Goal: Information Seeking & Learning: Learn about a topic

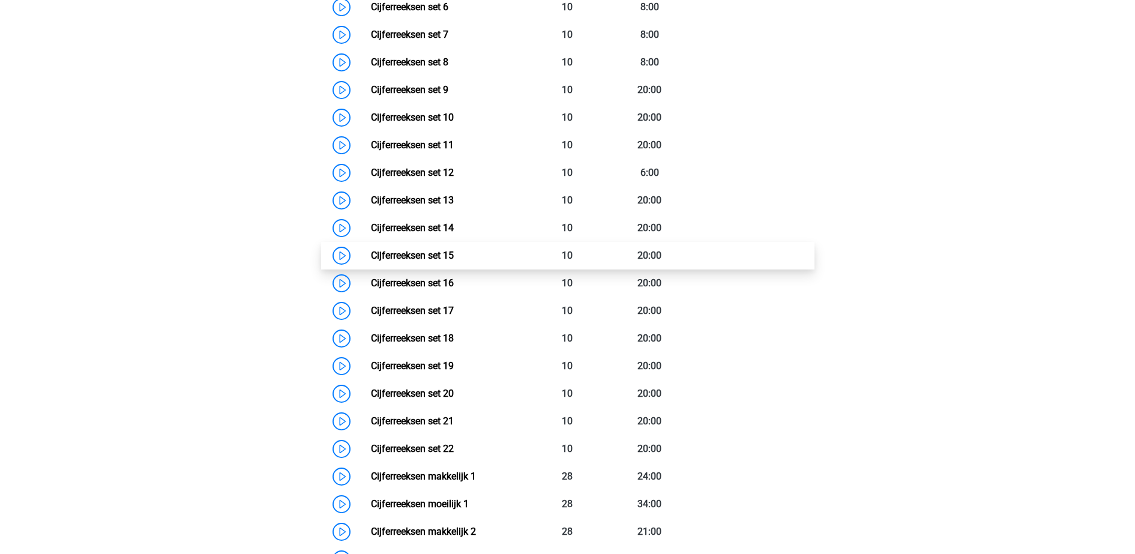
scroll to position [911, 0]
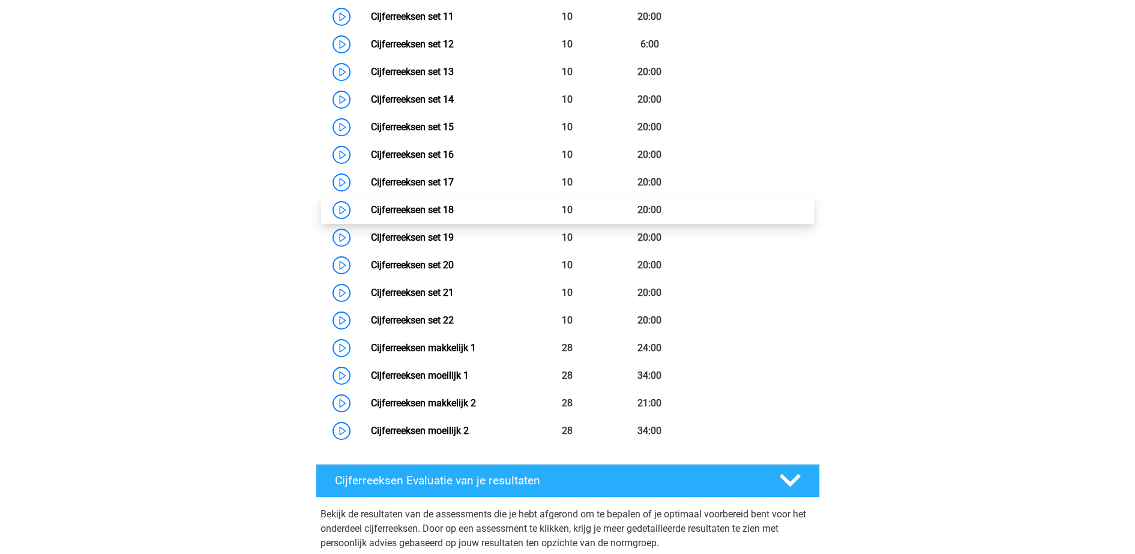
click at [454, 215] on link "Cijferreeksen set 18" at bounding box center [412, 209] width 83 height 11
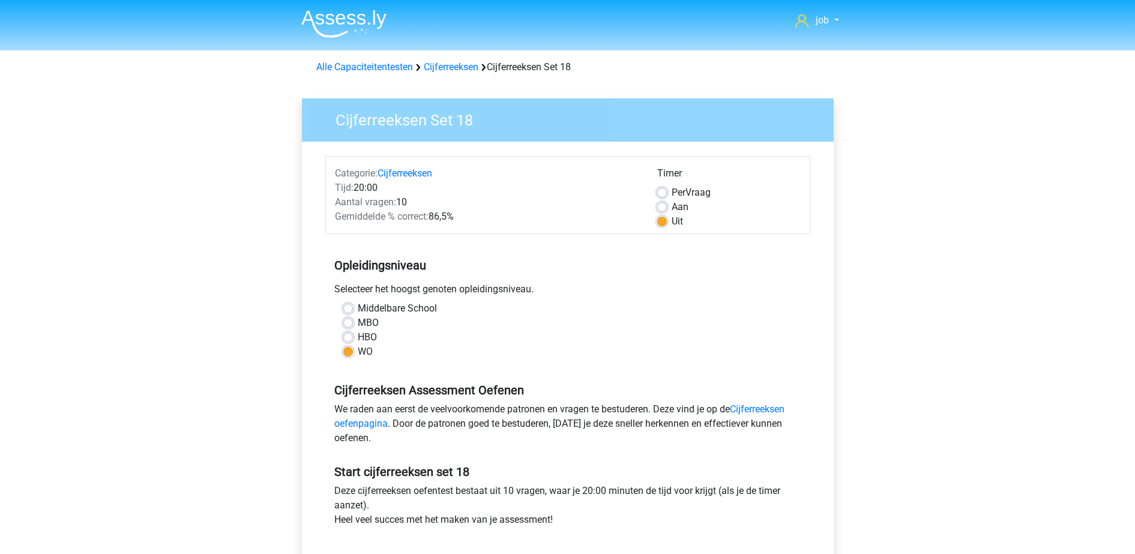
scroll to position [150, 0]
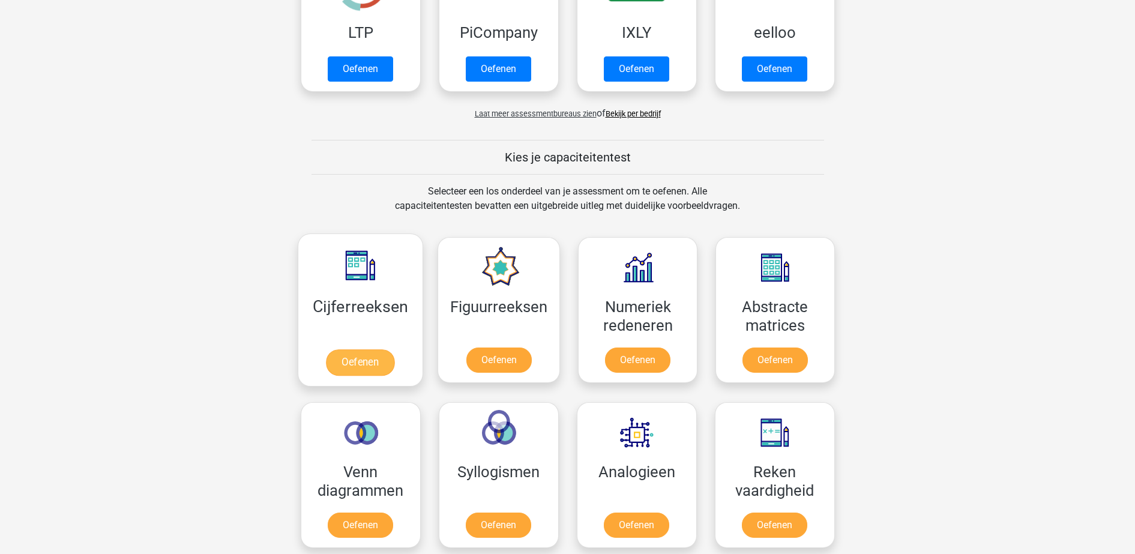
scroll to position [525, 0]
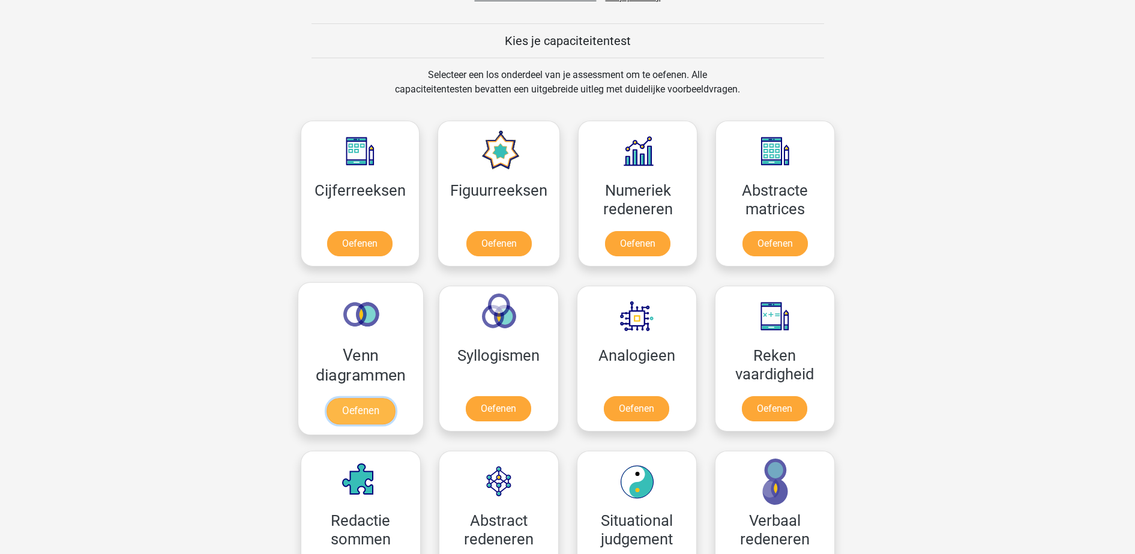
click at [394, 398] on link "Oefenen" at bounding box center [360, 411] width 68 height 26
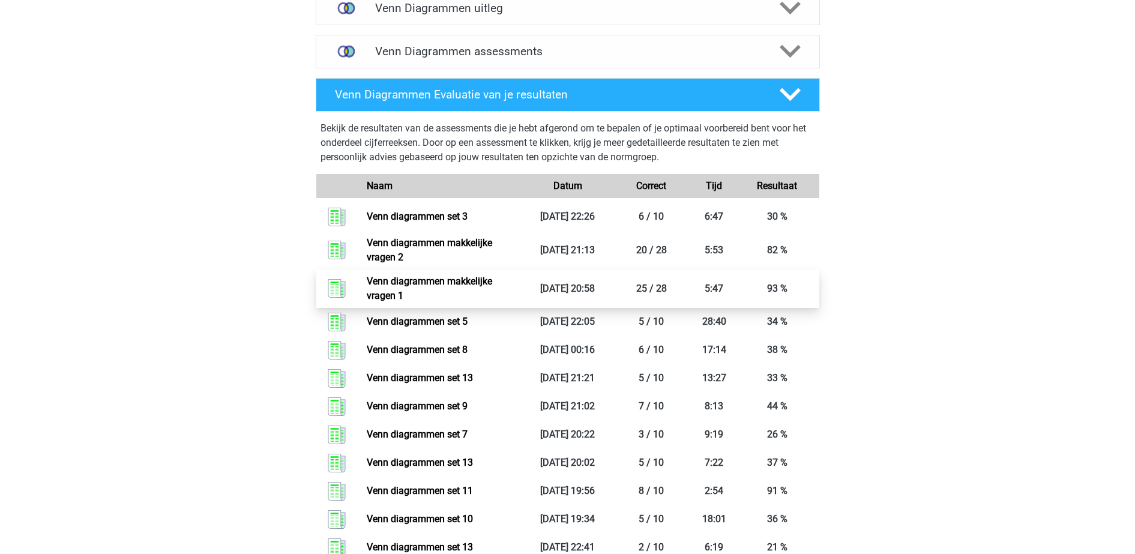
scroll to position [450, 0]
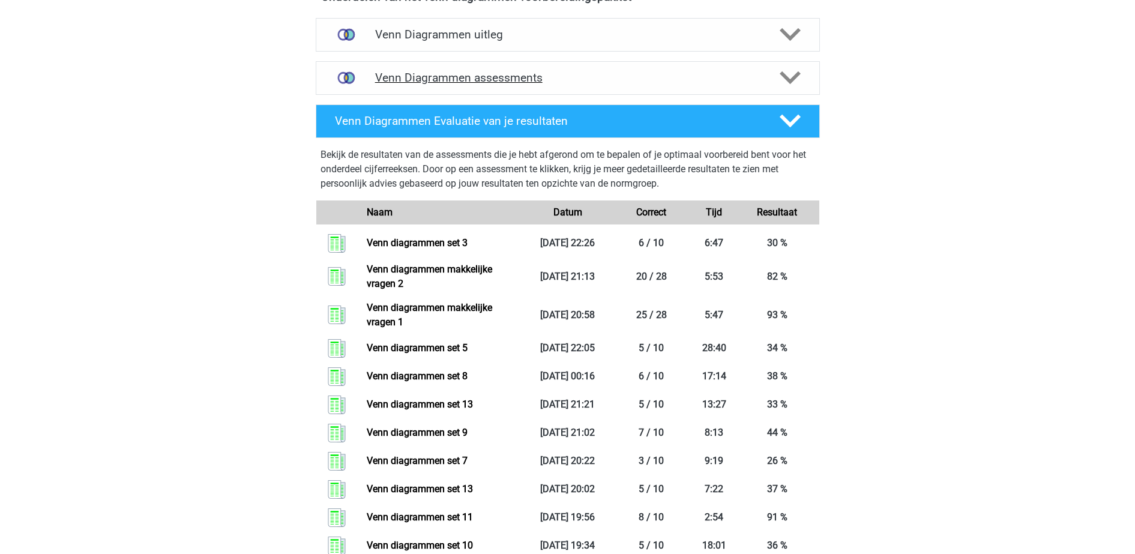
click at [550, 80] on h4 "Venn Diagrammen assessments" at bounding box center [567, 78] width 385 height 14
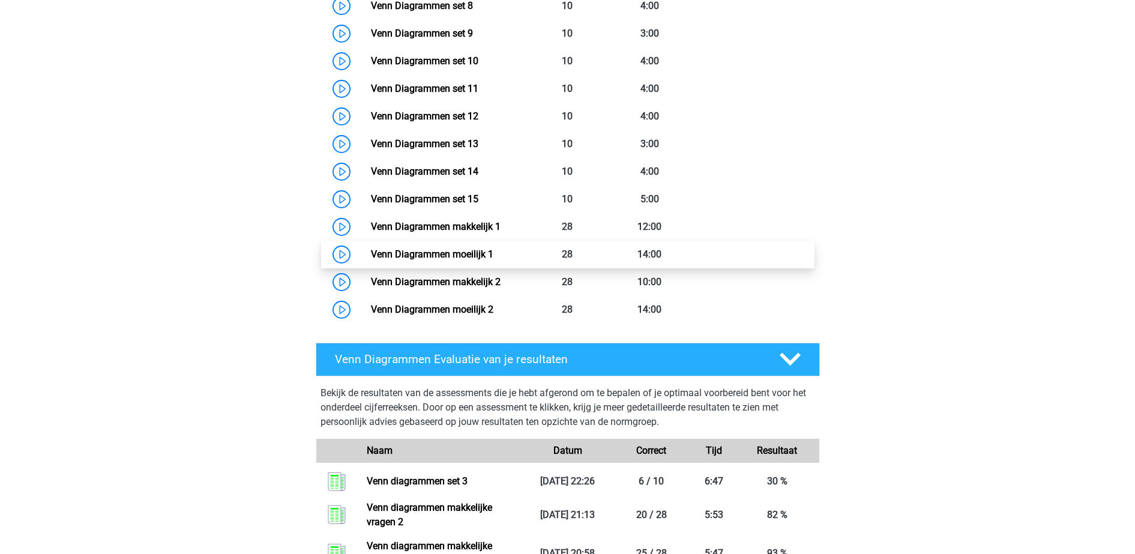
scroll to position [675, 0]
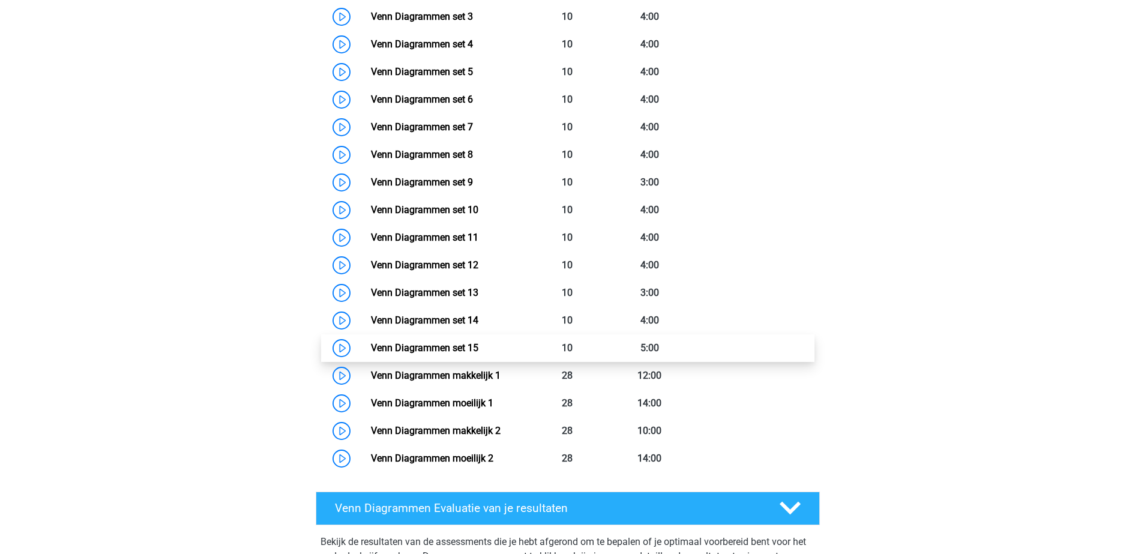
click at [478, 342] on link "Venn Diagrammen set 15" at bounding box center [424, 347] width 107 height 11
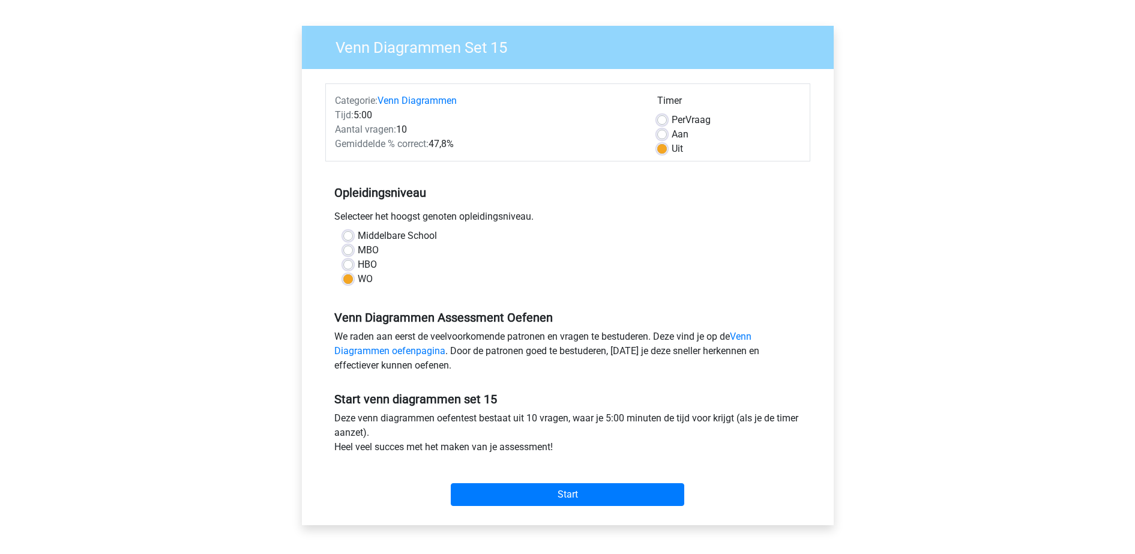
scroll to position [150, 0]
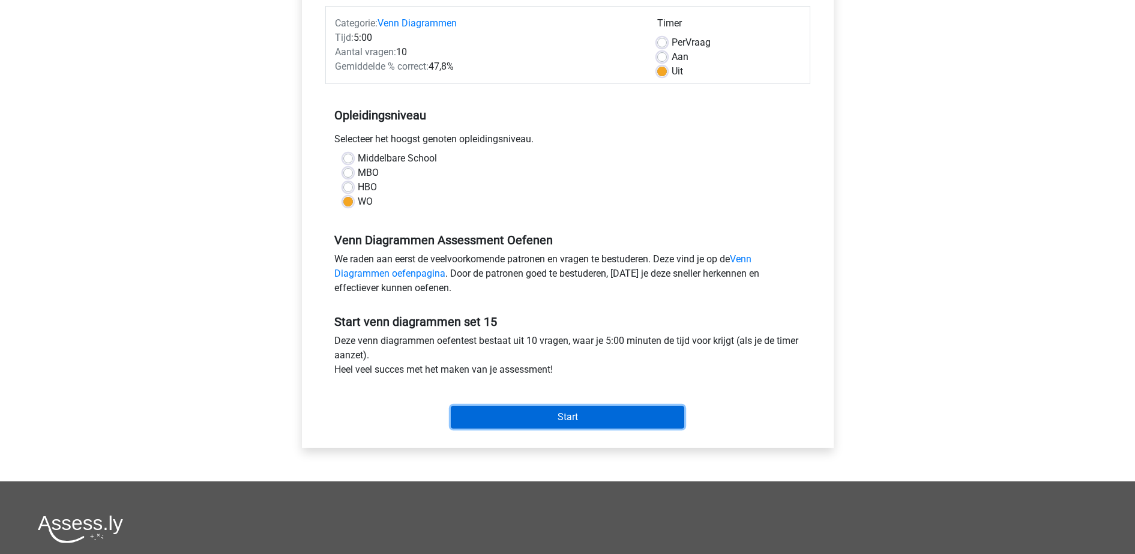
click at [518, 416] on input "Start" at bounding box center [567, 417] width 233 height 23
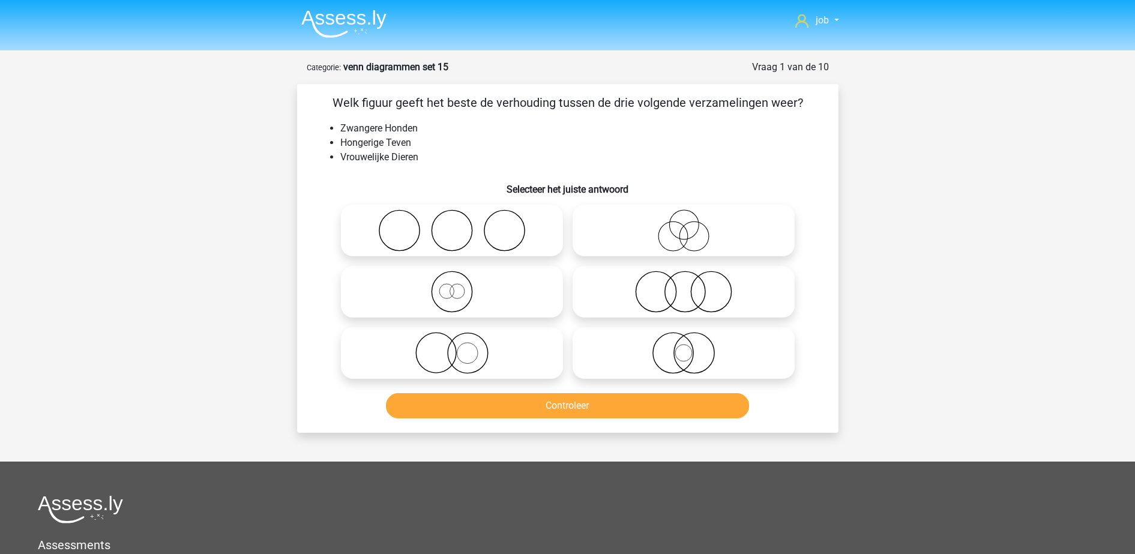
click at [473, 284] on icon at bounding box center [452, 292] width 212 height 42
click at [460, 284] on input "radio" at bounding box center [456, 282] width 8 height 8
radio input "true"
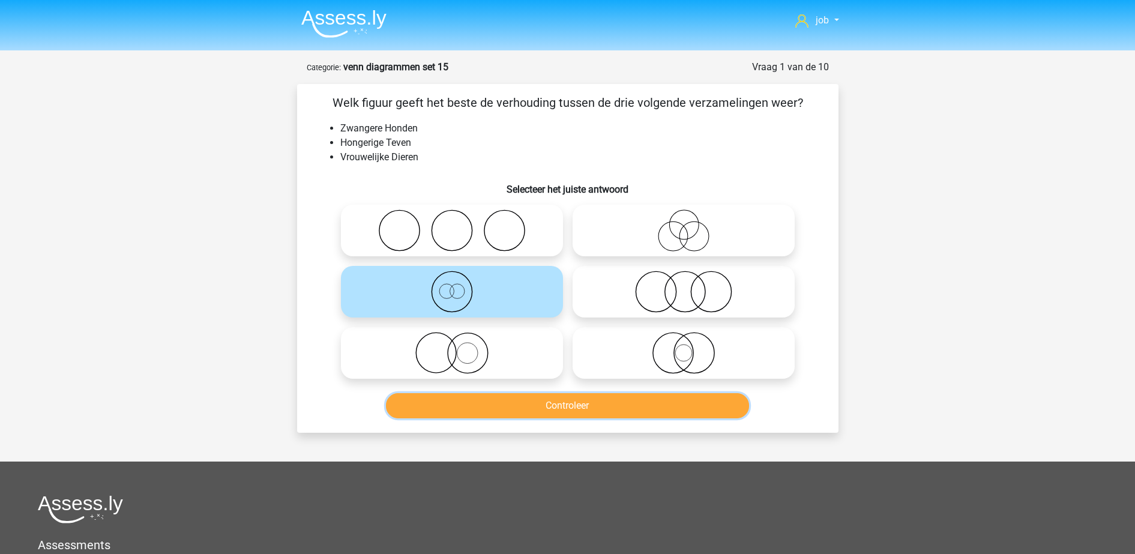
click at [527, 415] on button "Controleer" at bounding box center [567, 405] width 363 height 25
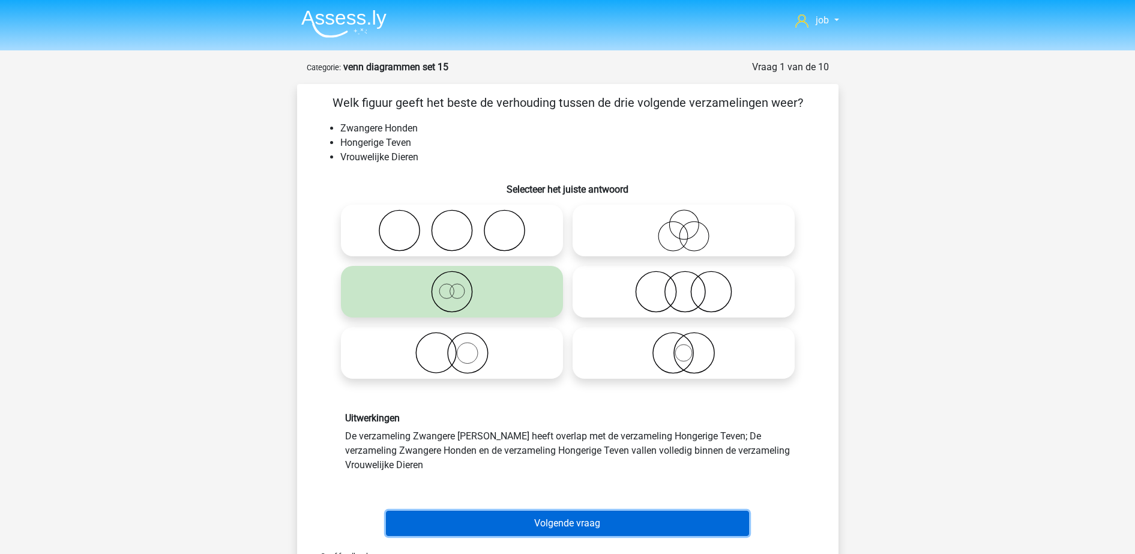
click at [532, 514] on button "Volgende vraag" at bounding box center [567, 523] width 363 height 25
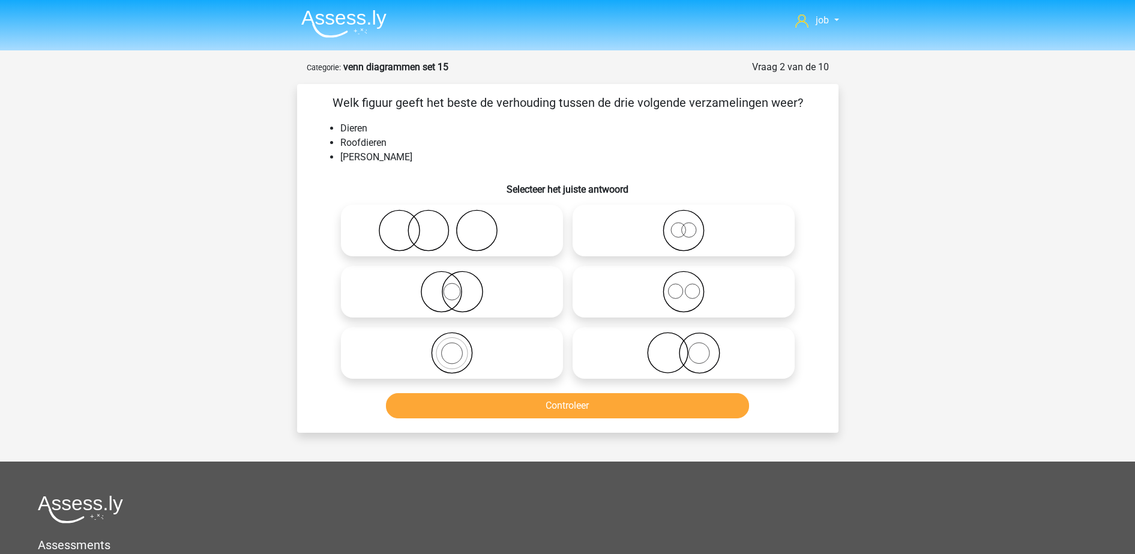
click at [506, 347] on icon at bounding box center [452, 353] width 212 height 42
click at [460, 347] on input "radio" at bounding box center [456, 343] width 8 height 8
radio input "true"
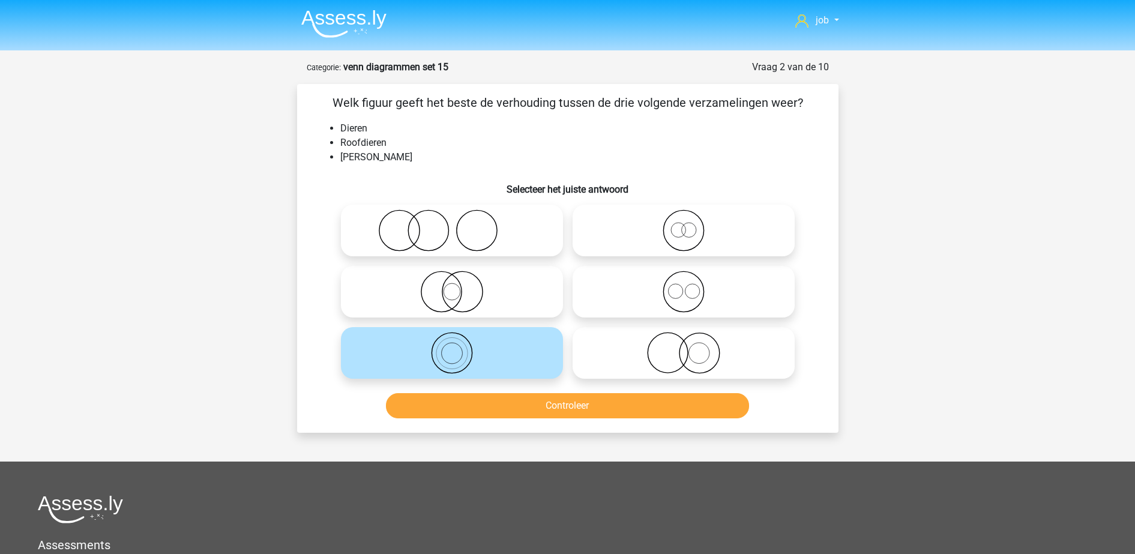
click at [518, 421] on div "Controleer" at bounding box center [567, 408] width 463 height 30
click at [520, 412] on button "Controleer" at bounding box center [567, 405] width 363 height 25
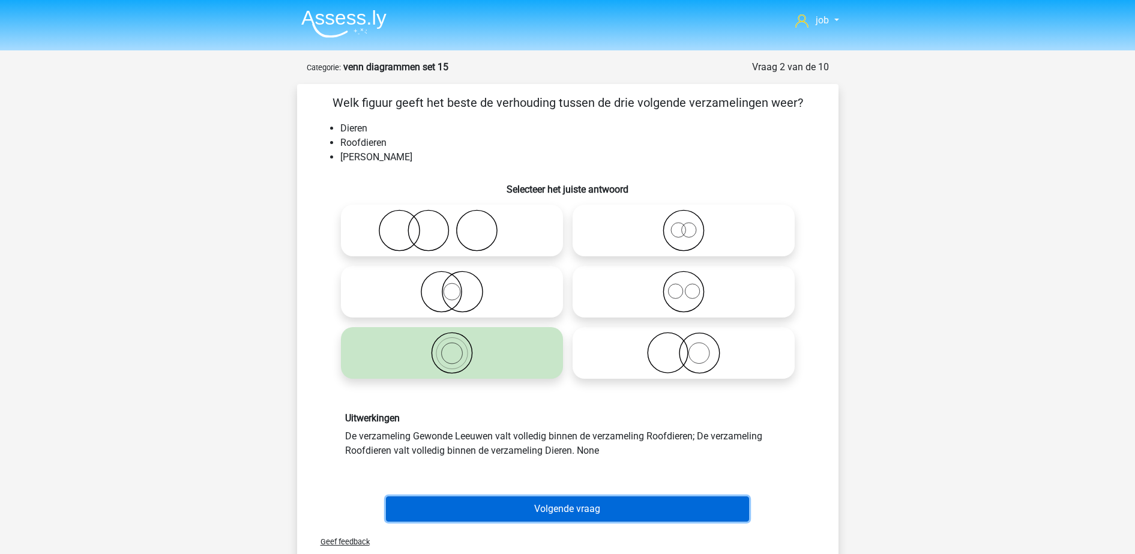
click at [547, 511] on button "Volgende vraag" at bounding box center [567, 508] width 363 height 25
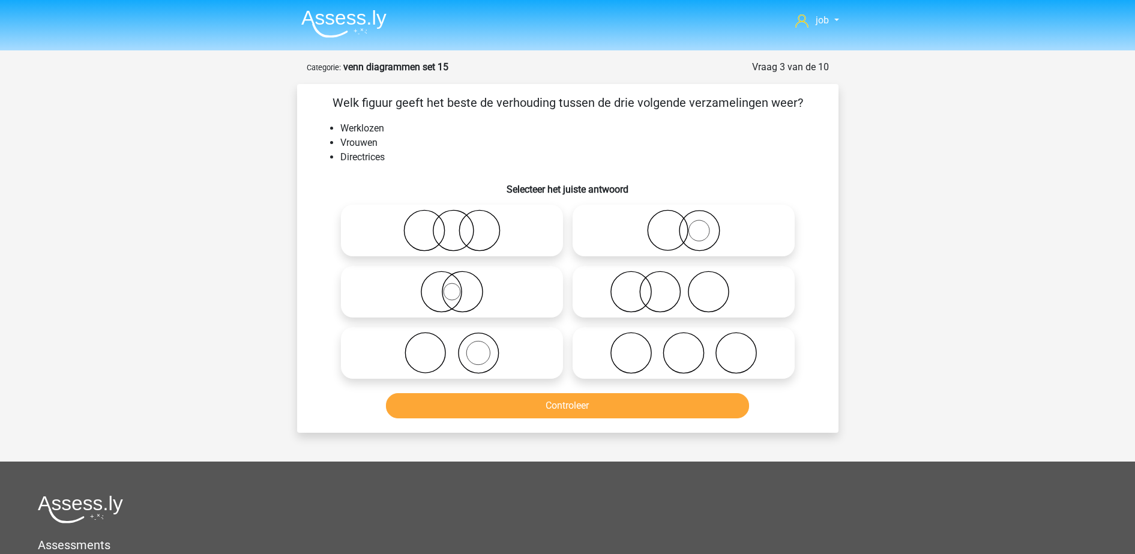
drag, startPoint x: 671, startPoint y: 223, endPoint x: 665, endPoint y: 335, distance: 112.4
click at [671, 231] on icon at bounding box center [683, 230] width 212 height 42
click at [683, 224] on input "radio" at bounding box center [687, 221] width 8 height 8
radio input "true"
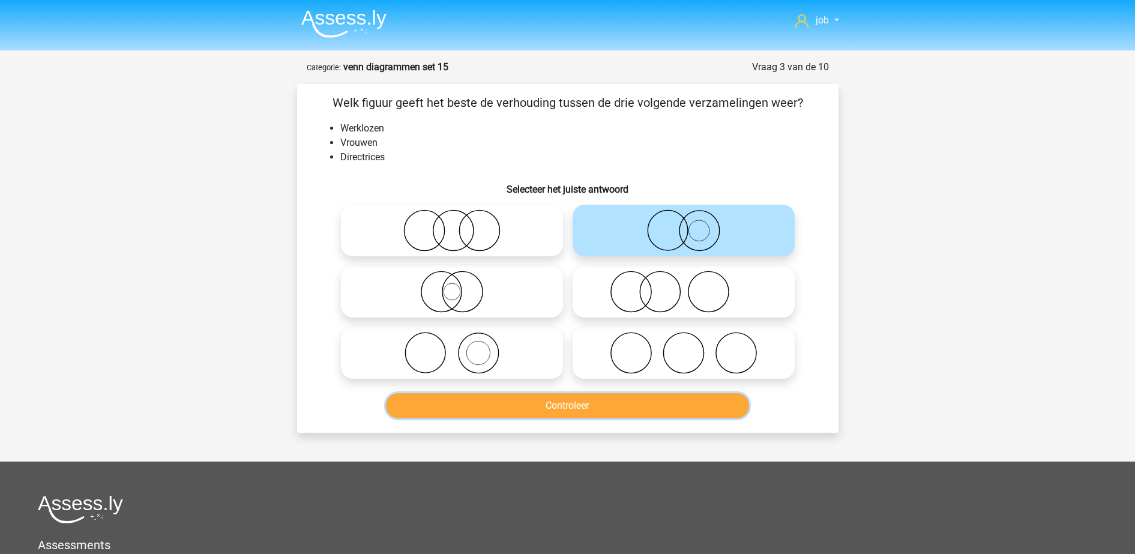
click at [652, 401] on button "Controleer" at bounding box center [567, 405] width 363 height 25
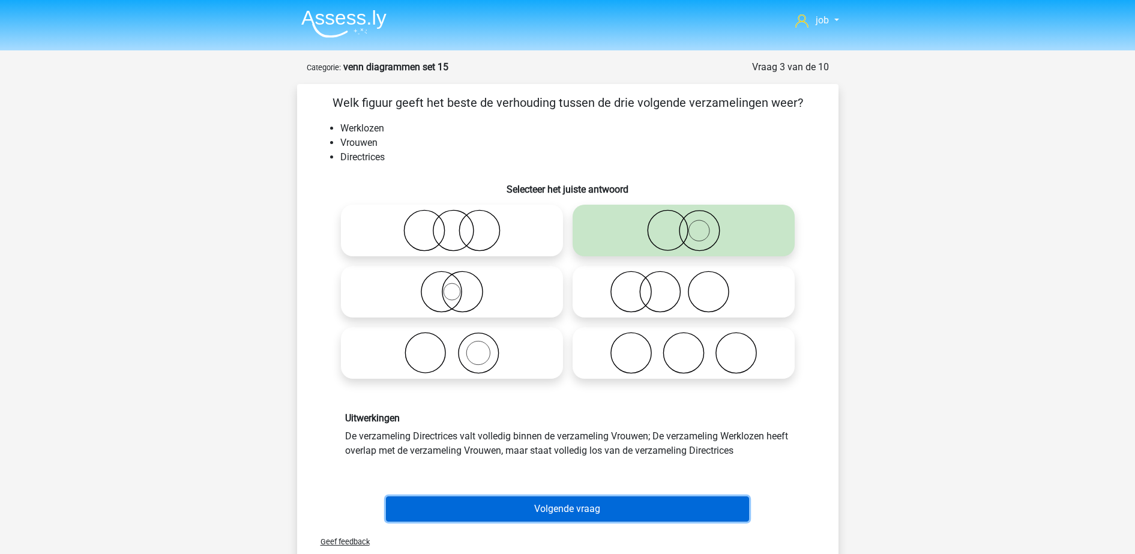
click at [601, 516] on button "Volgende vraag" at bounding box center [567, 508] width 363 height 25
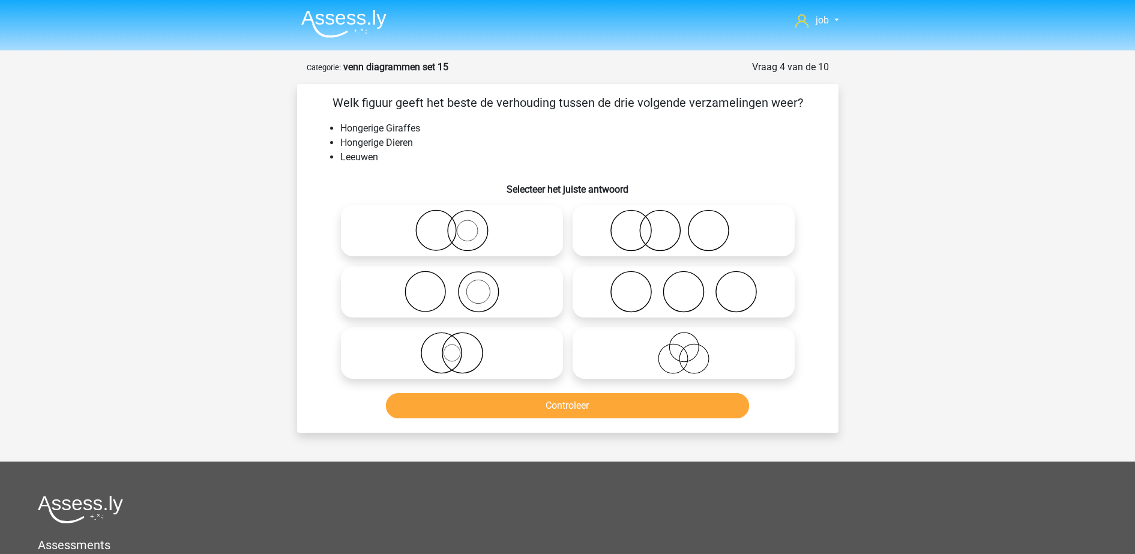
click at [482, 252] on label at bounding box center [452, 231] width 222 height 52
click at [460, 224] on input "radio" at bounding box center [456, 221] width 8 height 8
radio input "true"
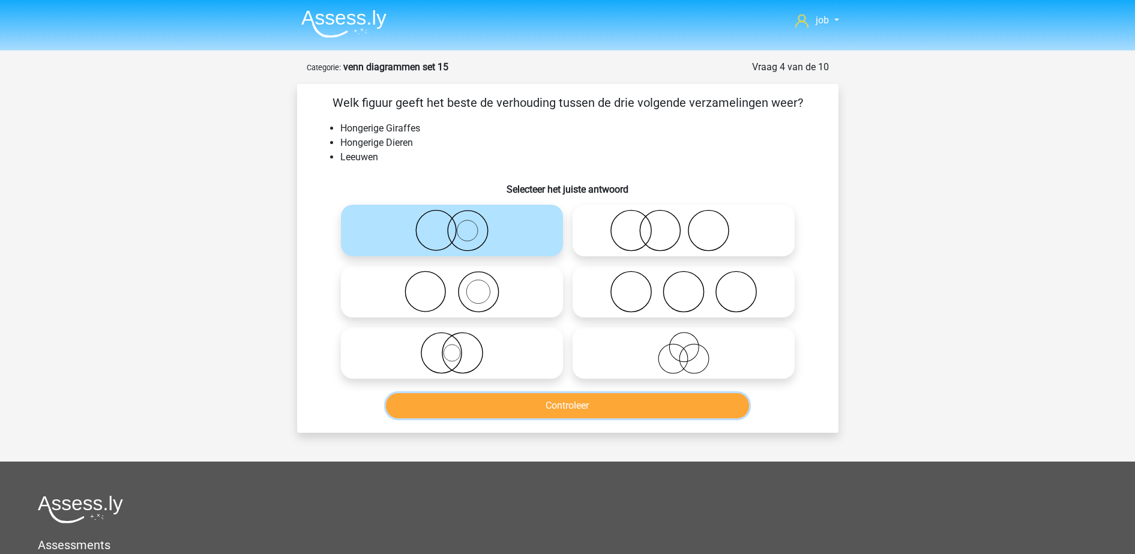
click at [535, 402] on button "Controleer" at bounding box center [567, 405] width 363 height 25
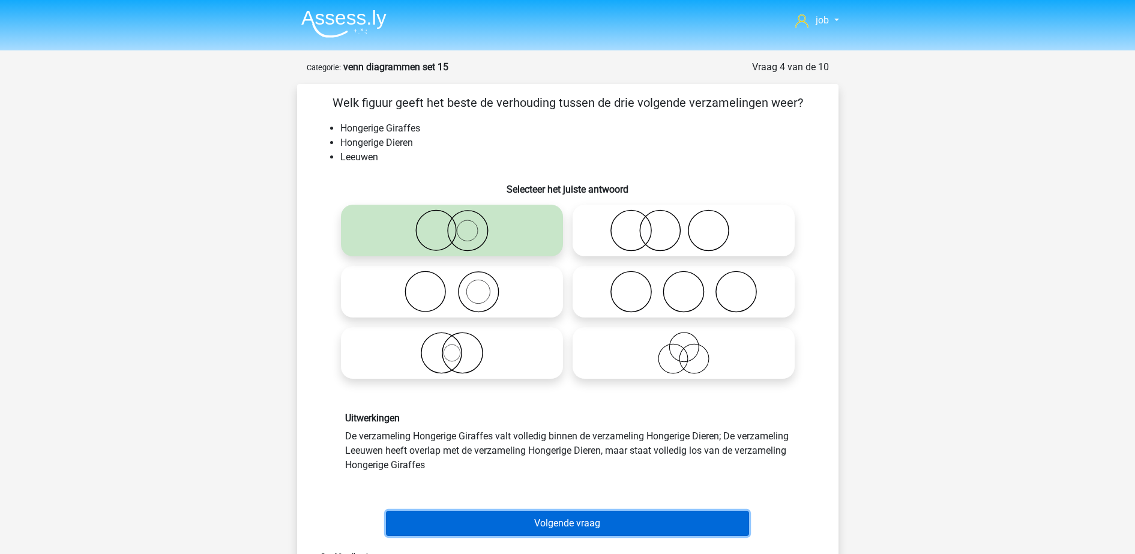
click at [530, 532] on button "Volgende vraag" at bounding box center [567, 523] width 363 height 25
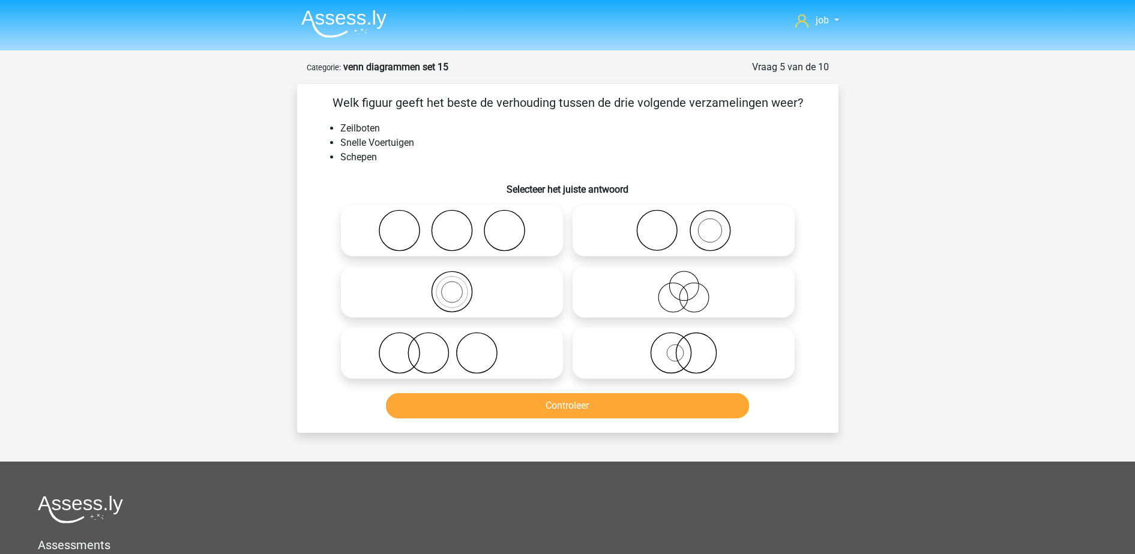
click at [472, 352] on icon at bounding box center [452, 353] width 212 height 42
click at [460, 347] on input "radio" at bounding box center [456, 343] width 8 height 8
radio input "true"
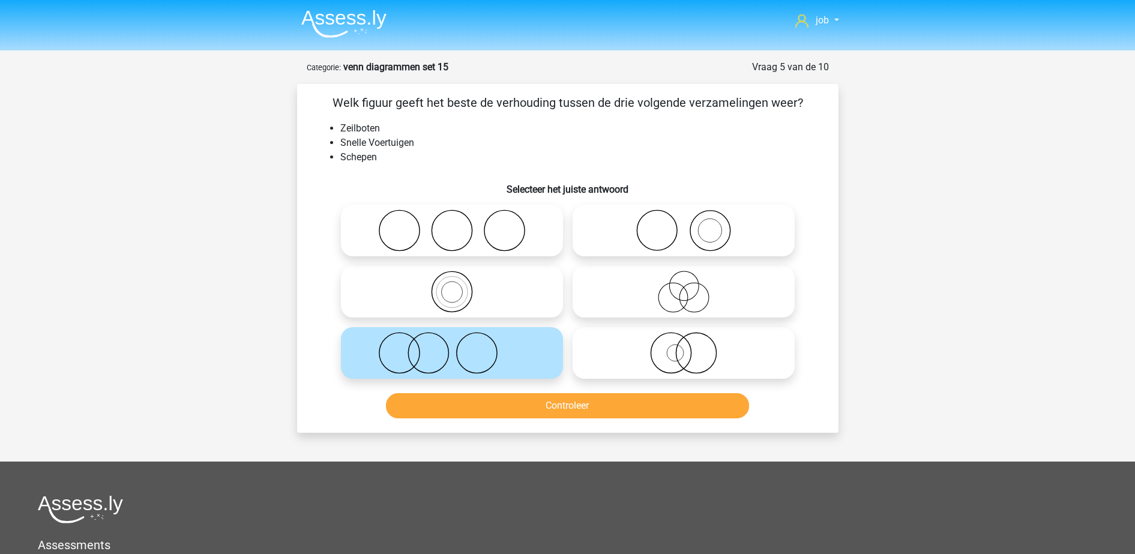
click at [698, 298] on icon at bounding box center [683, 292] width 212 height 42
click at [691, 286] on input "radio" at bounding box center [687, 282] width 8 height 8
radio input "true"
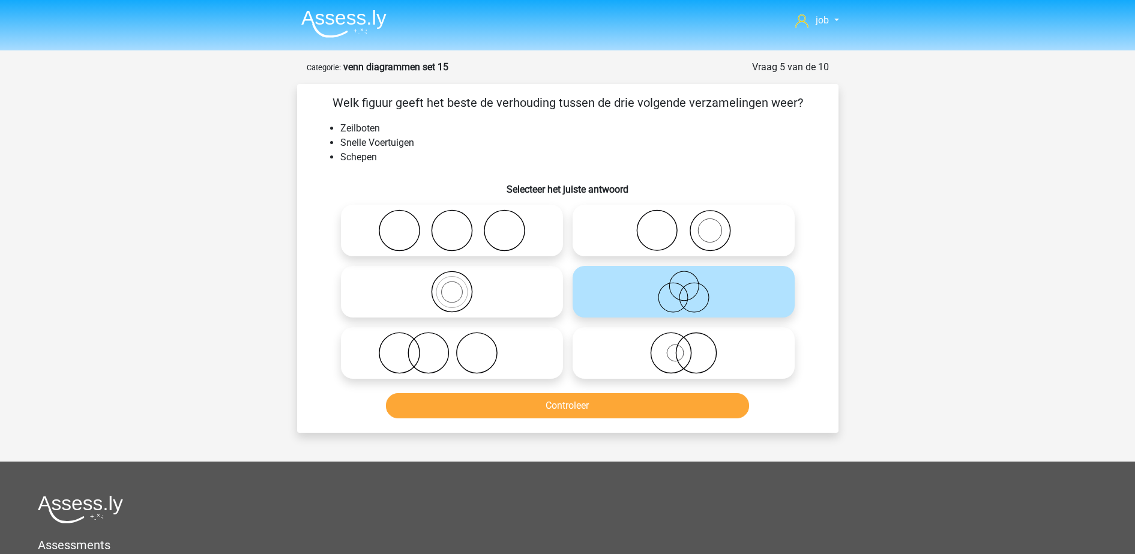
click at [641, 215] on icon at bounding box center [683, 230] width 212 height 42
click at [683, 217] on input "radio" at bounding box center [687, 221] width 8 height 8
radio input "true"
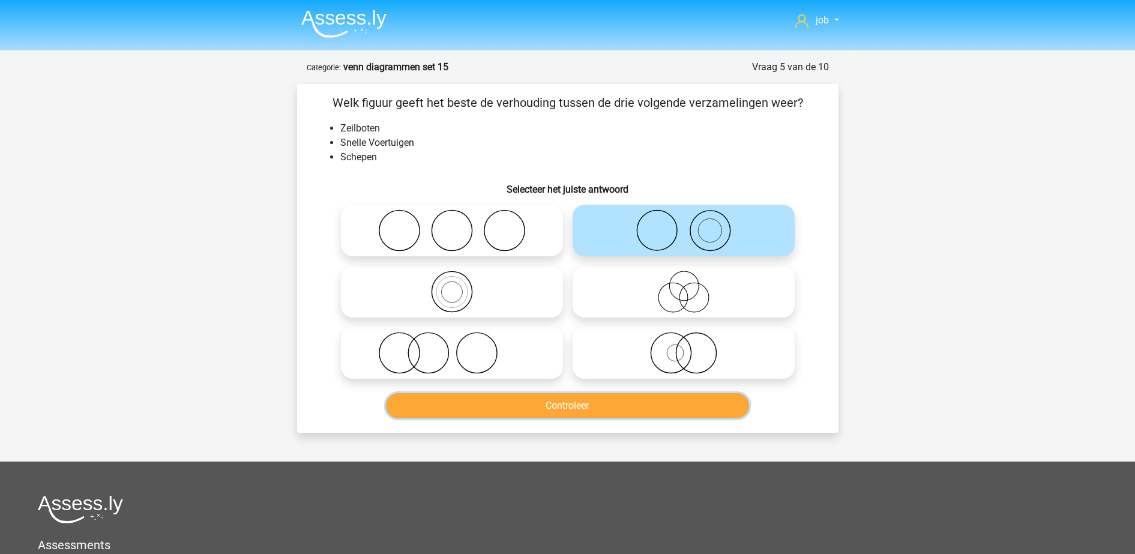
click at [616, 409] on button "Controleer" at bounding box center [567, 405] width 363 height 25
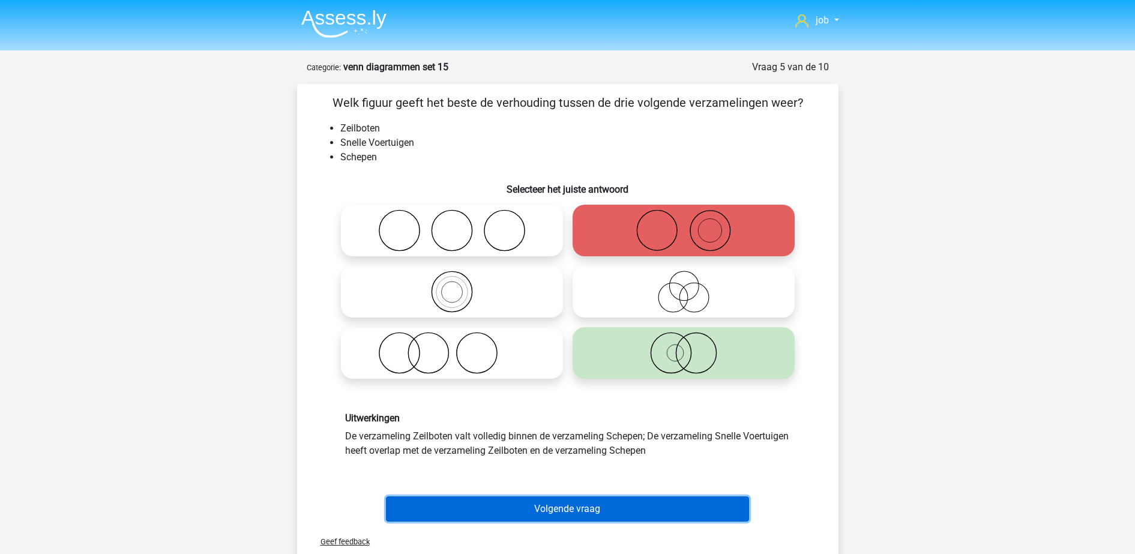
click at [542, 506] on button "Volgende vraag" at bounding box center [567, 508] width 363 height 25
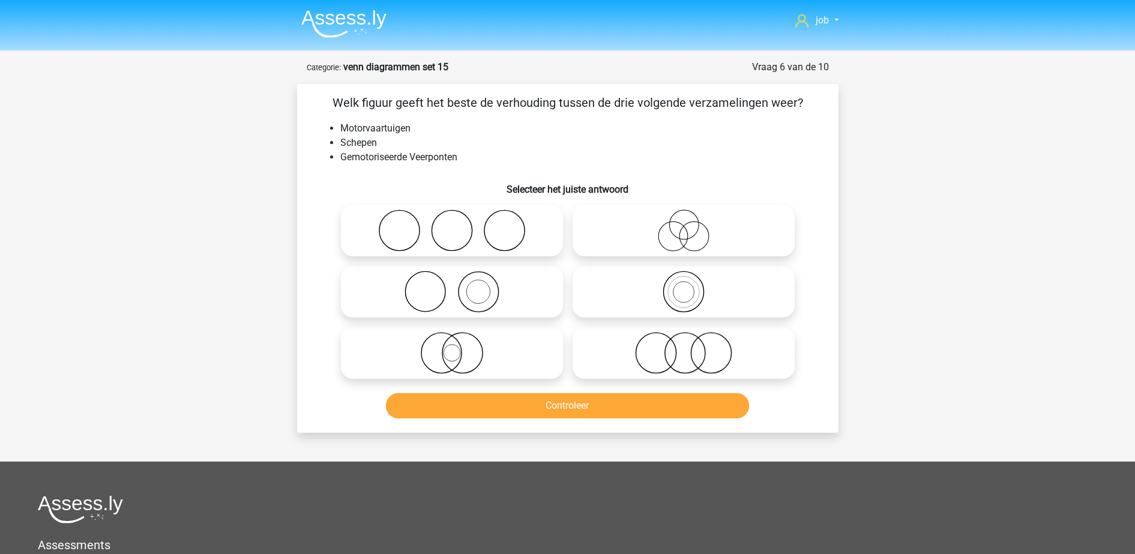
click at [603, 302] on icon at bounding box center [683, 292] width 212 height 42
click at [683, 286] on input "radio" at bounding box center [687, 282] width 8 height 8
radio input "true"
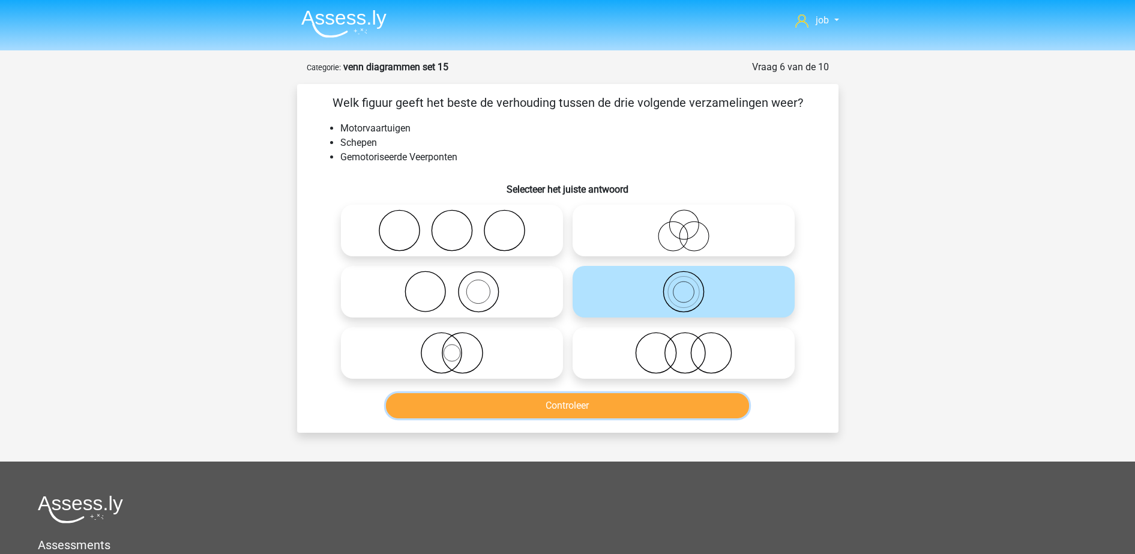
click at [586, 412] on button "Controleer" at bounding box center [567, 405] width 363 height 25
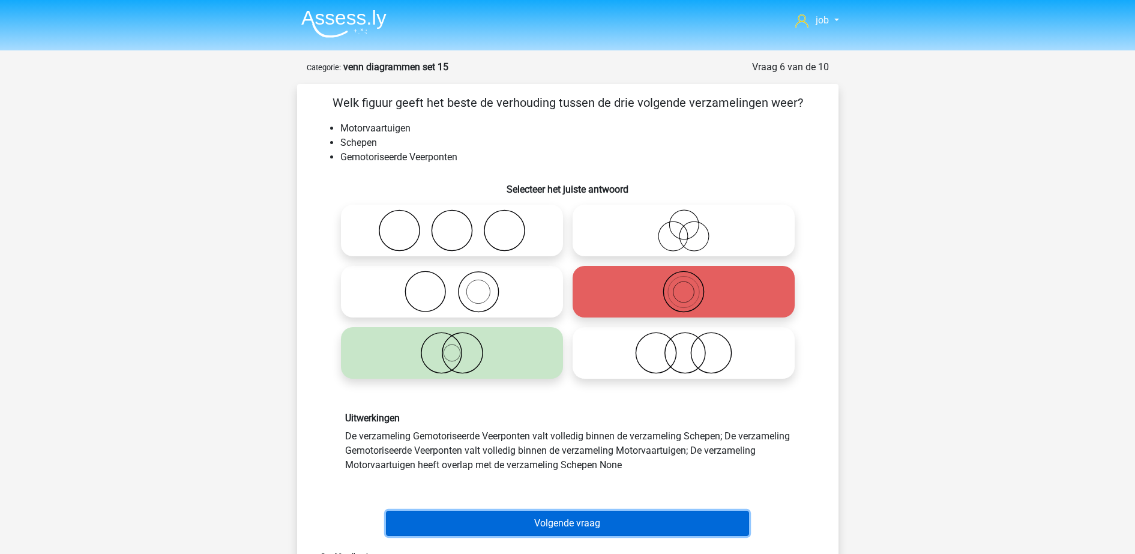
click at [605, 513] on button "Volgende vraag" at bounding box center [567, 523] width 363 height 25
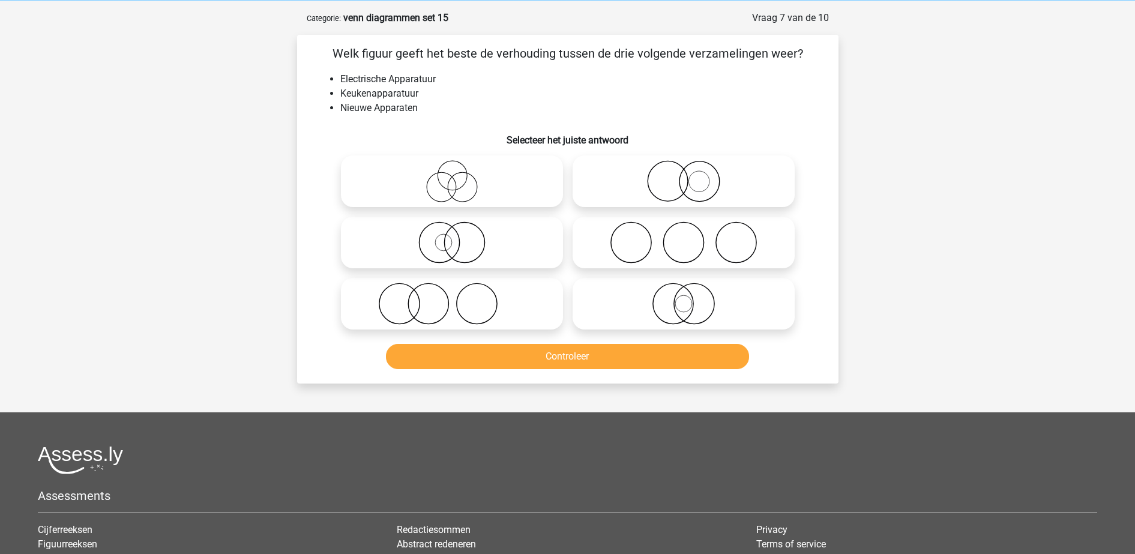
scroll to position [60, 0]
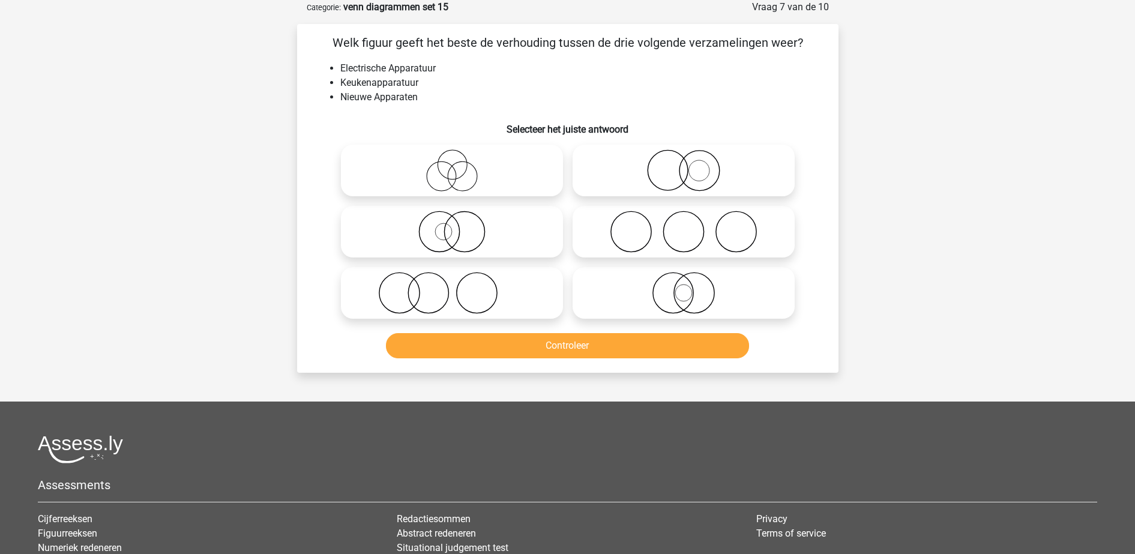
click at [469, 295] on icon at bounding box center [452, 293] width 212 height 42
click at [460, 287] on input "radio" at bounding box center [456, 283] width 8 height 8
radio input "true"
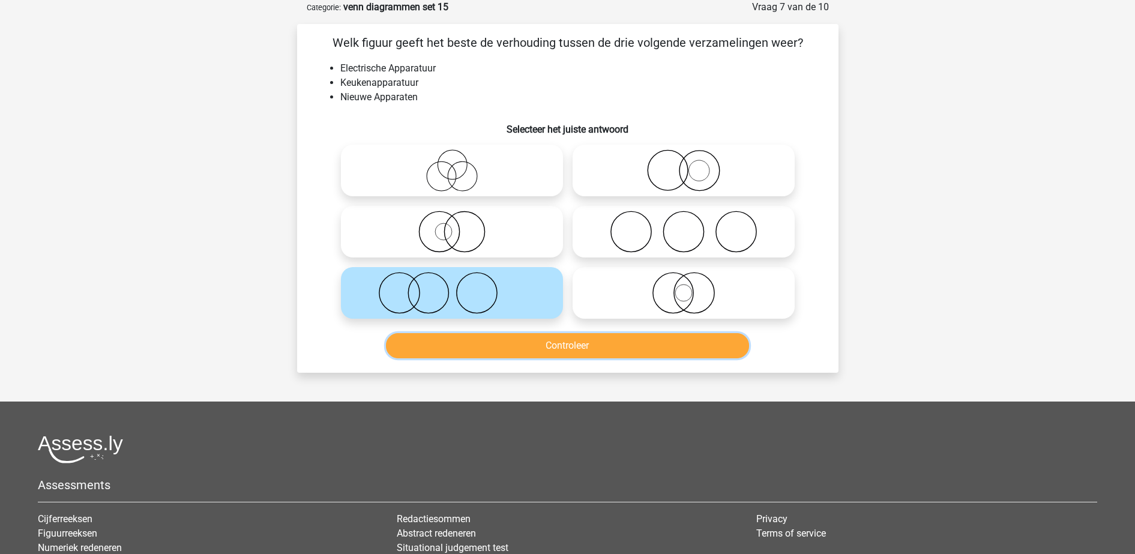
click at [491, 346] on button "Controleer" at bounding box center [567, 345] width 363 height 25
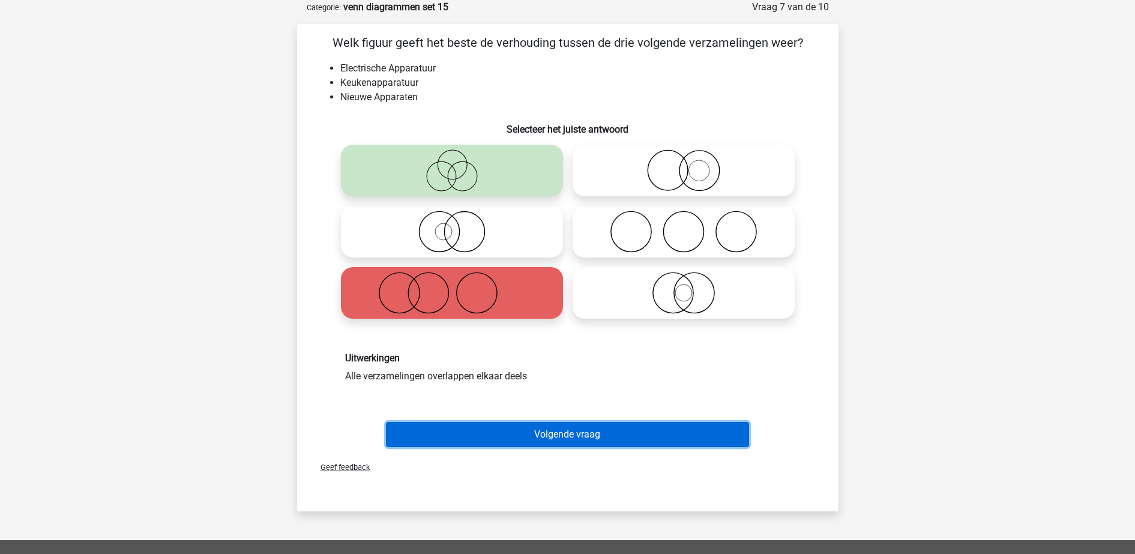
click at [521, 433] on button "Volgende vraag" at bounding box center [567, 434] width 363 height 25
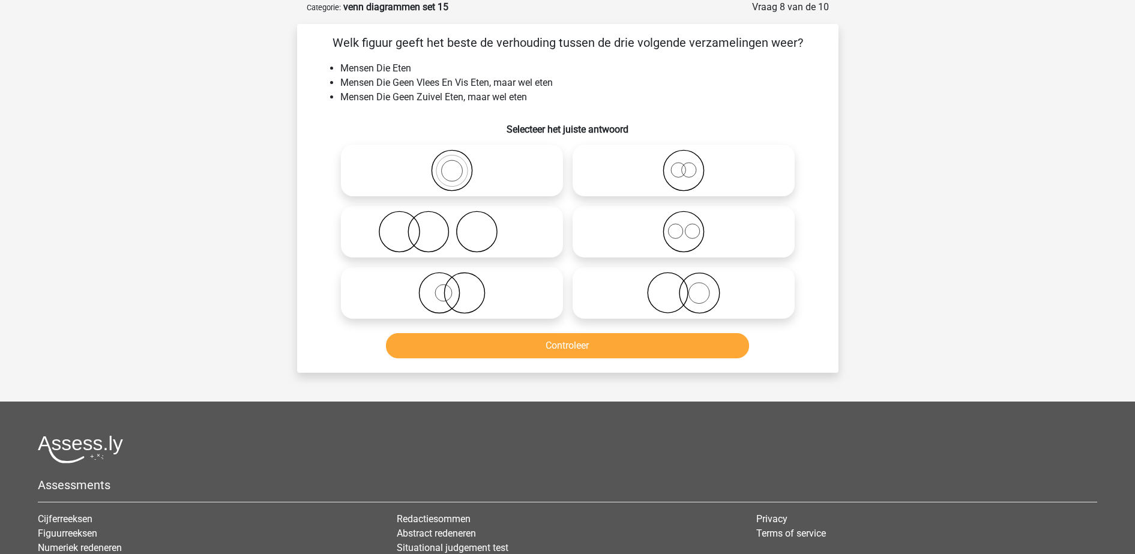
click at [488, 311] on icon at bounding box center [452, 293] width 212 height 42
click at [460, 287] on input "radio" at bounding box center [456, 283] width 8 height 8
radio input "true"
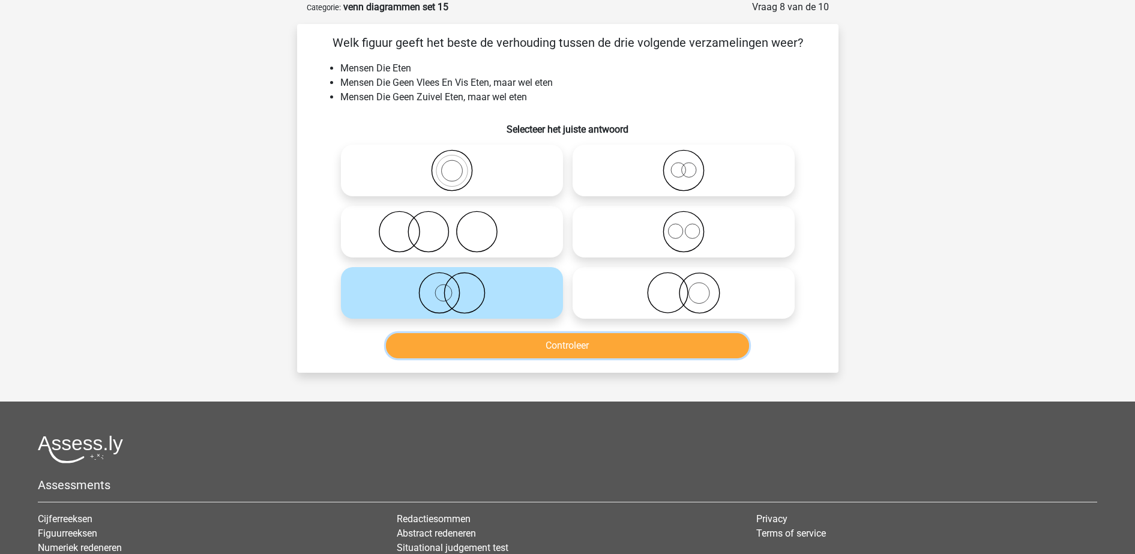
click at [493, 344] on button "Controleer" at bounding box center [567, 345] width 363 height 25
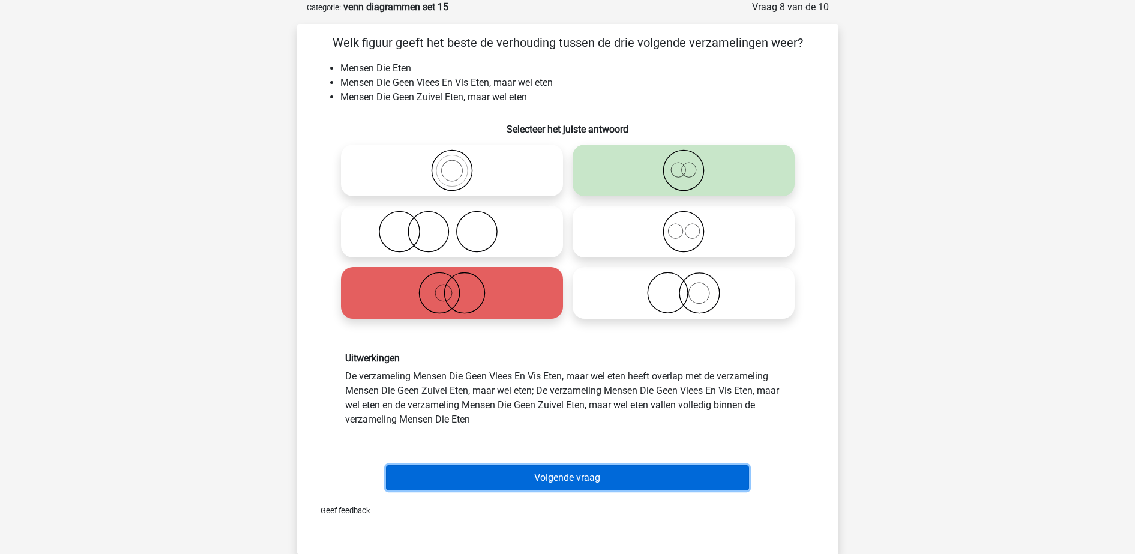
click at [517, 479] on button "Volgende vraag" at bounding box center [567, 477] width 363 height 25
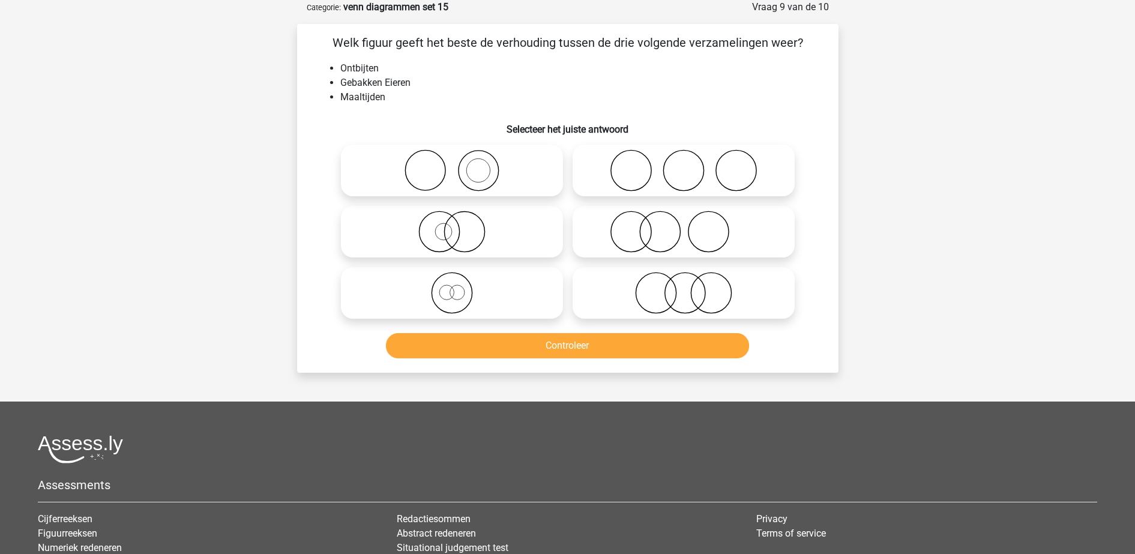
click at [494, 160] on circle at bounding box center [478, 171] width 40 height 40
click at [460, 160] on input "radio" at bounding box center [456, 161] width 8 height 8
radio input "true"
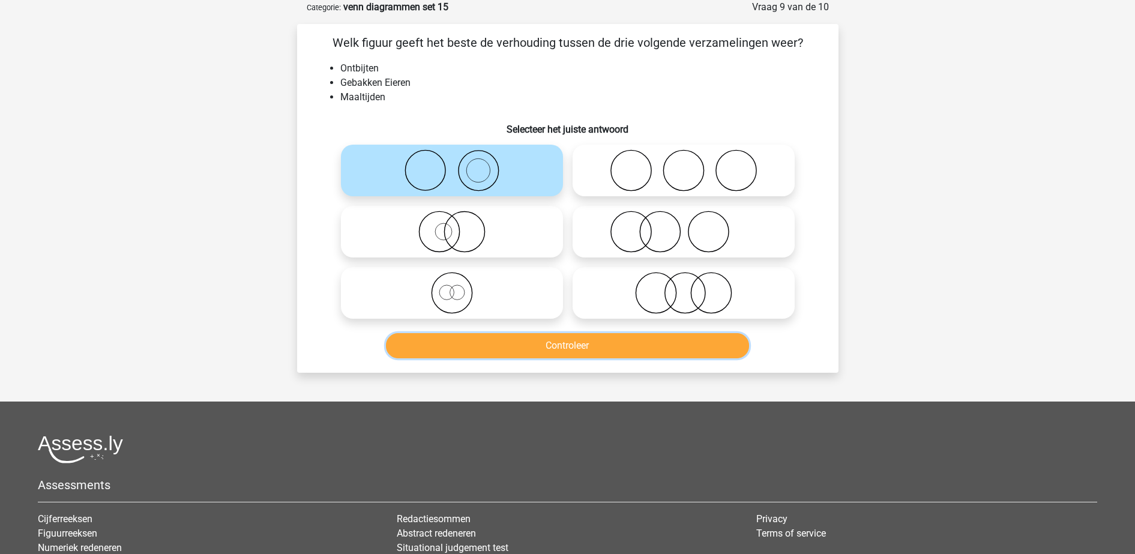
click at [535, 334] on button "Controleer" at bounding box center [567, 345] width 363 height 25
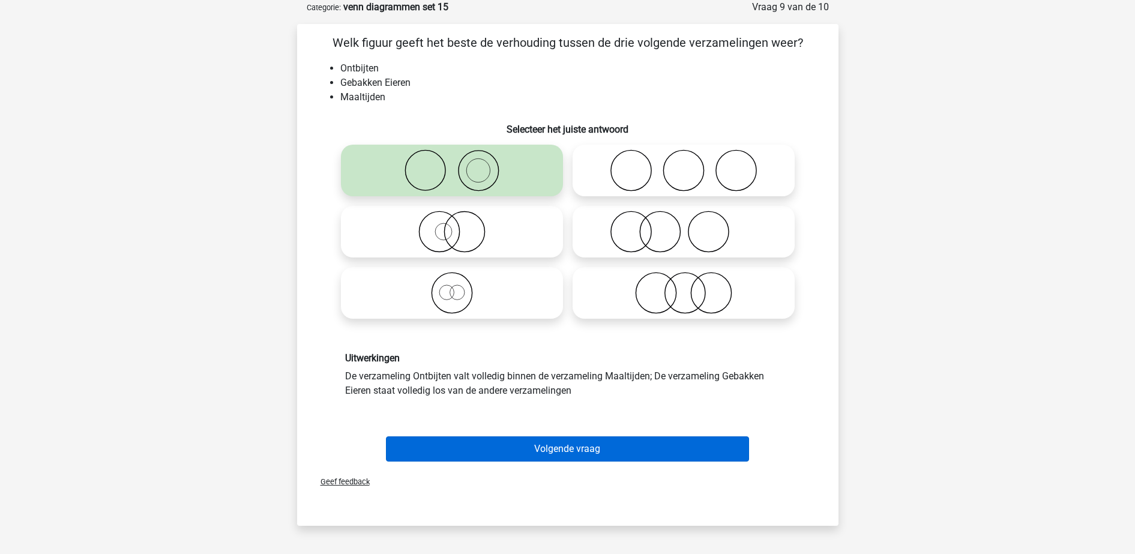
drag, startPoint x: 535, startPoint y: 426, endPoint x: 535, endPoint y: 439, distance: 13.2
click at [535, 435] on div "Volgende vraag" at bounding box center [567, 447] width 503 height 40
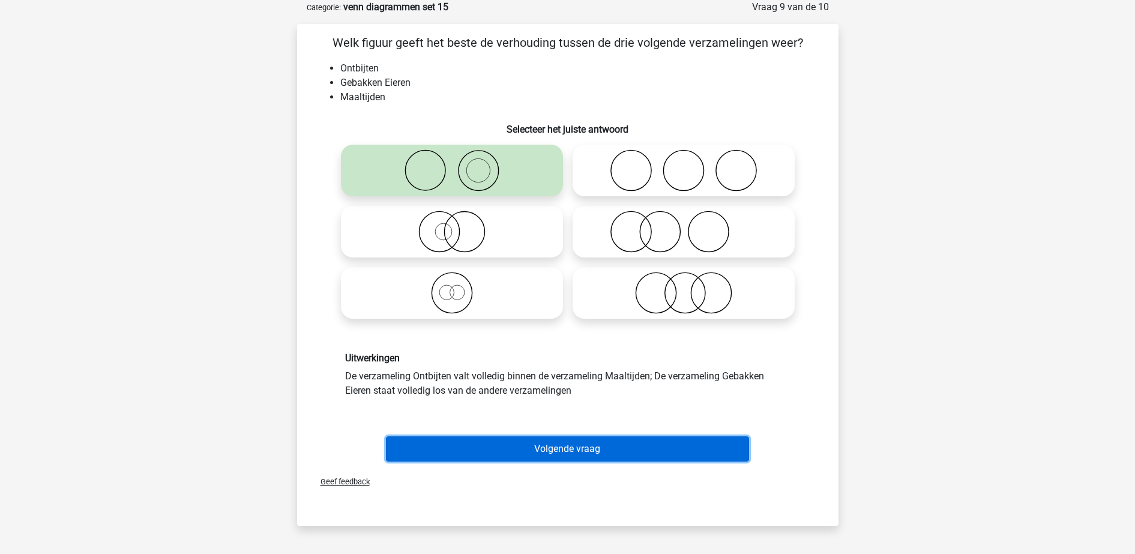
click at [536, 445] on button "Volgende vraag" at bounding box center [567, 448] width 363 height 25
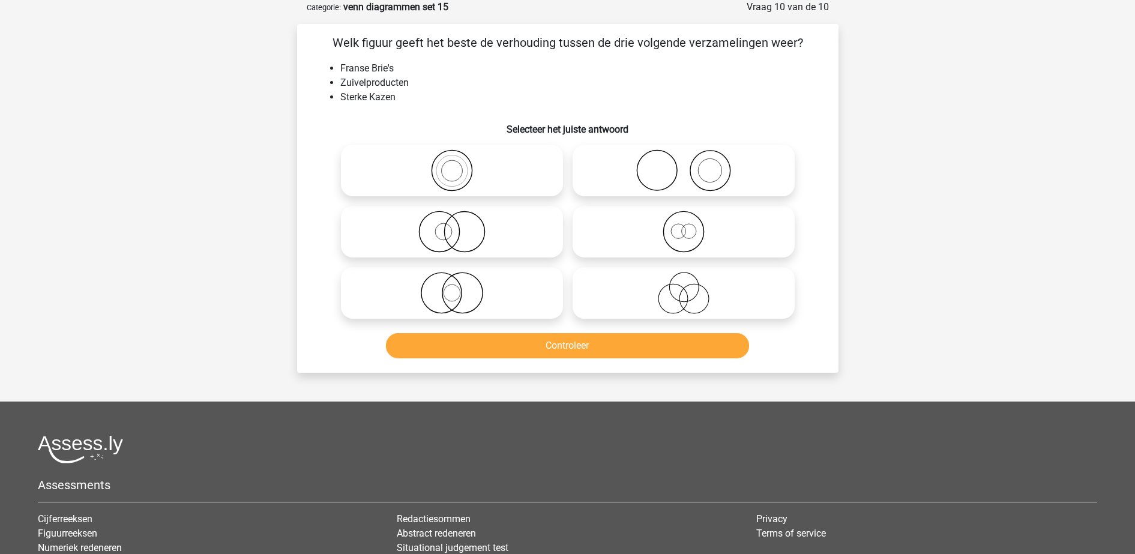
click at [636, 242] on icon at bounding box center [683, 232] width 212 height 42
click at [683, 226] on input "radio" at bounding box center [687, 222] width 8 height 8
radio input "true"
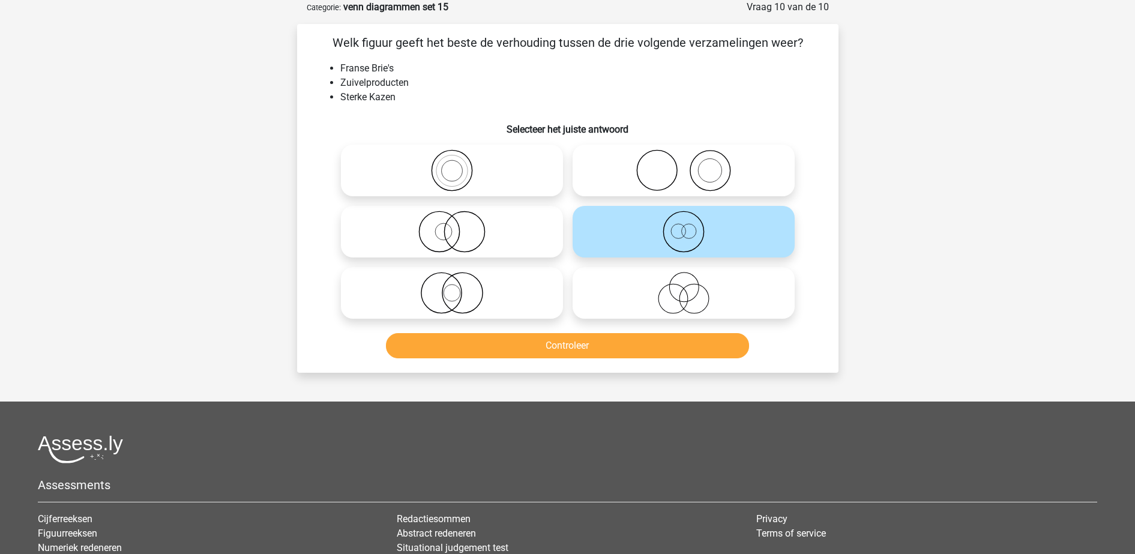
click at [609, 360] on div "Controleer" at bounding box center [567, 348] width 463 height 30
click at [612, 331] on div "Controleer" at bounding box center [567, 343] width 503 height 40
click at [608, 348] on button "Controleer" at bounding box center [567, 345] width 363 height 25
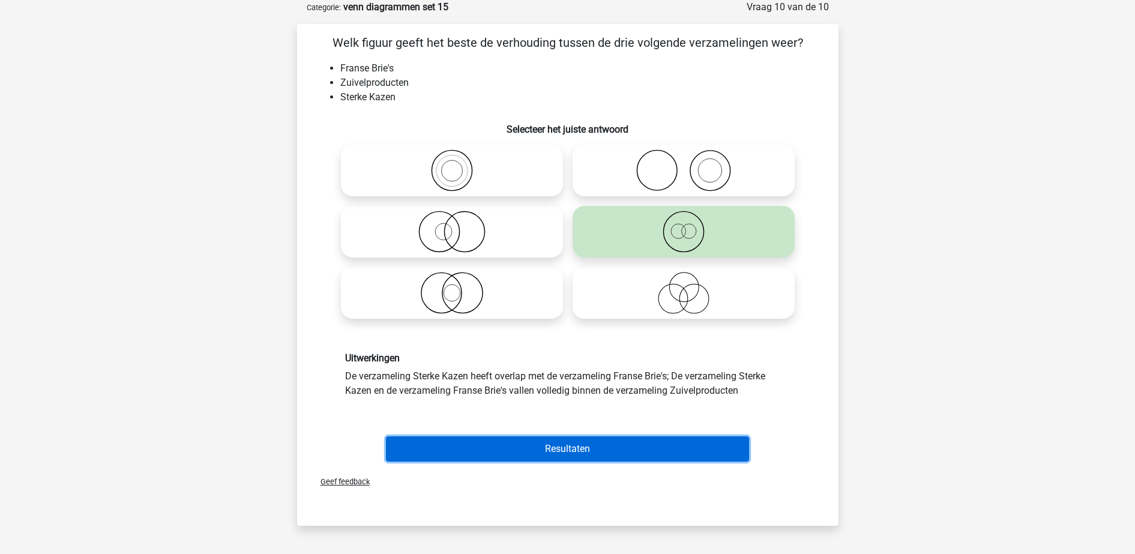
click at [578, 445] on button "Resultaten" at bounding box center [567, 448] width 363 height 25
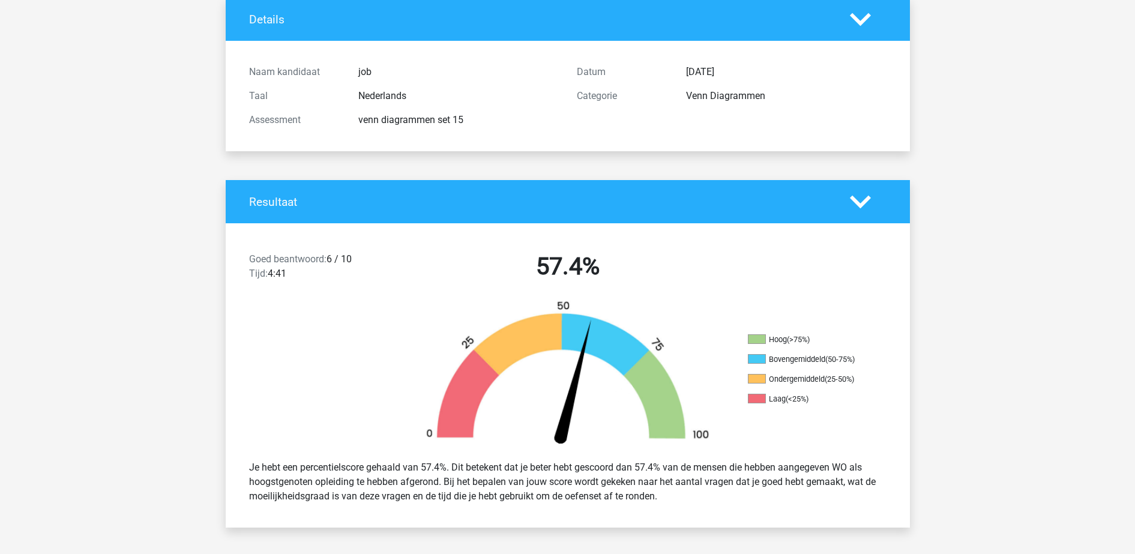
drag, startPoint x: 402, startPoint y: 269, endPoint x: 405, endPoint y: 260, distance: 9.5
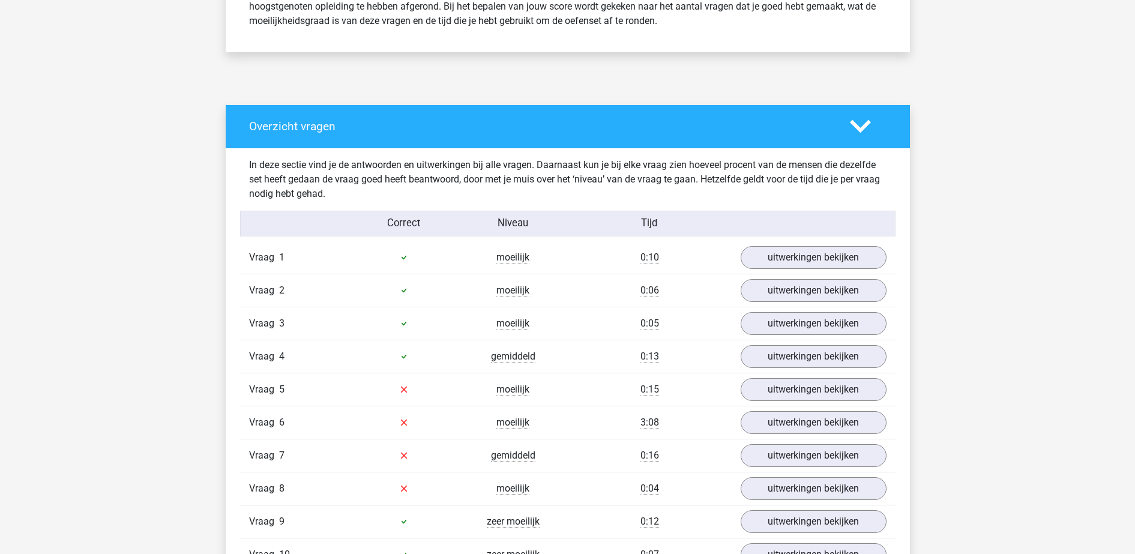
scroll to position [600, 0]
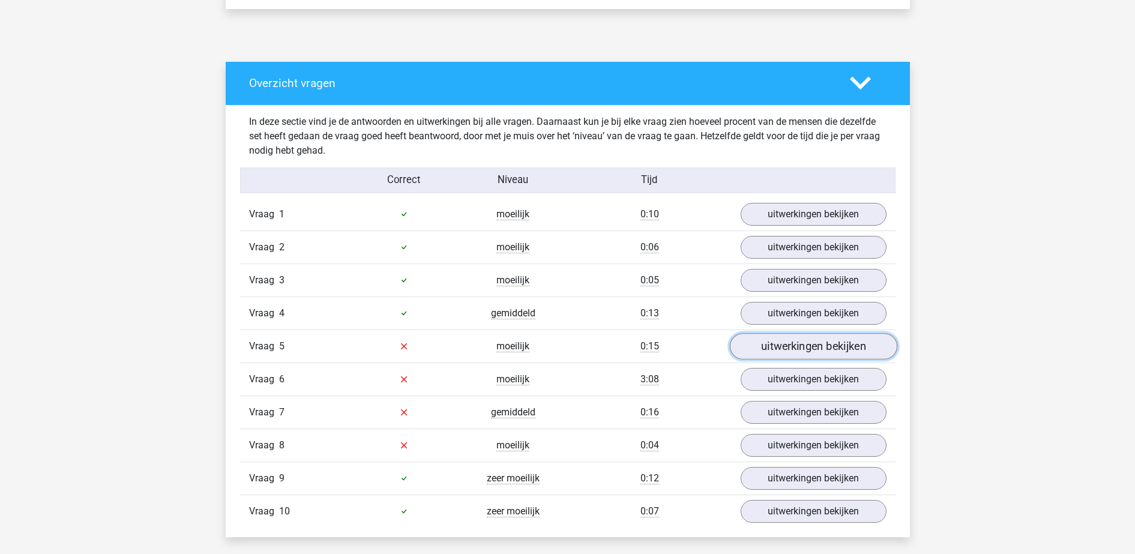
click at [783, 349] on link "uitwerkingen bekijken" at bounding box center [812, 346] width 167 height 26
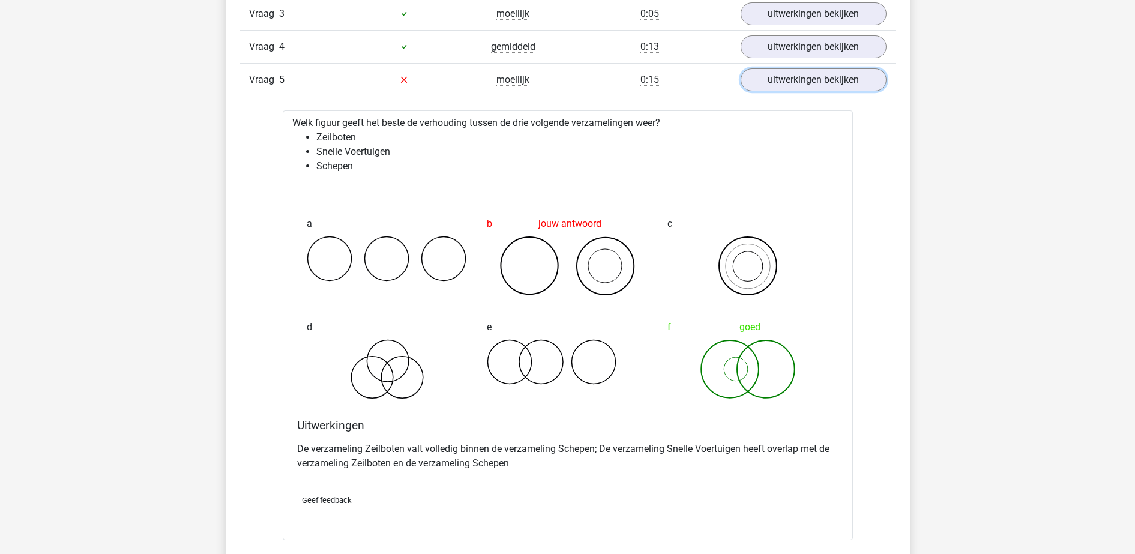
scroll to position [900, 0]
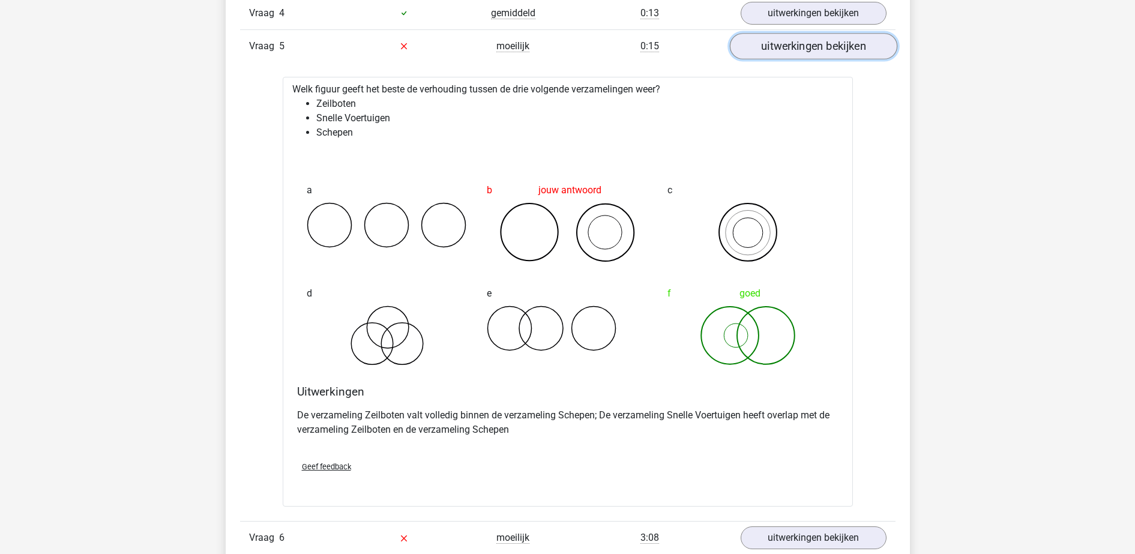
click at [758, 53] on link "uitwerkingen bekijken" at bounding box center [812, 46] width 167 height 26
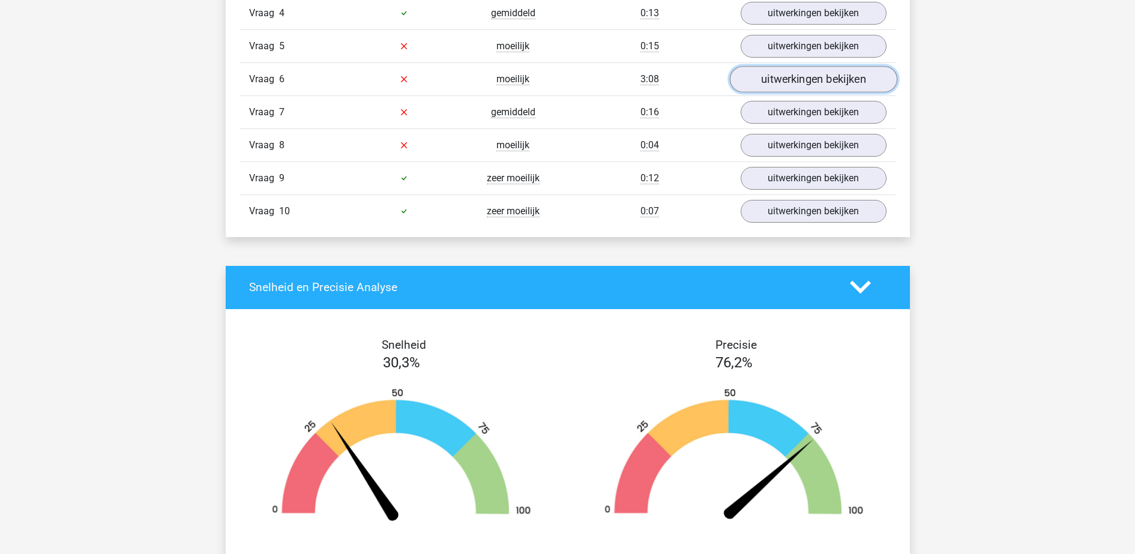
click at [777, 81] on link "uitwerkingen bekijken" at bounding box center [812, 79] width 167 height 26
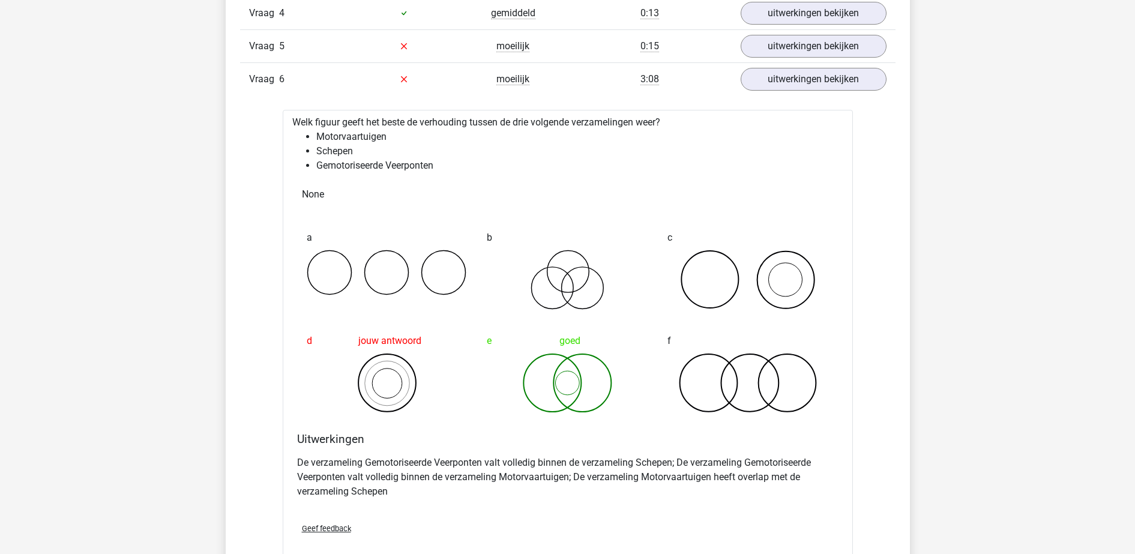
click at [865, 92] on div "Vraag 6 moeilijk 3:08 uitwerkingen bekijken" at bounding box center [567, 78] width 655 height 33
click at [865, 80] on link "uitwerkingen bekijken" at bounding box center [812, 79] width 167 height 26
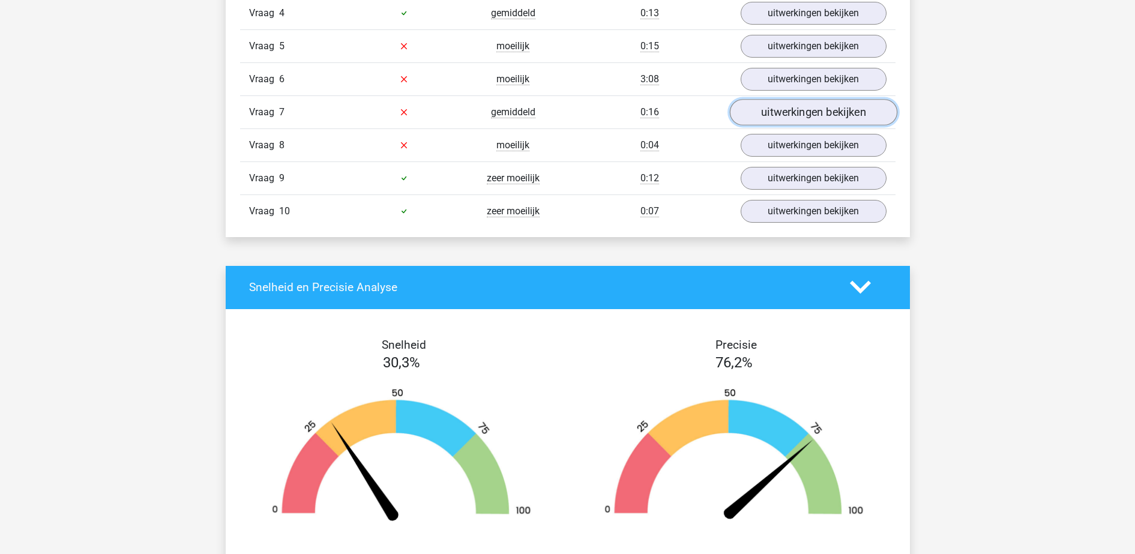
click at [852, 121] on link "uitwerkingen bekijken" at bounding box center [812, 112] width 167 height 26
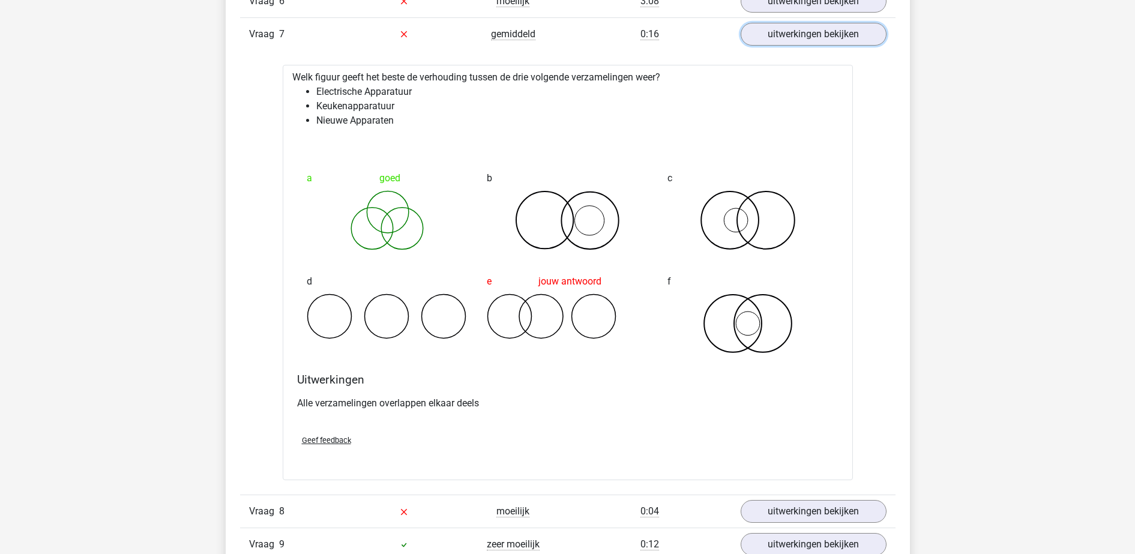
scroll to position [975, 0]
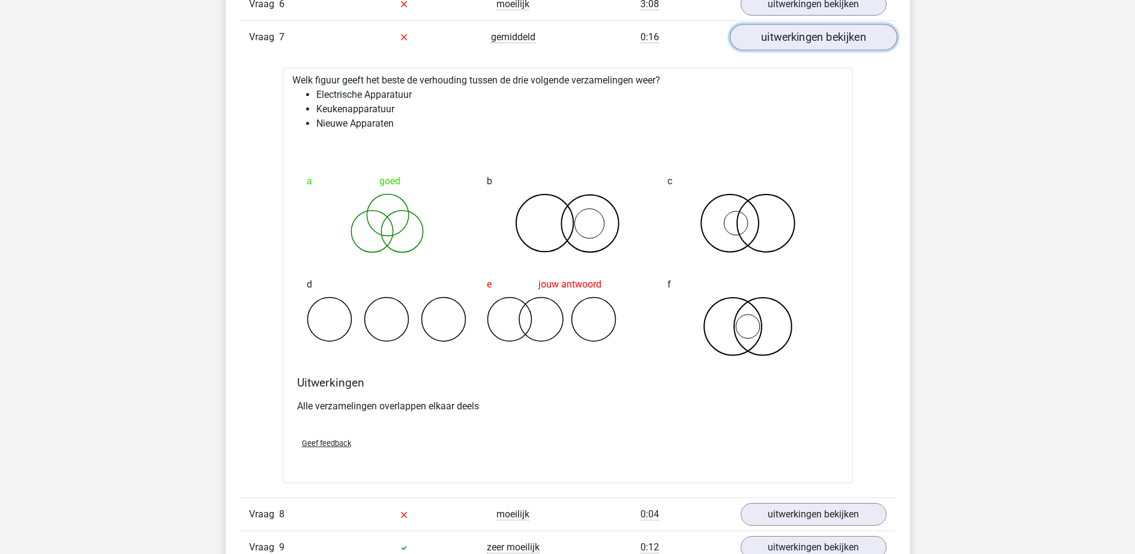
click at [775, 37] on link "uitwerkingen bekijken" at bounding box center [812, 37] width 167 height 26
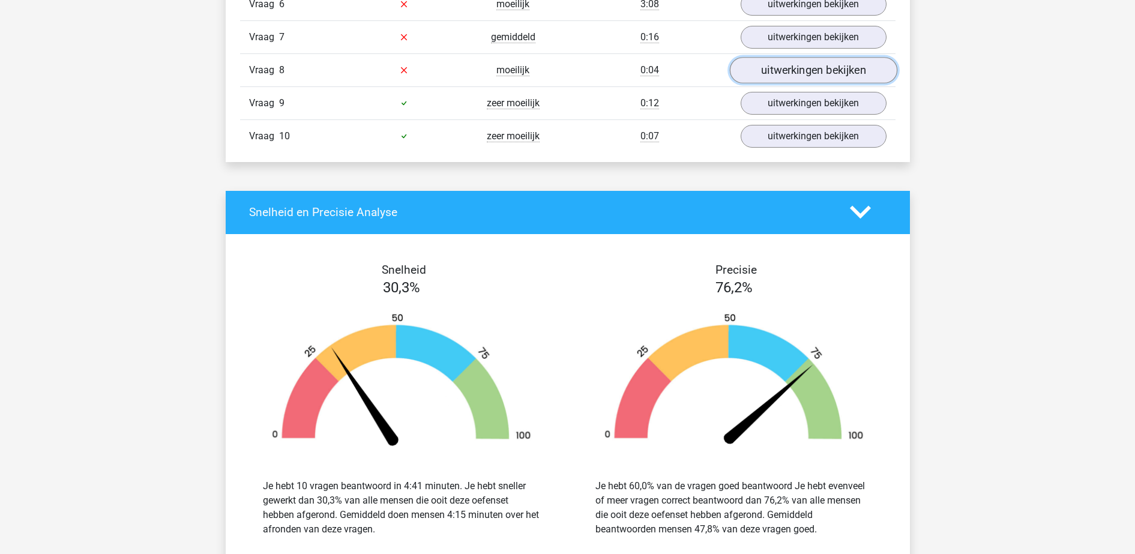
click at [772, 68] on link "uitwerkingen bekijken" at bounding box center [812, 70] width 167 height 26
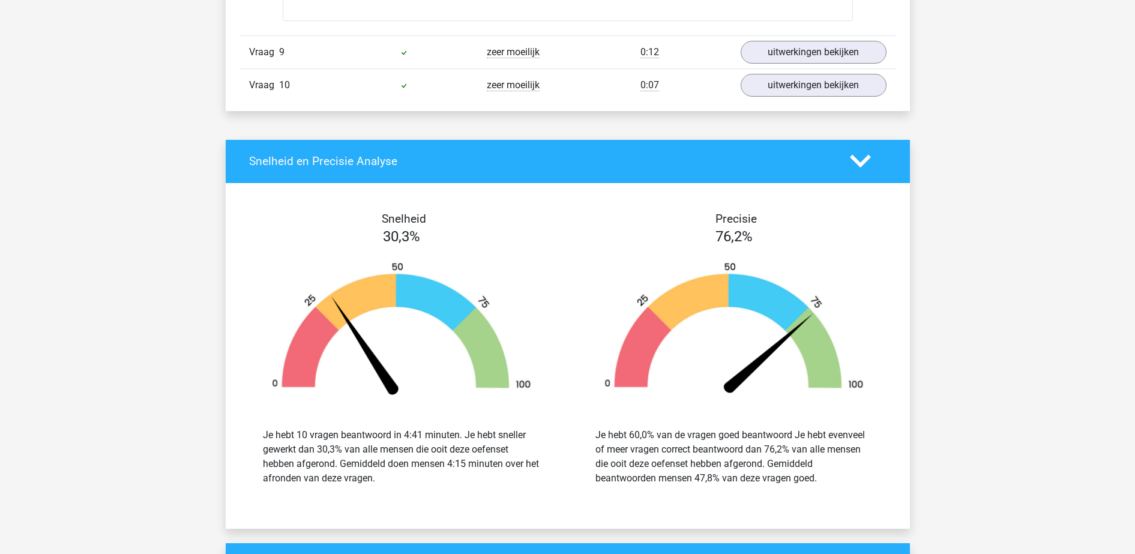
scroll to position [1500, 0]
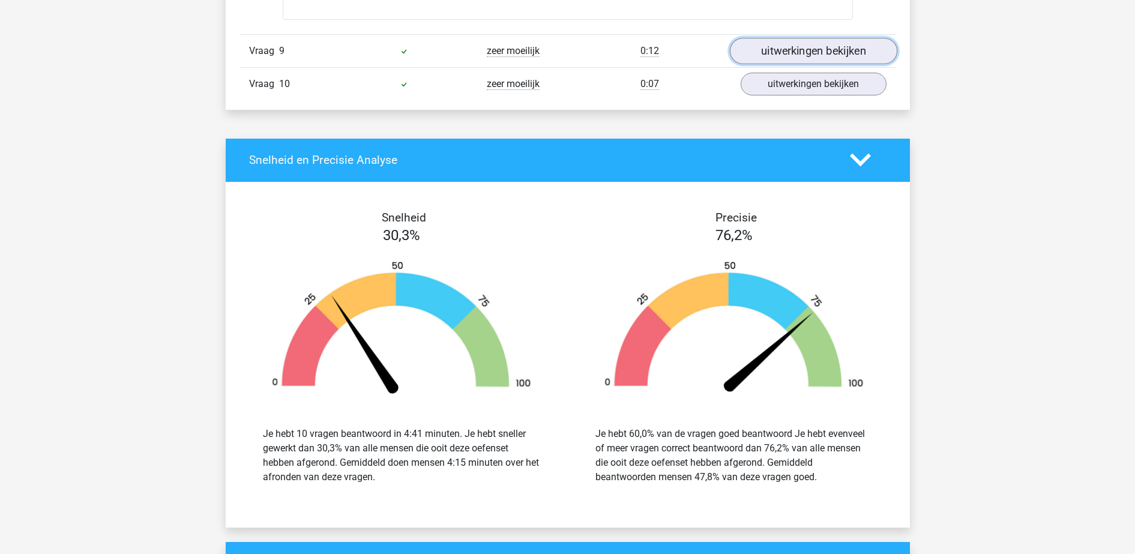
click at [870, 44] on link "uitwerkingen bekijken" at bounding box center [812, 51] width 167 height 26
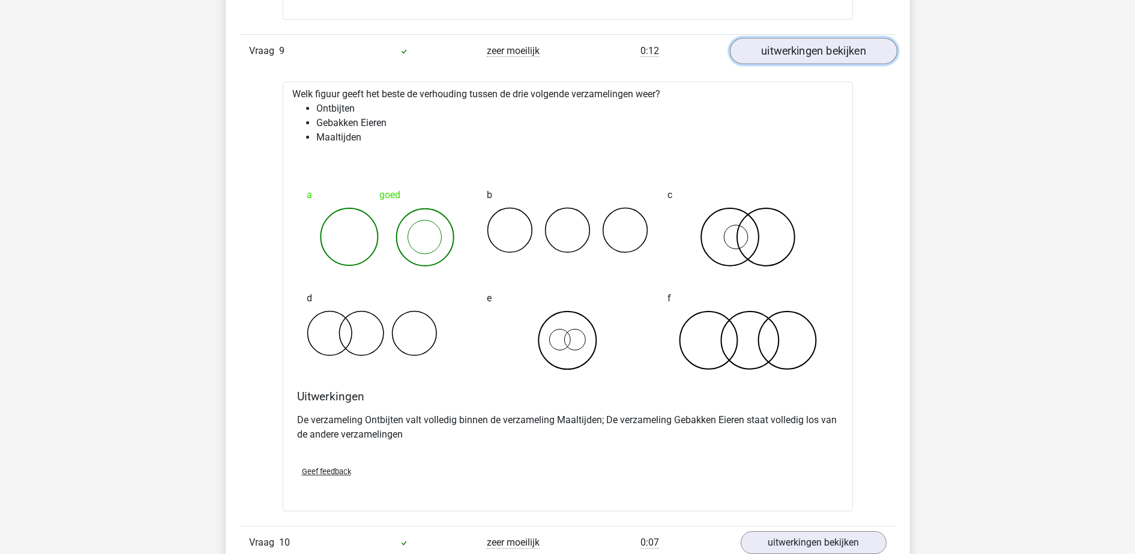
click at [871, 44] on link "uitwerkingen bekijken" at bounding box center [812, 51] width 167 height 26
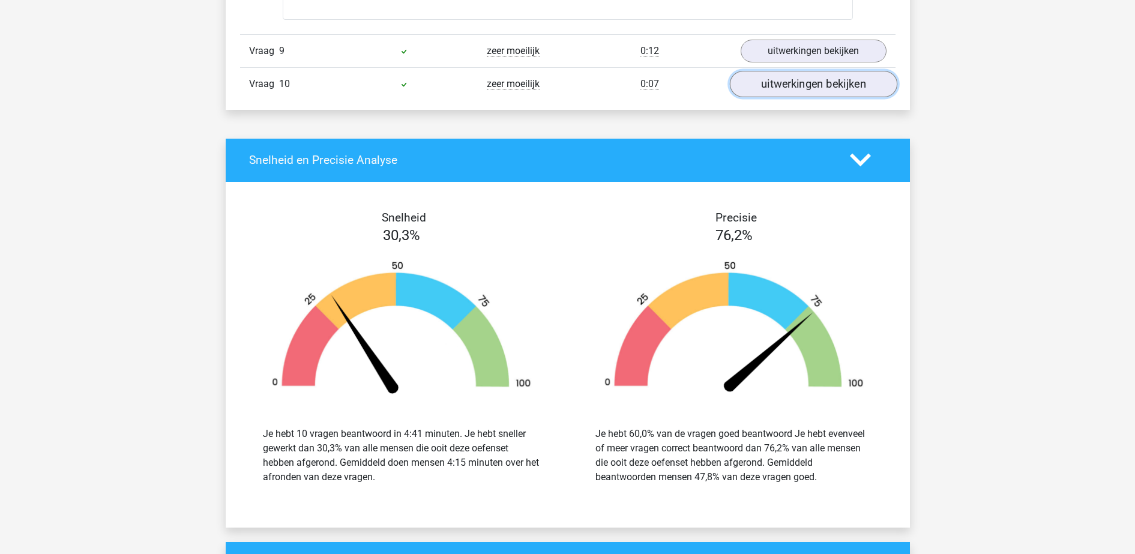
click at [872, 78] on link "uitwerkingen bekijken" at bounding box center [812, 84] width 167 height 26
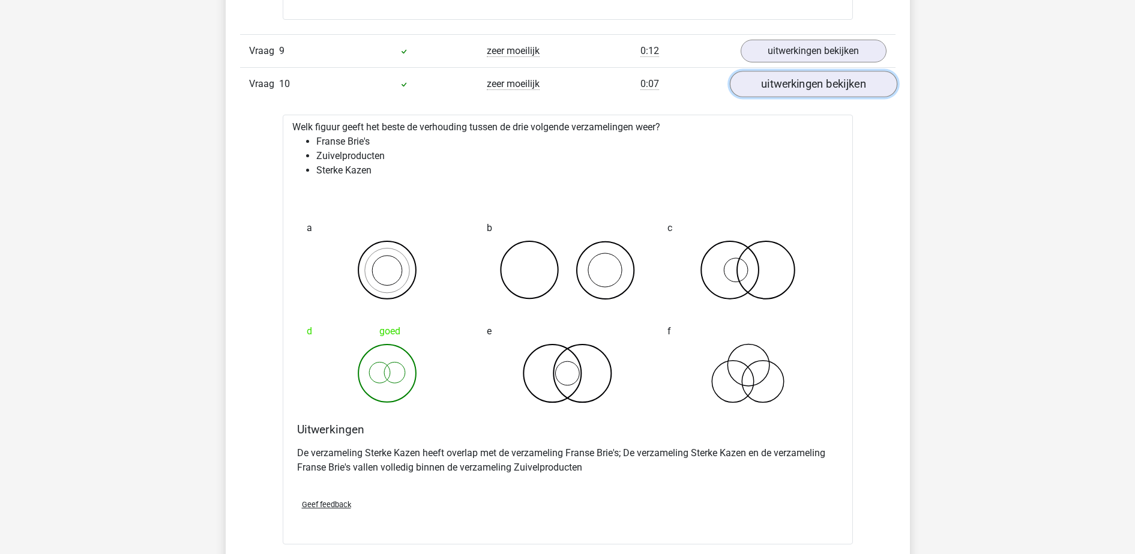
click at [872, 78] on link "uitwerkingen bekijken" at bounding box center [812, 84] width 167 height 26
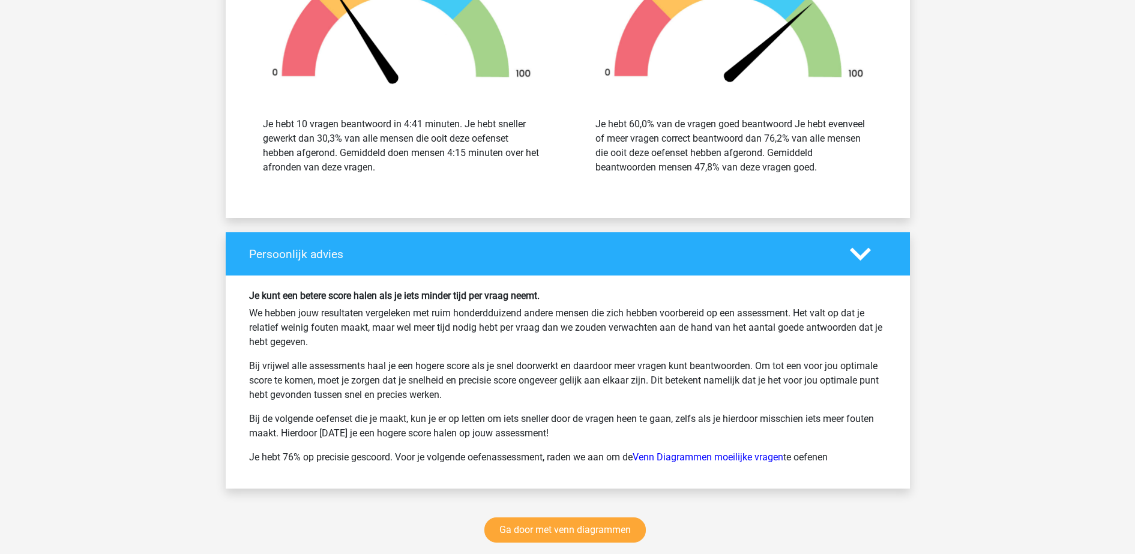
scroll to position [1950, 0]
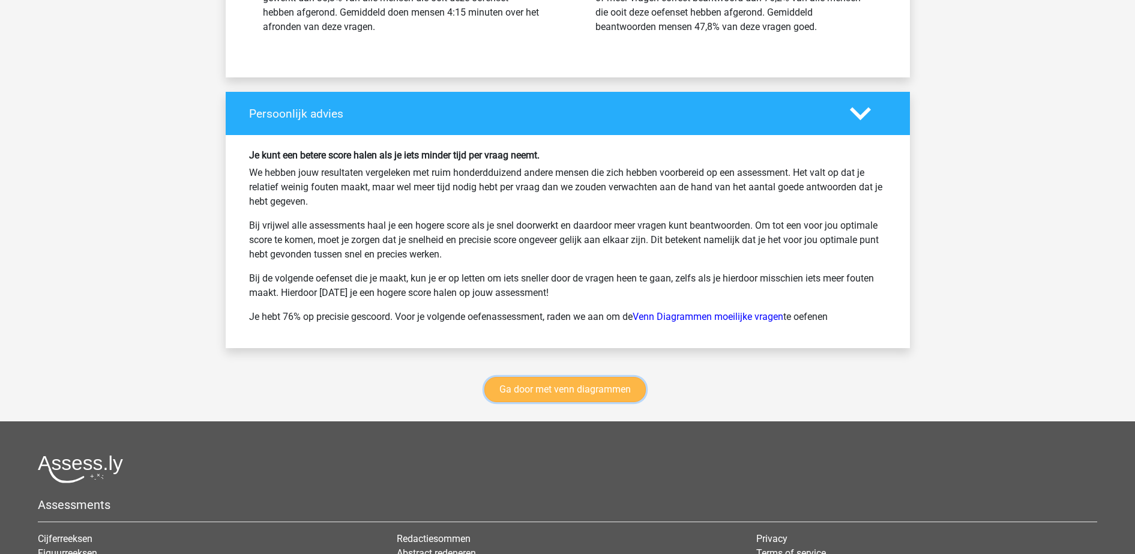
click at [608, 394] on link "Ga door met venn diagrammen" at bounding box center [564, 389] width 161 height 25
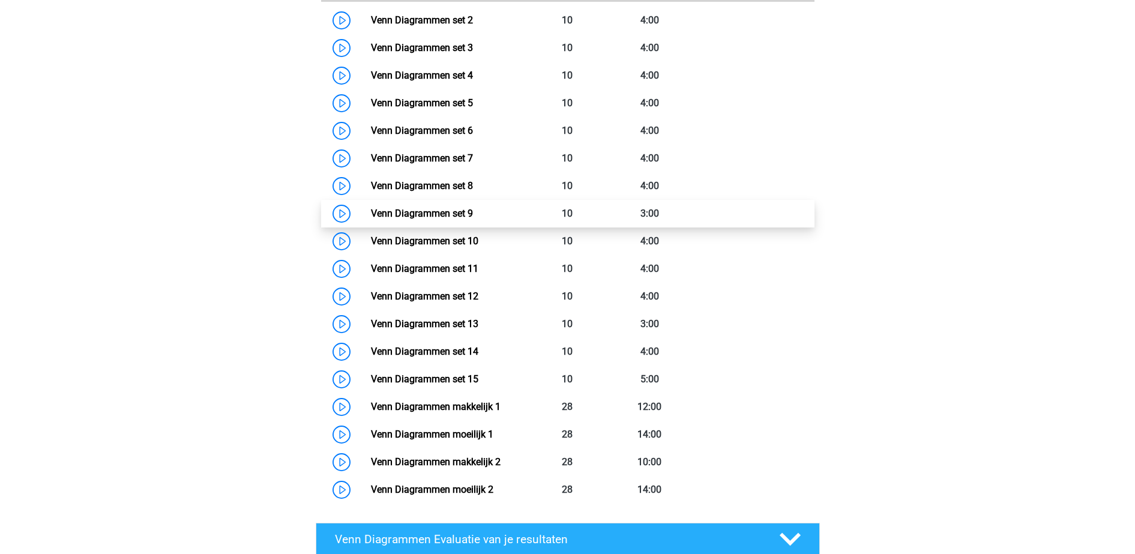
scroll to position [656, 0]
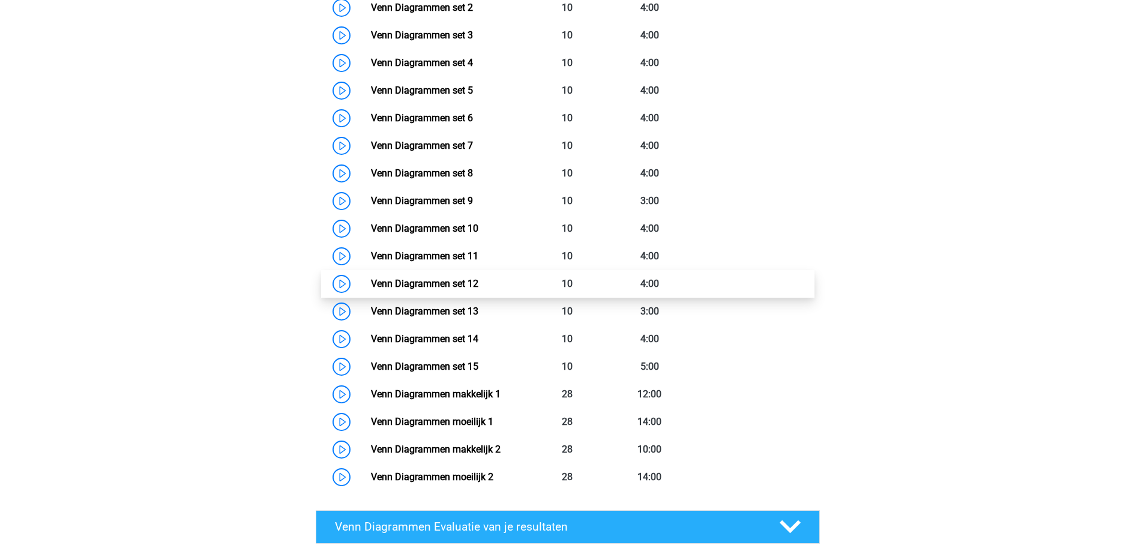
click at [478, 289] on link "Venn Diagrammen set 12" at bounding box center [424, 283] width 107 height 11
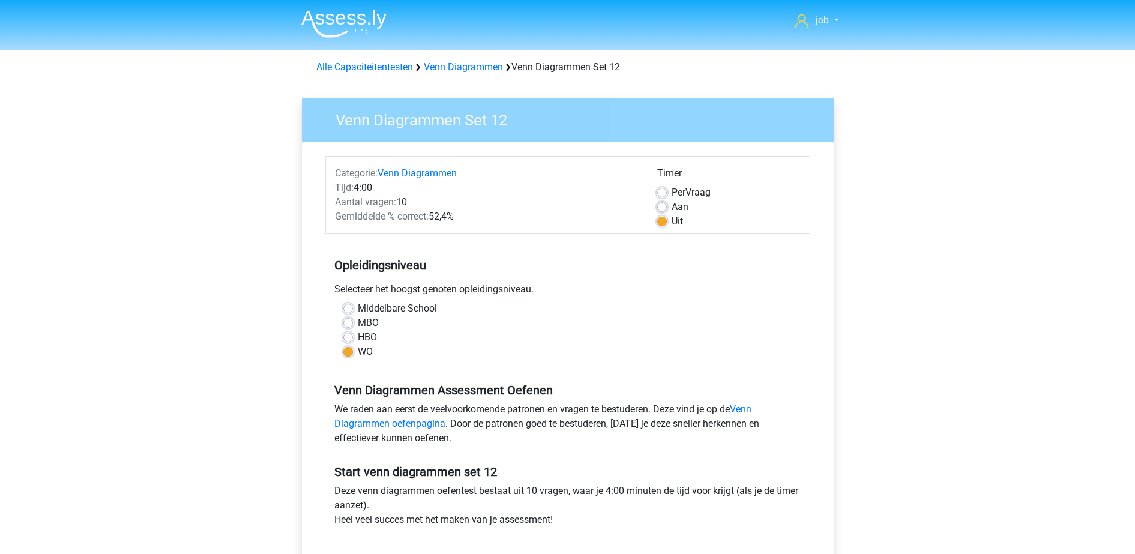
scroll to position [300, 0]
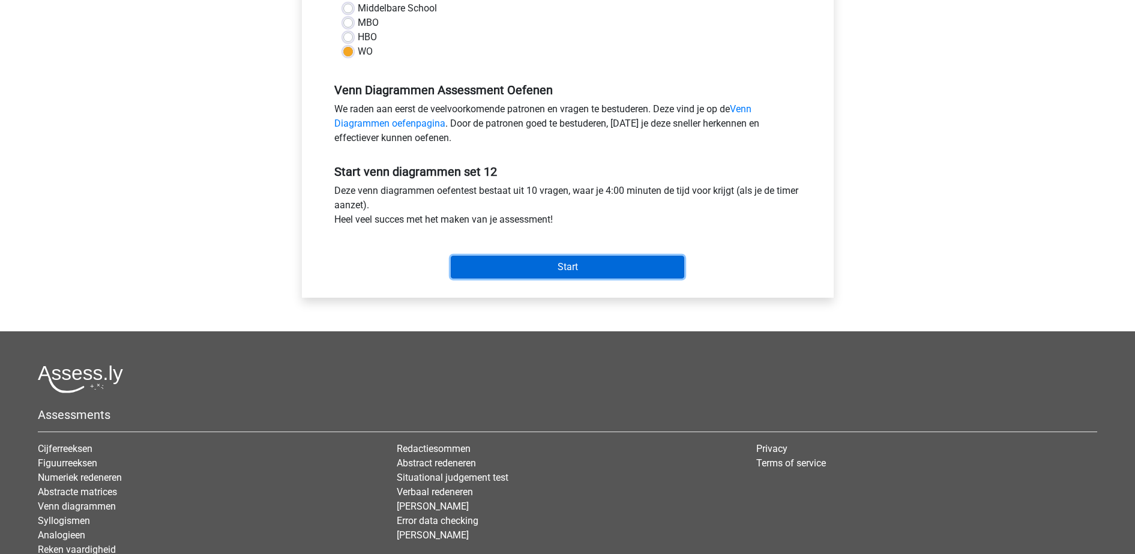
click at [671, 265] on input "Start" at bounding box center [567, 267] width 233 height 23
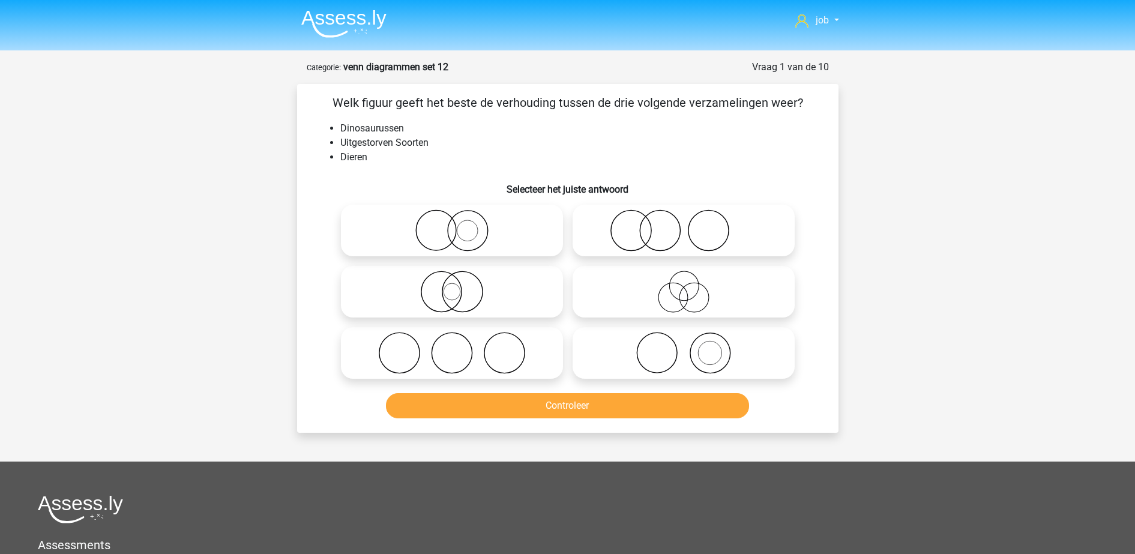
click at [488, 243] on icon at bounding box center [452, 230] width 212 height 42
click at [460, 224] on input "radio" at bounding box center [456, 221] width 8 height 8
radio input "true"
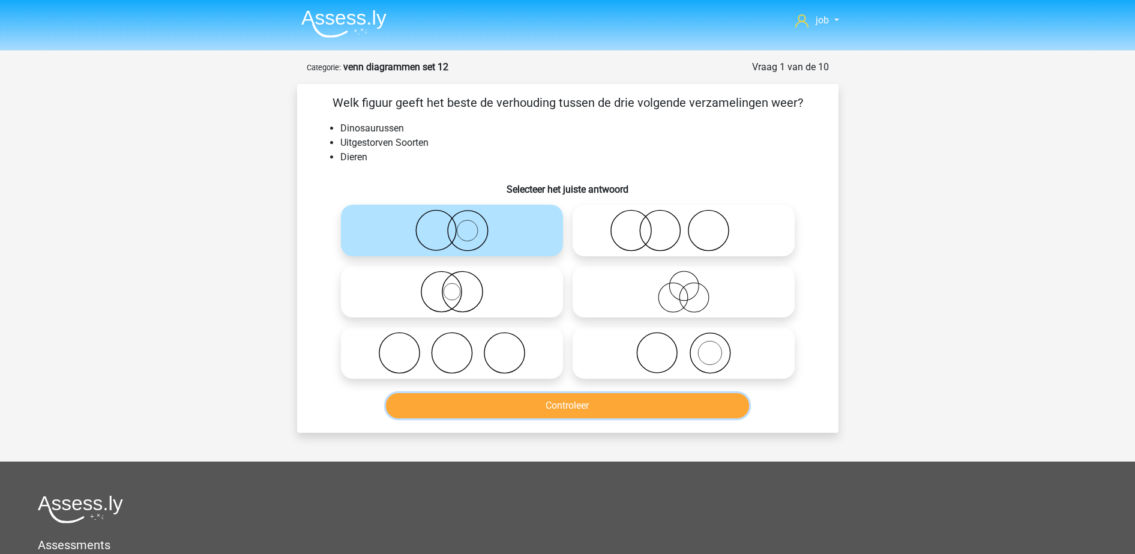
click at [508, 395] on button "Controleer" at bounding box center [567, 405] width 363 height 25
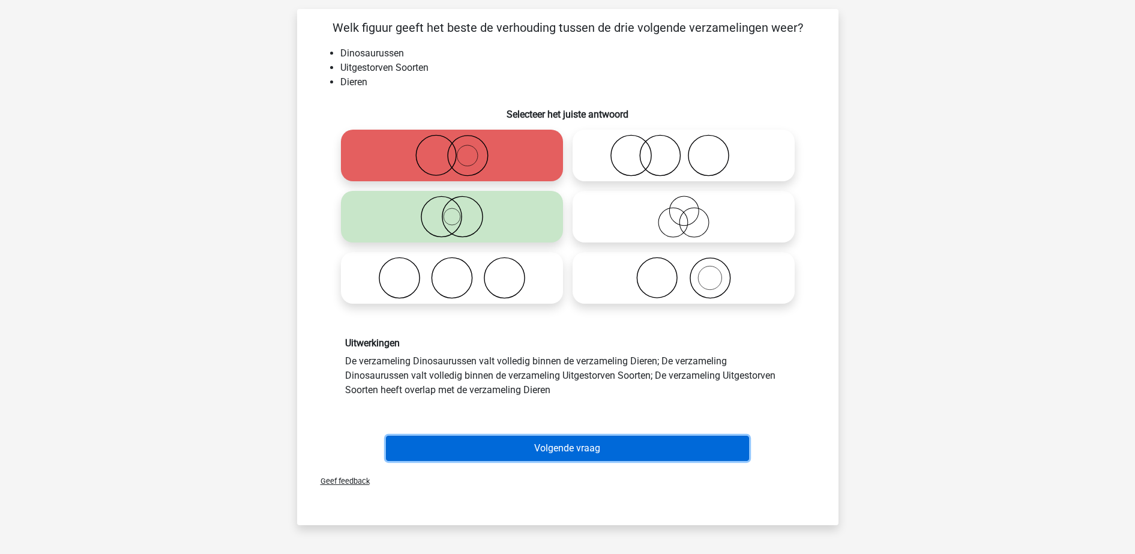
click at [530, 444] on button "Volgende vraag" at bounding box center [567, 448] width 363 height 25
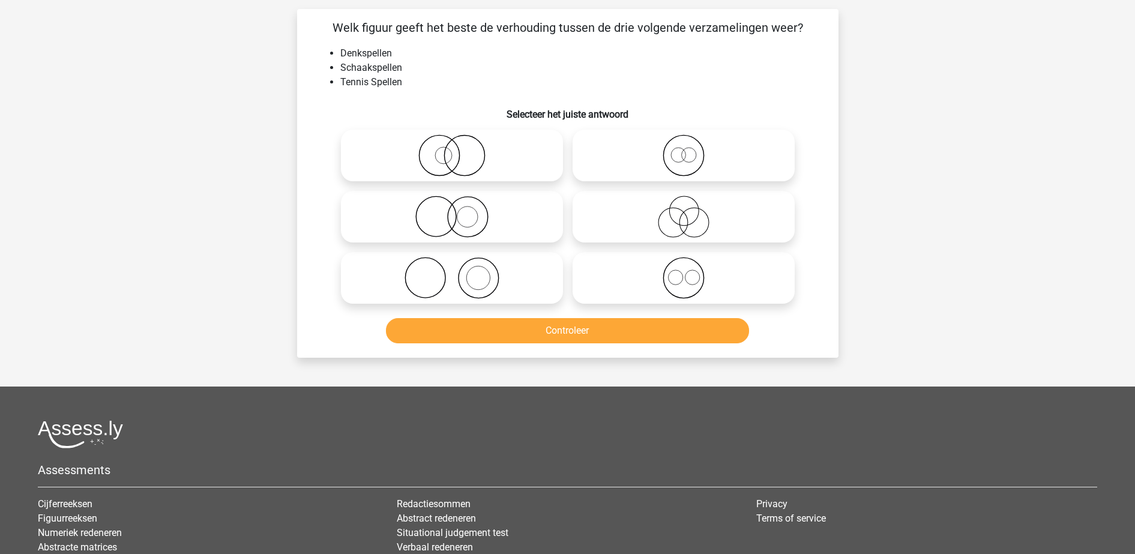
scroll to position [60, 0]
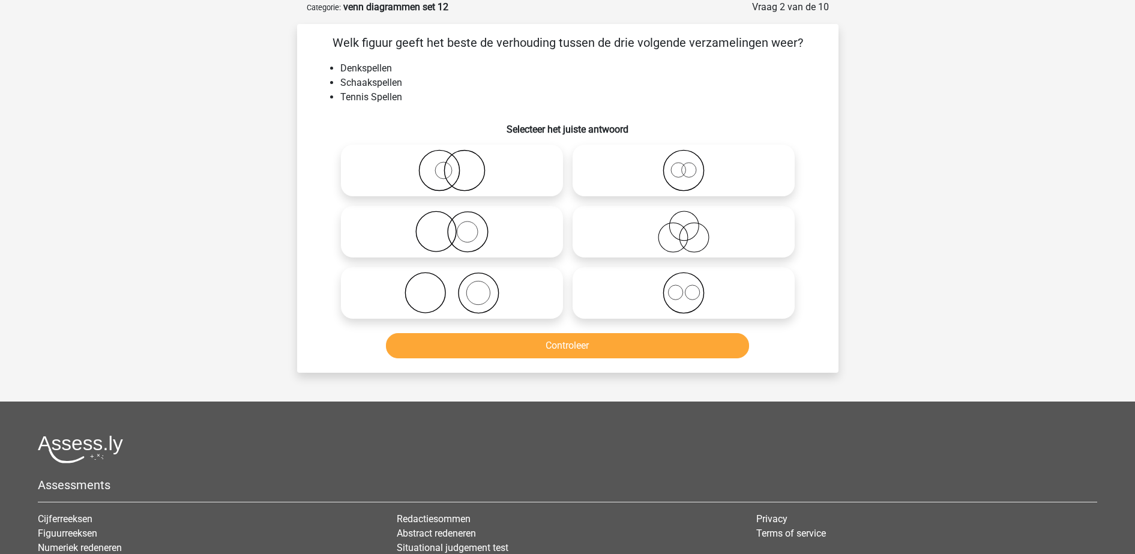
click at [529, 302] on icon at bounding box center [452, 293] width 212 height 42
click at [460, 287] on input "radio" at bounding box center [456, 283] width 8 height 8
radio input "true"
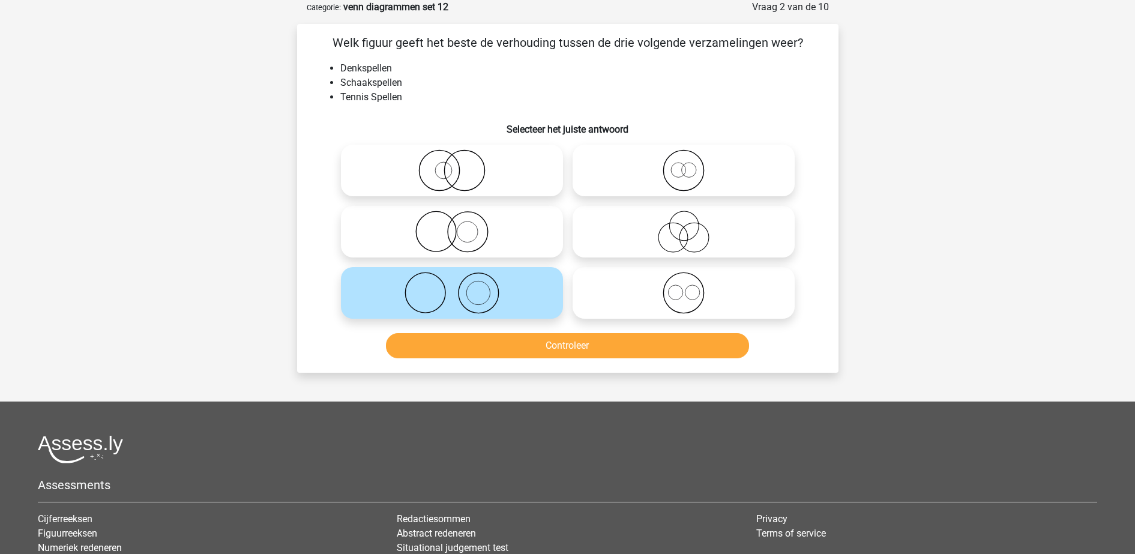
click at [544, 359] on div "Controleer" at bounding box center [567, 348] width 463 height 30
click at [547, 344] on button "Controleer" at bounding box center [567, 345] width 363 height 25
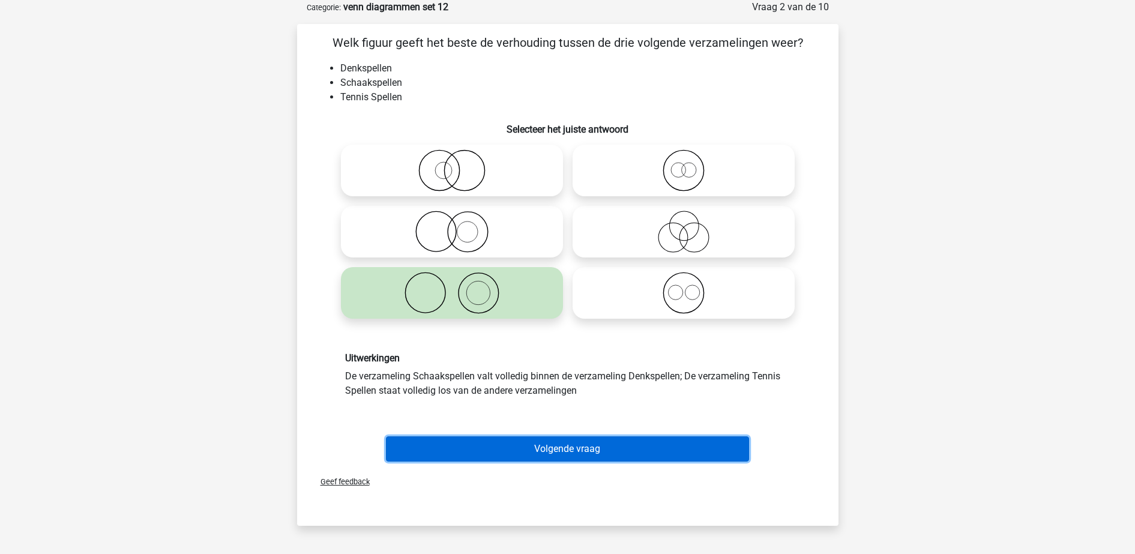
click at [564, 441] on button "Volgende vraag" at bounding box center [567, 448] width 363 height 25
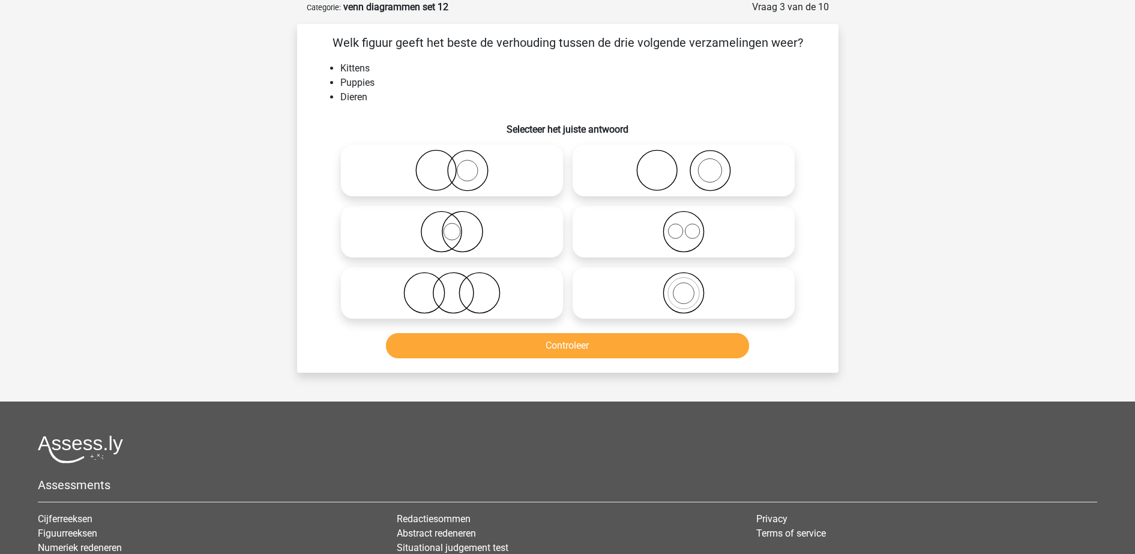
click at [603, 249] on icon at bounding box center [683, 232] width 212 height 42
click at [683, 226] on input "radio" at bounding box center [687, 222] width 8 height 8
radio input "true"
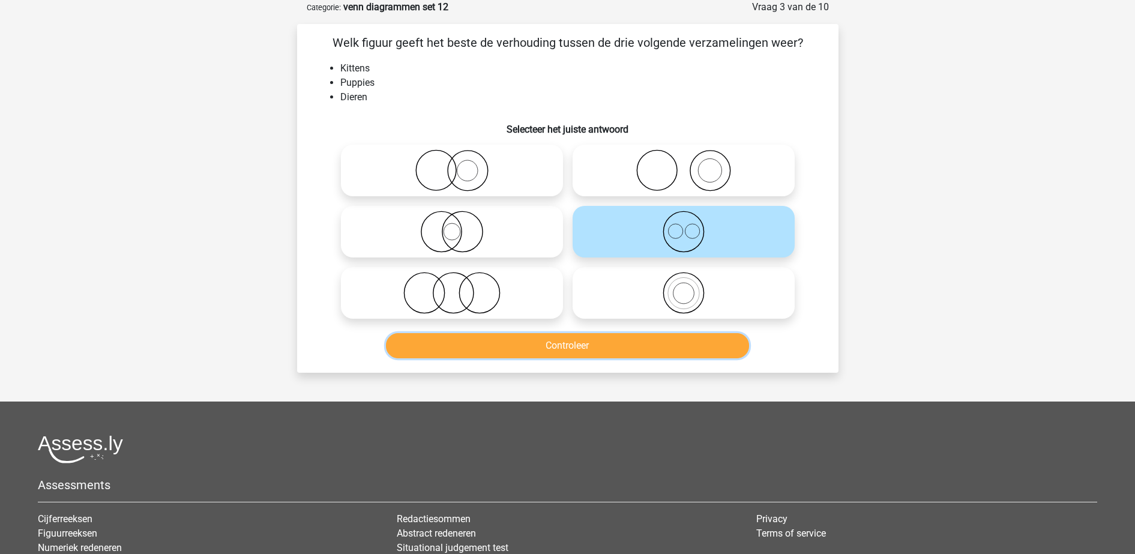
click at [598, 336] on button "Controleer" at bounding box center [567, 345] width 363 height 25
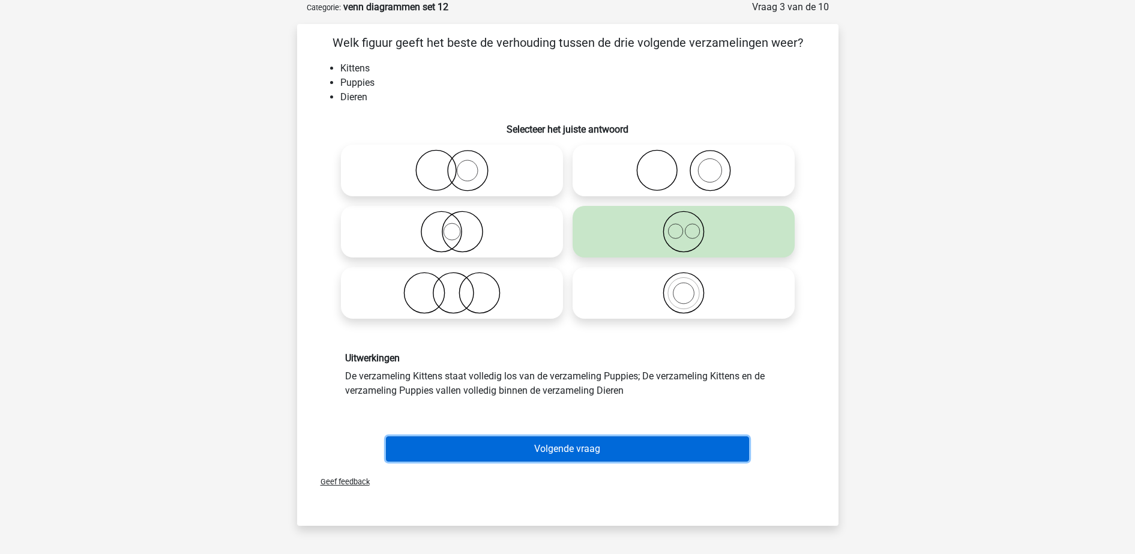
click at [647, 444] on button "Volgende vraag" at bounding box center [567, 448] width 363 height 25
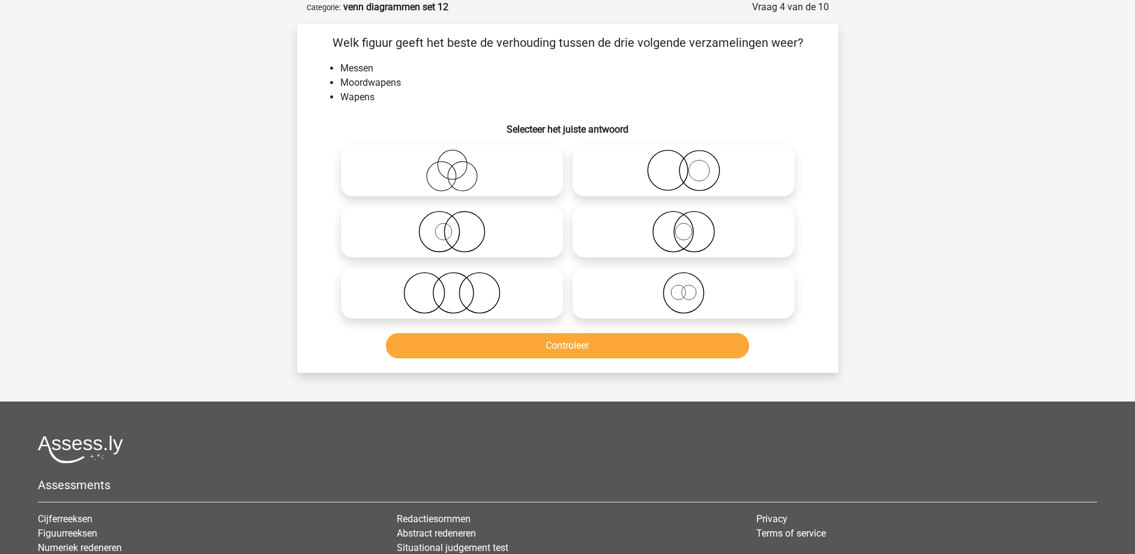
click at [610, 228] on icon at bounding box center [683, 232] width 212 height 42
click at [683, 226] on input "radio" at bounding box center [687, 222] width 8 height 8
radio input "true"
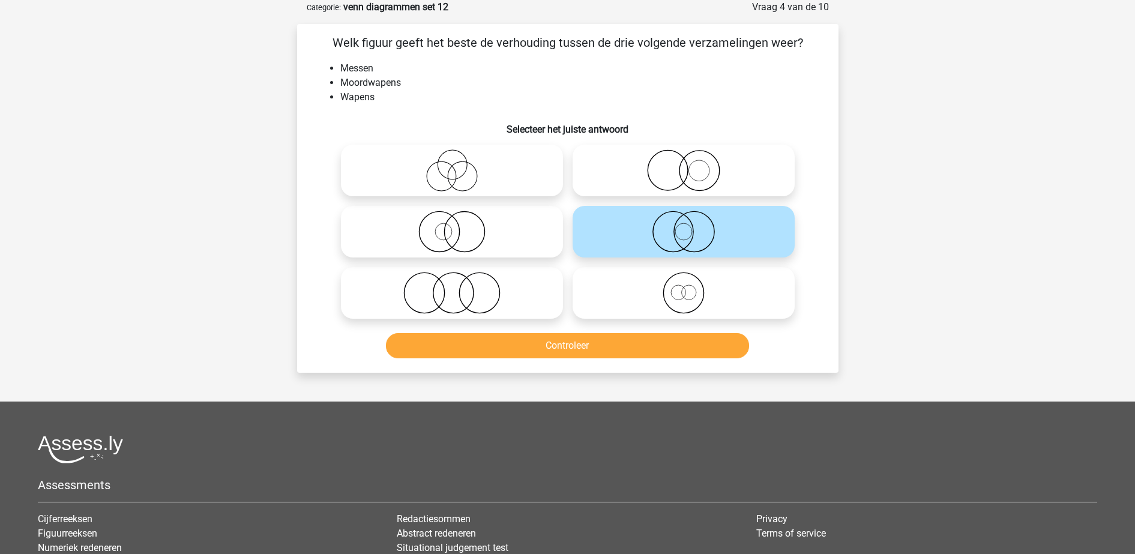
click at [478, 228] on icon at bounding box center [452, 232] width 212 height 42
click at [460, 226] on input "radio" at bounding box center [456, 222] width 8 height 8
radio input "true"
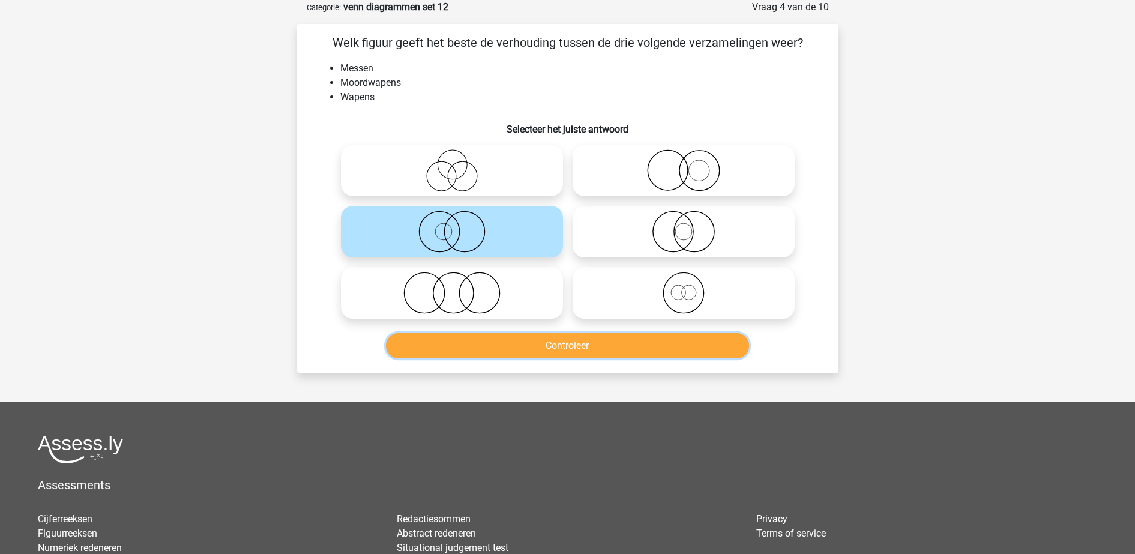
click at [532, 344] on button "Controleer" at bounding box center [567, 345] width 363 height 25
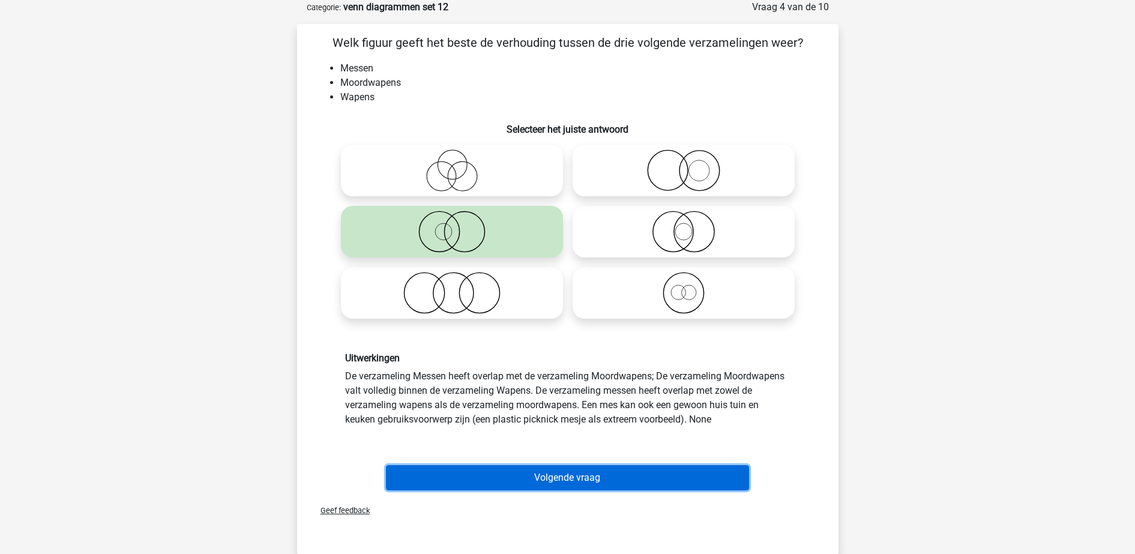
click at [598, 468] on button "Volgende vraag" at bounding box center [567, 477] width 363 height 25
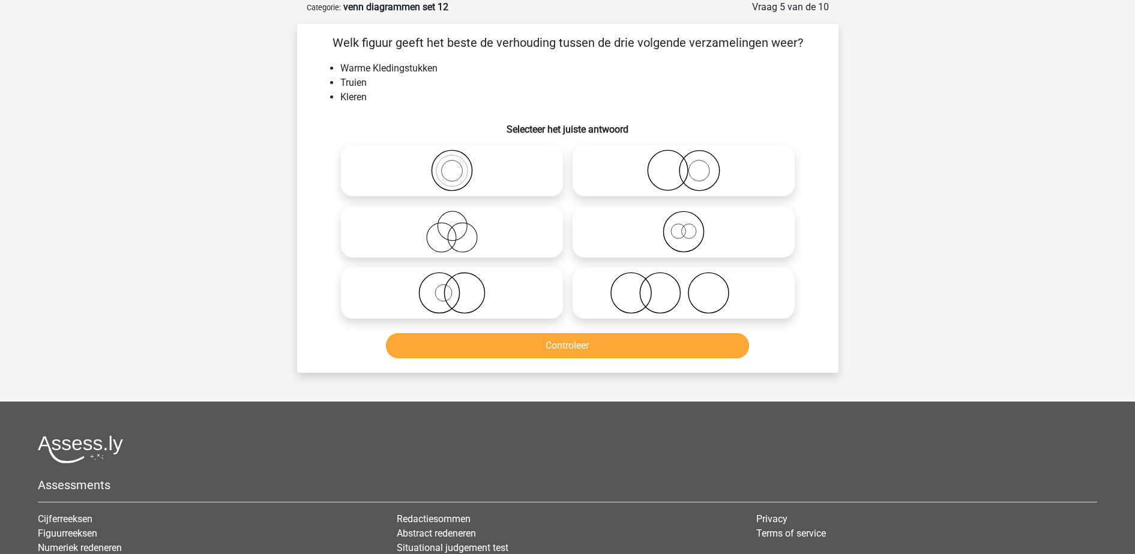
click at [467, 177] on icon at bounding box center [452, 170] width 212 height 42
click at [460, 164] on input "radio" at bounding box center [456, 161] width 8 height 8
radio input "true"
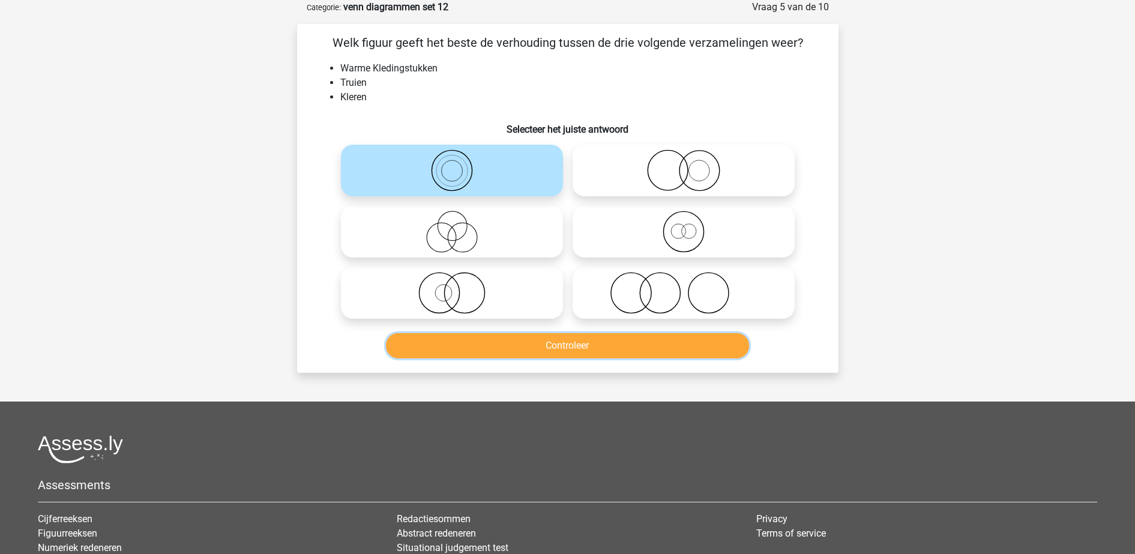
click at [545, 344] on button "Controleer" at bounding box center [567, 345] width 363 height 25
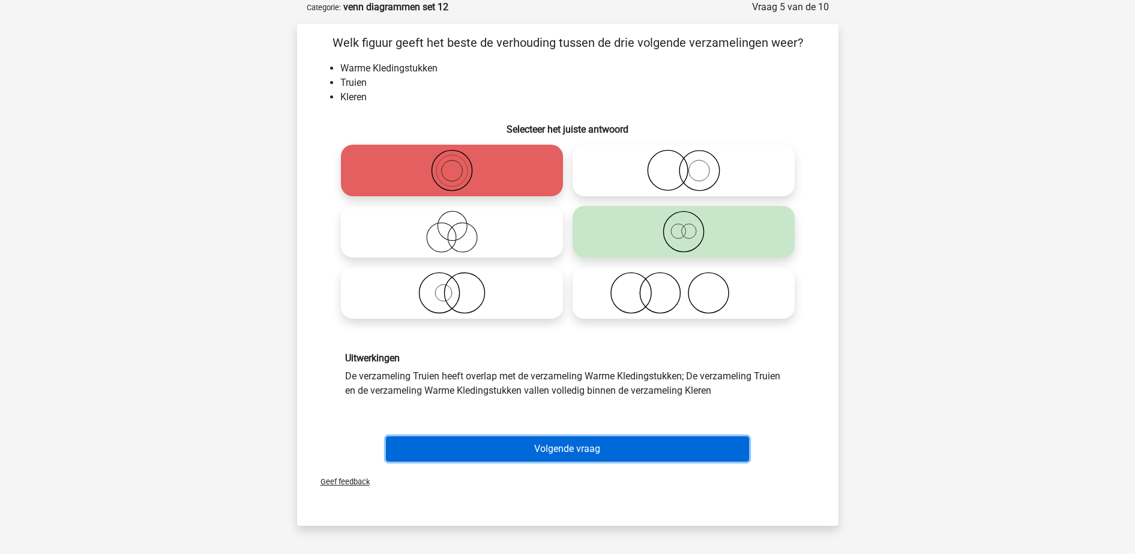
click at [476, 457] on button "Volgende vraag" at bounding box center [567, 448] width 363 height 25
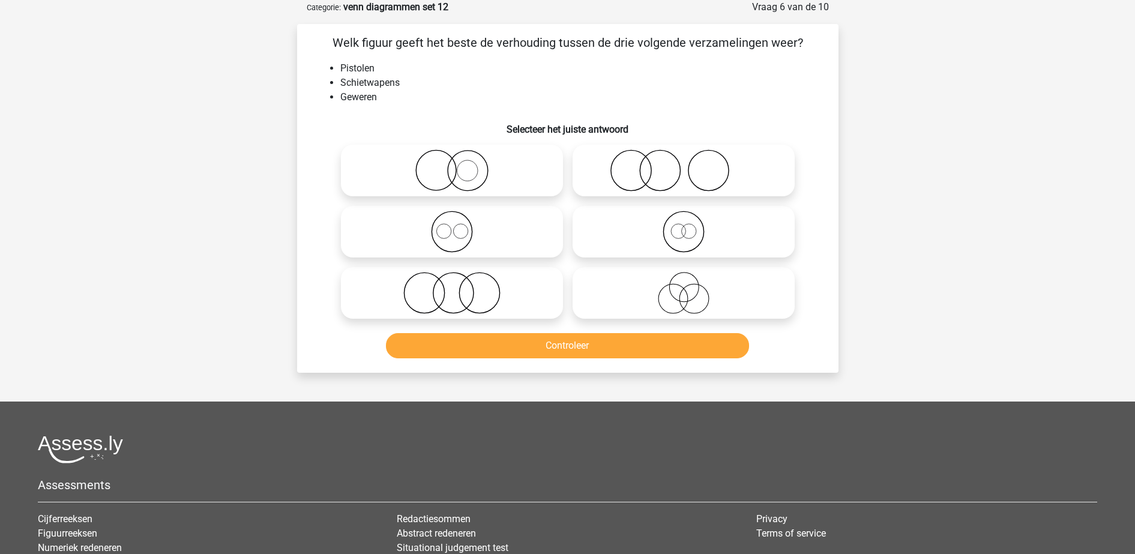
click at [520, 186] on icon at bounding box center [452, 170] width 212 height 42
click at [460, 164] on input "radio" at bounding box center [456, 161] width 8 height 8
radio input "true"
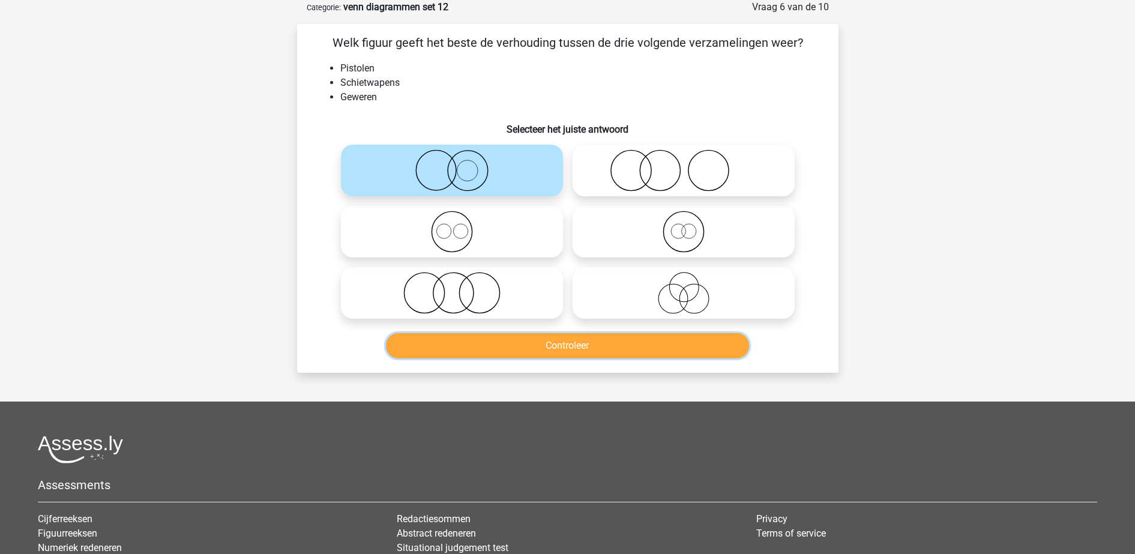
click at [575, 346] on button "Controleer" at bounding box center [567, 345] width 363 height 25
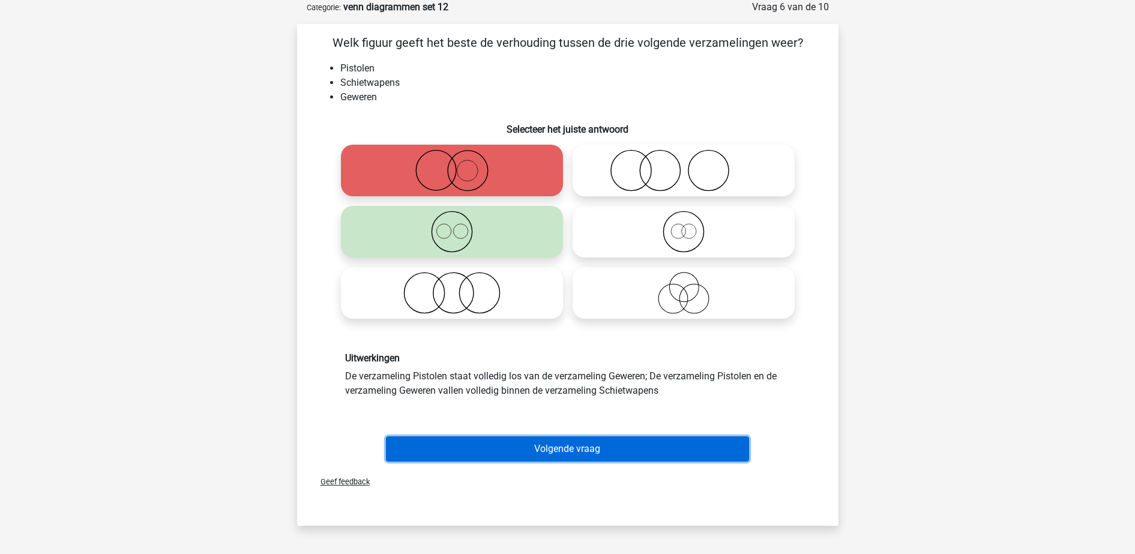
click at [595, 440] on button "Volgende vraag" at bounding box center [567, 448] width 363 height 25
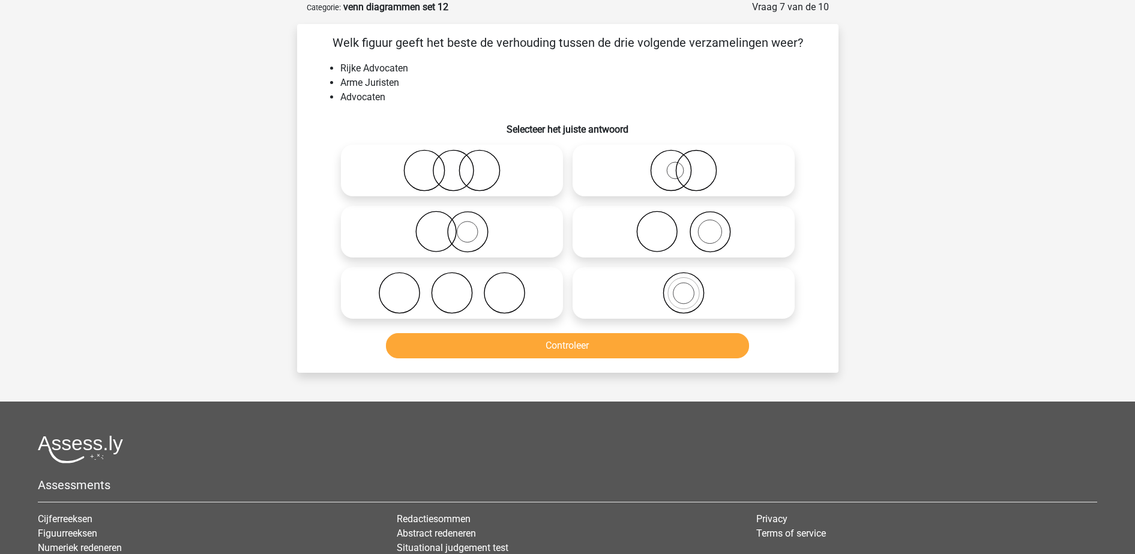
click at [646, 293] on icon at bounding box center [683, 293] width 212 height 42
click at [683, 287] on input "radio" at bounding box center [687, 283] width 8 height 8
radio input "true"
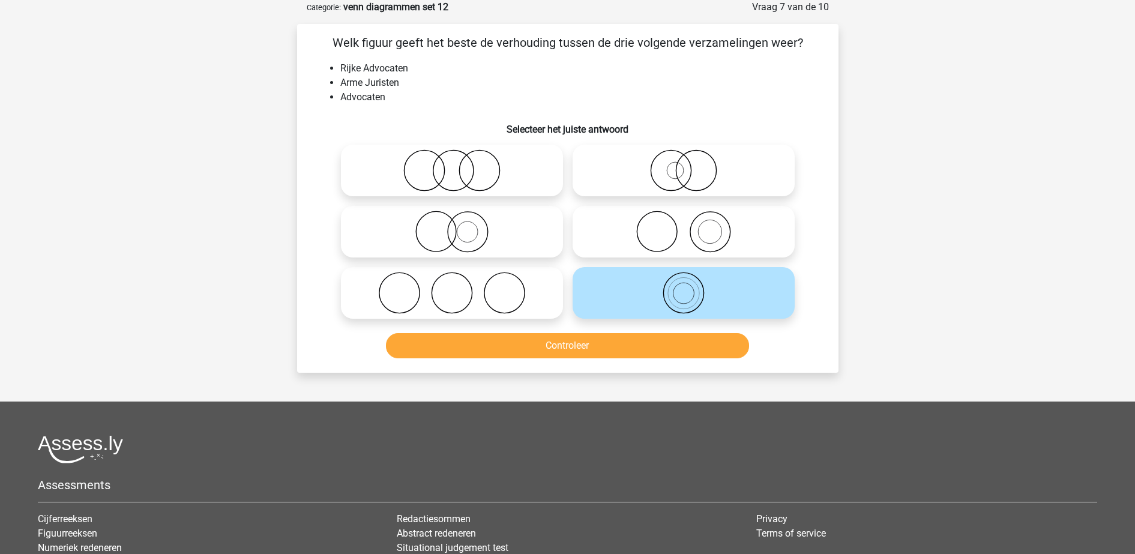
click at [647, 328] on div "Controleer" at bounding box center [567, 343] width 503 height 40
click at [611, 236] on icon at bounding box center [683, 232] width 212 height 42
click at [683, 226] on input "radio" at bounding box center [687, 222] width 8 height 8
radio input "true"
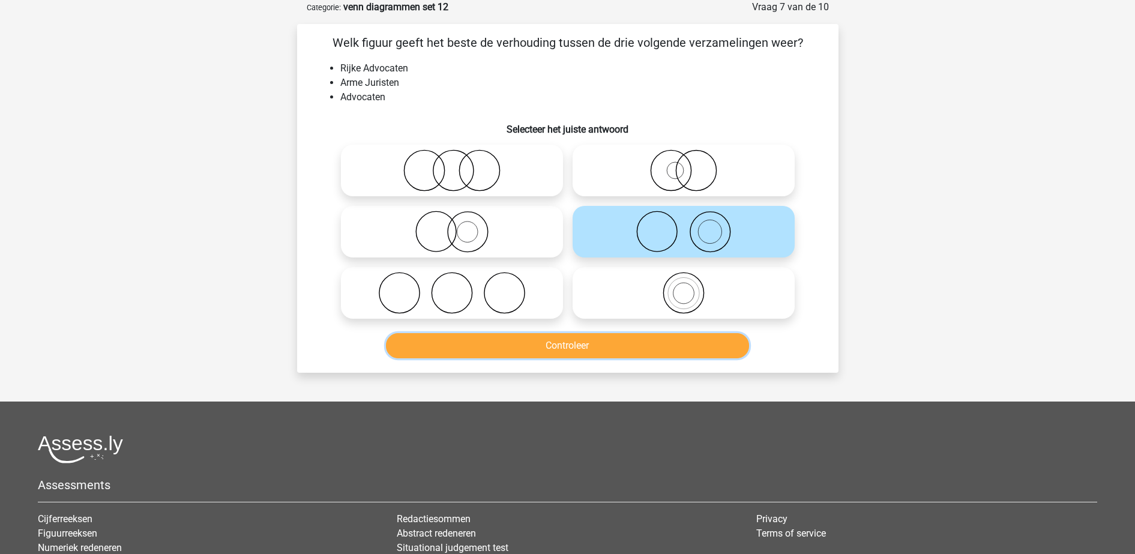
click at [625, 338] on button "Controleer" at bounding box center [567, 345] width 363 height 25
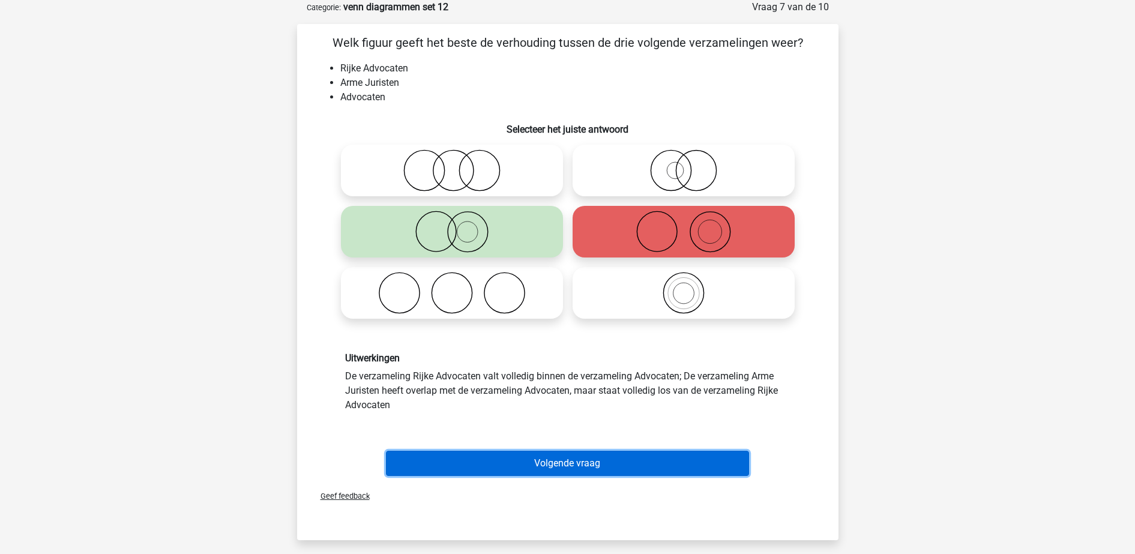
click at [663, 455] on button "Volgende vraag" at bounding box center [567, 463] width 363 height 25
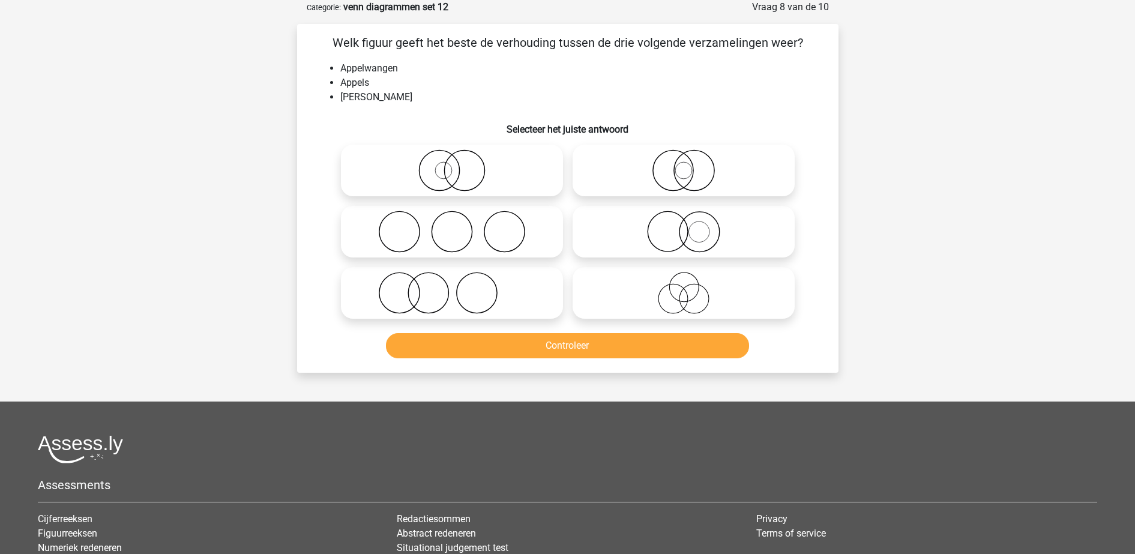
click at [633, 282] on icon at bounding box center [683, 293] width 212 height 42
click at [683, 282] on input "radio" at bounding box center [687, 283] width 8 height 8
radio input "true"
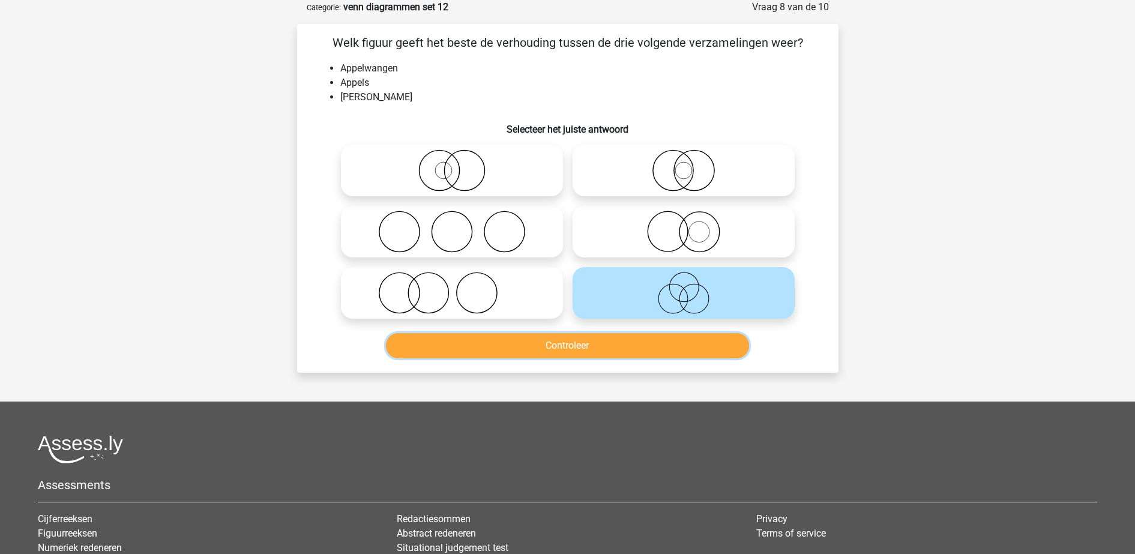
click at [626, 339] on button "Controleer" at bounding box center [567, 345] width 363 height 25
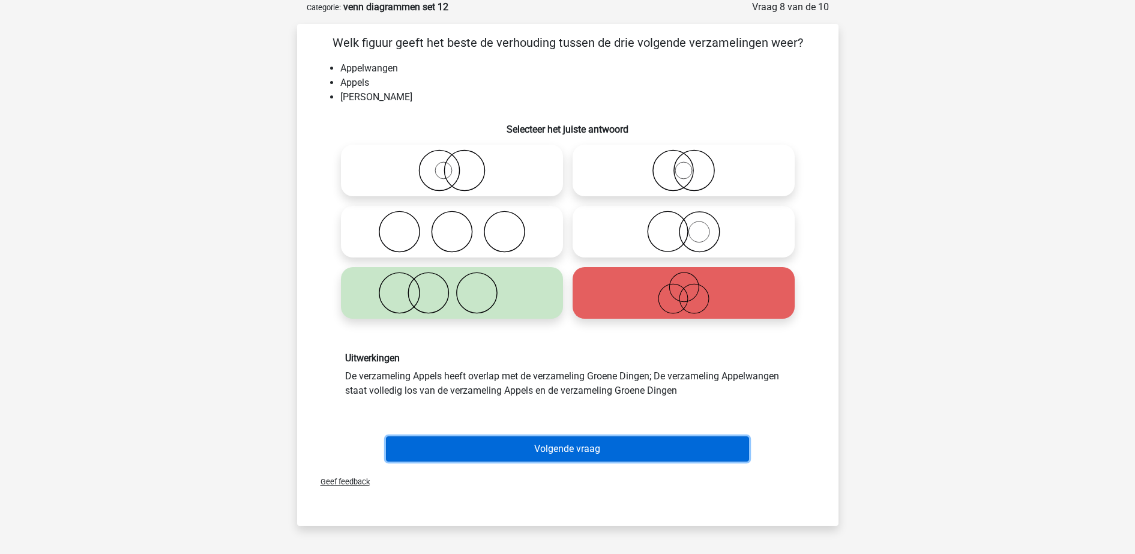
click at [604, 439] on button "Volgende vraag" at bounding box center [567, 448] width 363 height 25
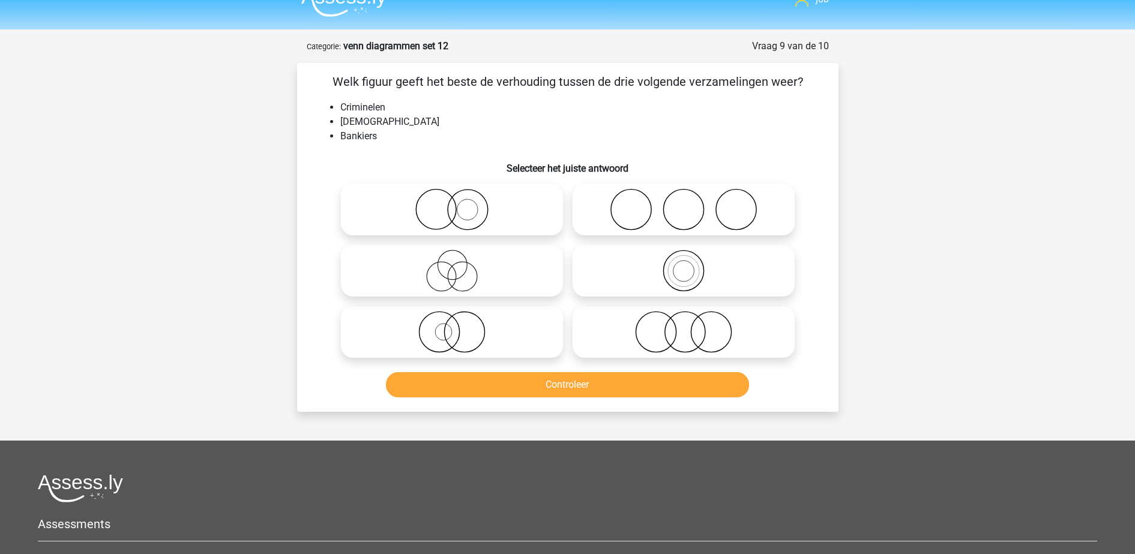
scroll to position [0, 0]
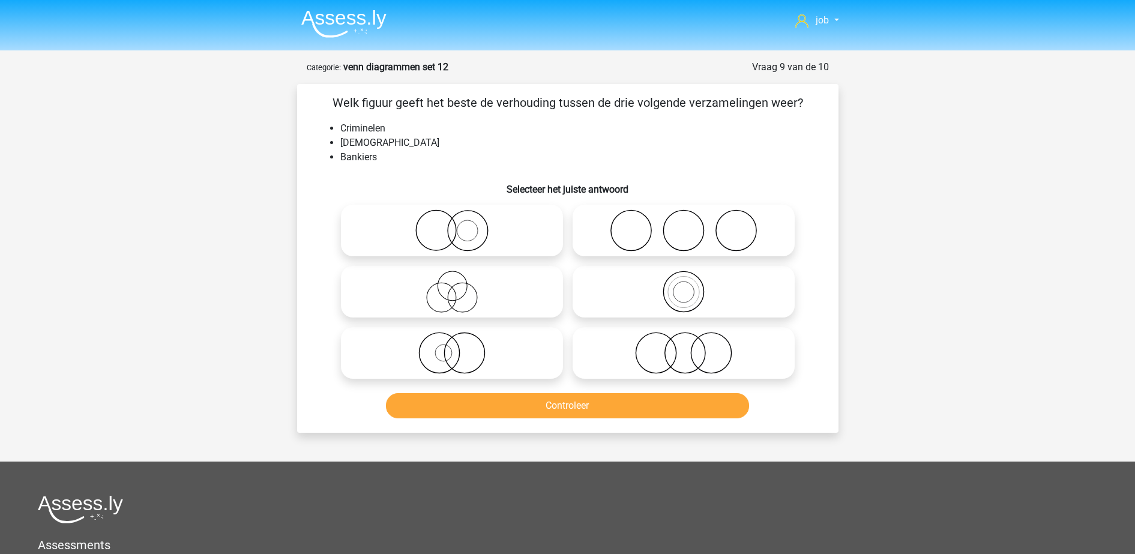
click at [492, 298] on icon at bounding box center [452, 292] width 212 height 42
click at [460, 286] on input "radio" at bounding box center [456, 282] width 8 height 8
radio input "true"
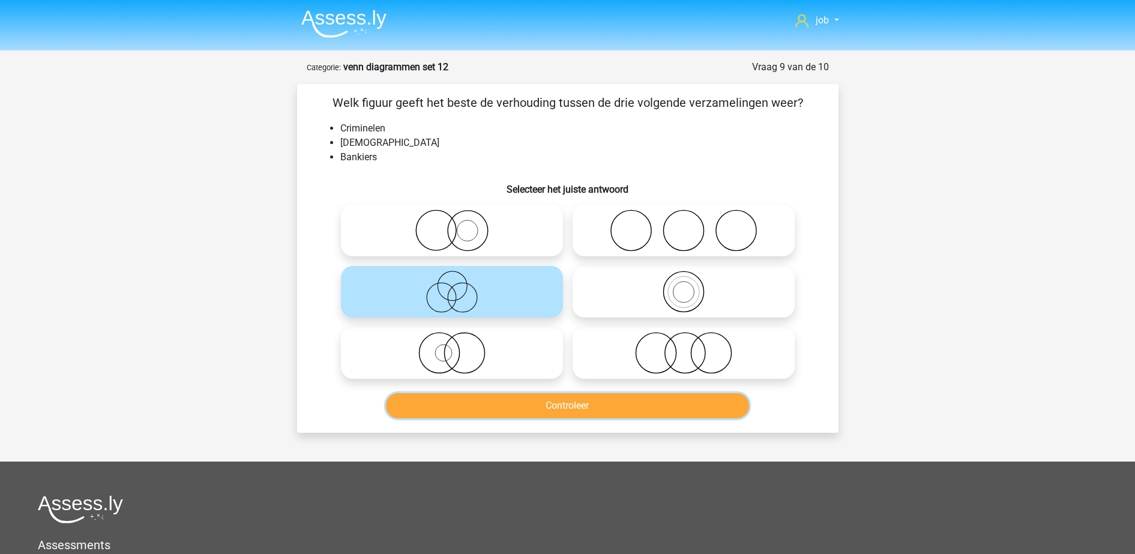
click at [532, 407] on button "Controleer" at bounding box center [567, 405] width 363 height 25
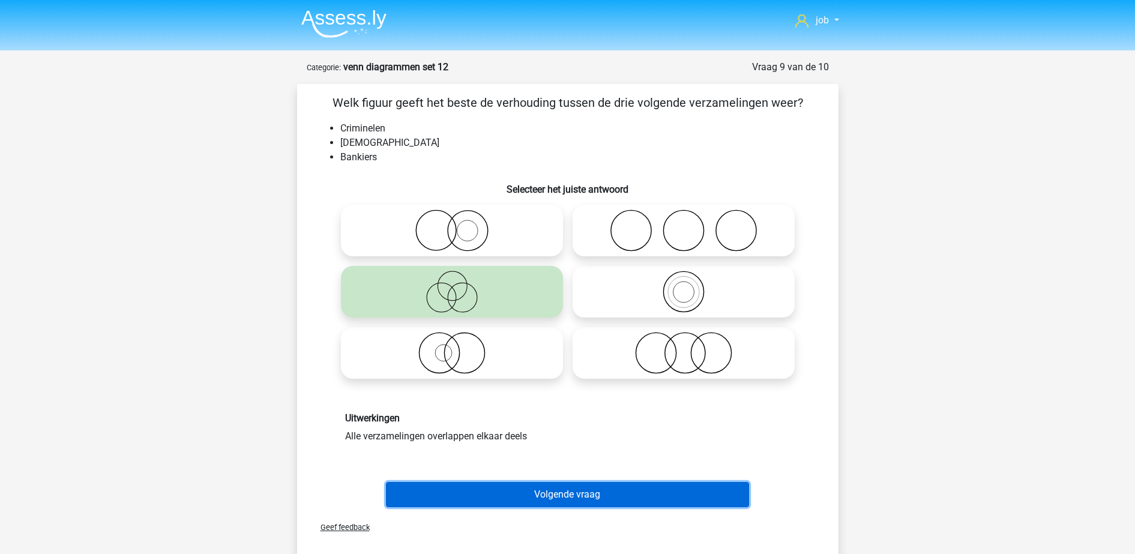
click at [589, 488] on button "Volgende vraag" at bounding box center [567, 494] width 363 height 25
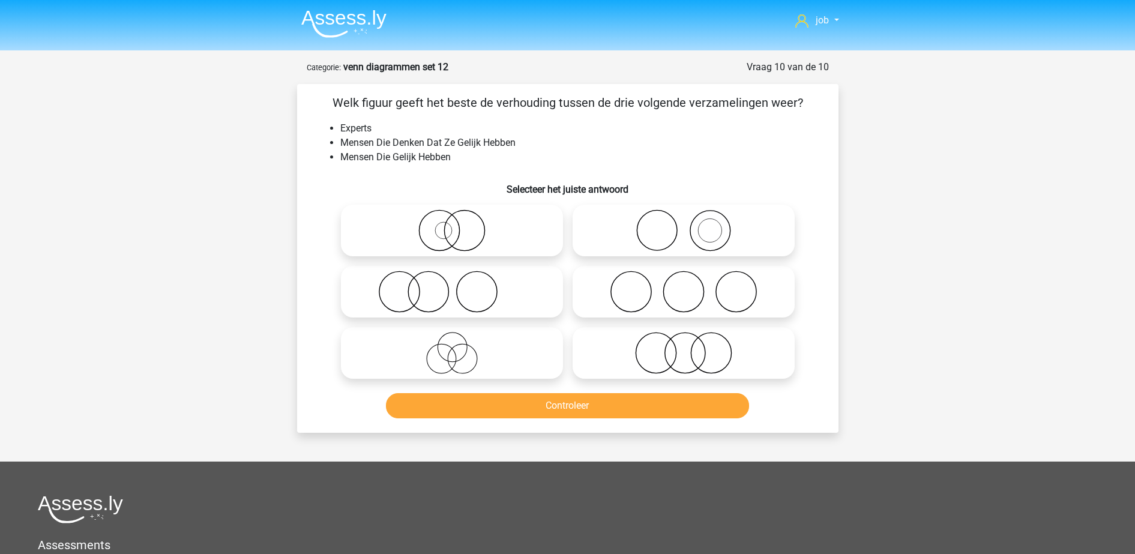
click at [659, 354] on icon at bounding box center [683, 353] width 212 height 42
click at [683, 347] on input "radio" at bounding box center [687, 343] width 8 height 8
radio input "true"
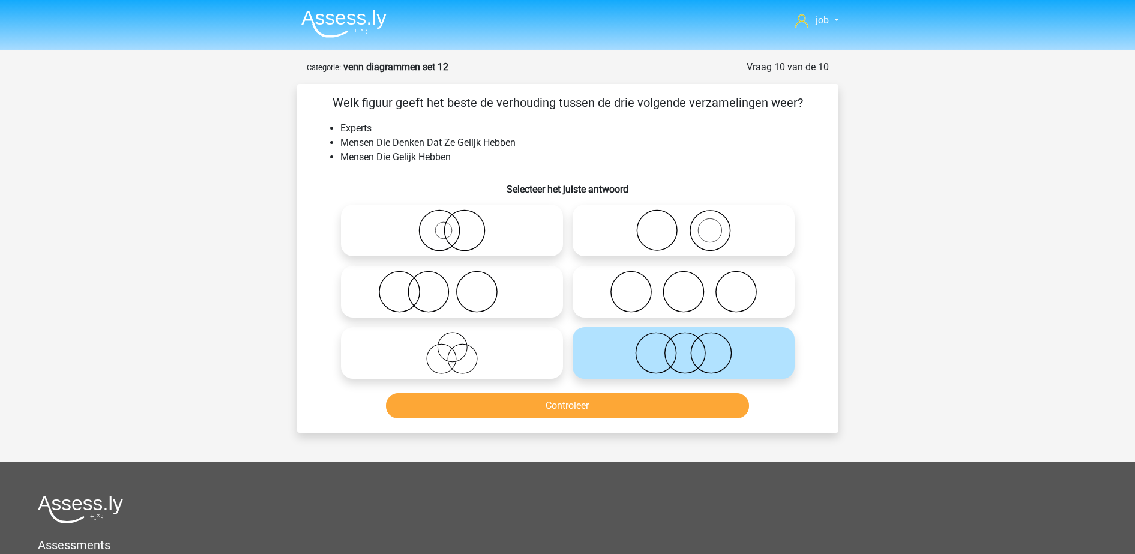
click at [640, 421] on div "Controleer" at bounding box center [567, 408] width 463 height 30
click at [637, 407] on button "Controleer" at bounding box center [567, 405] width 363 height 25
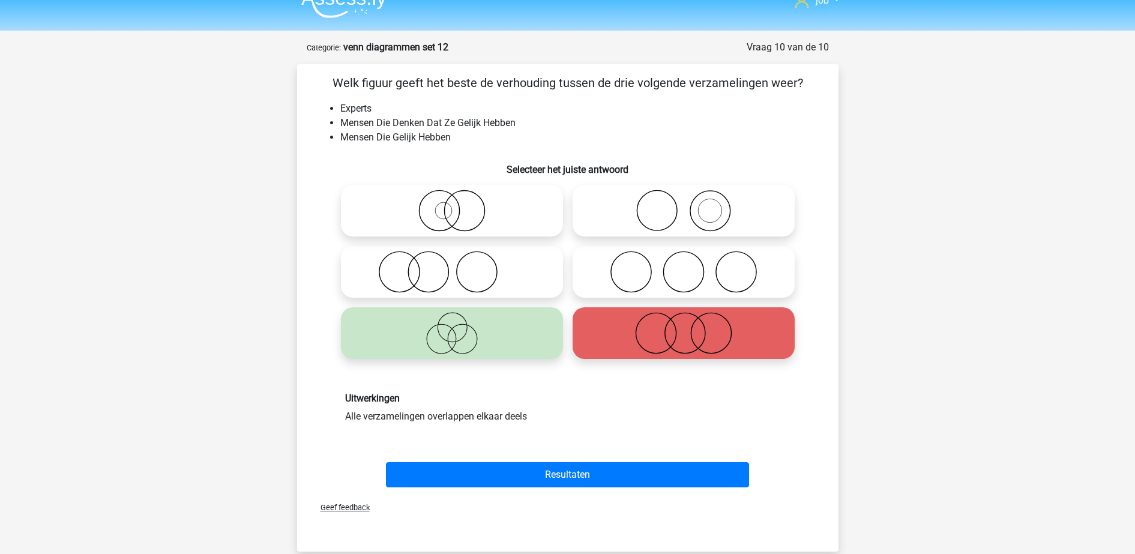
scroll to position [75, 0]
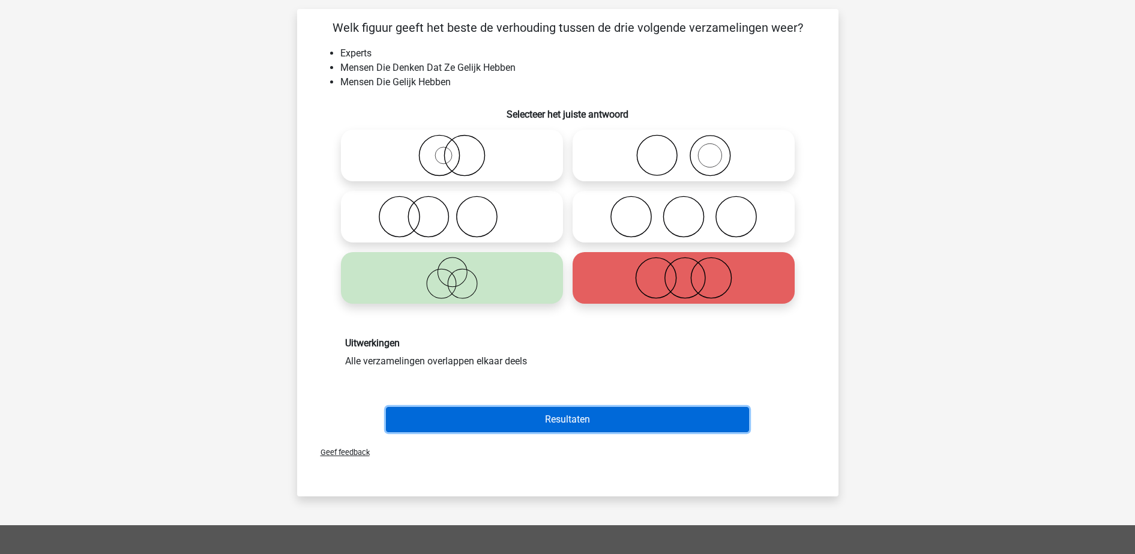
click at [596, 418] on button "Resultaten" at bounding box center [567, 419] width 363 height 25
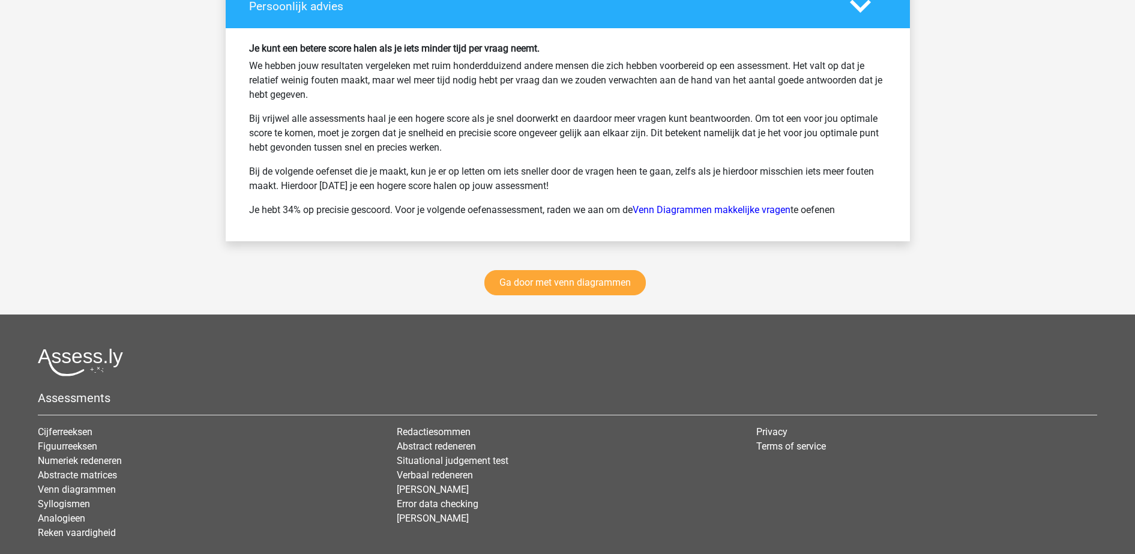
scroll to position [1650, 0]
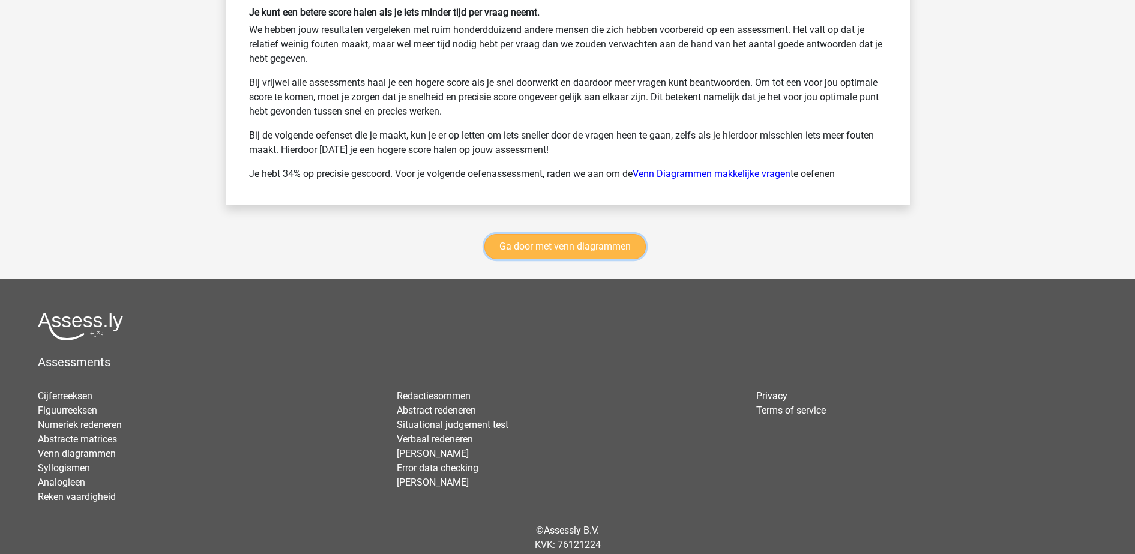
click at [567, 255] on link "Ga door met venn diagrammen" at bounding box center [564, 246] width 161 height 25
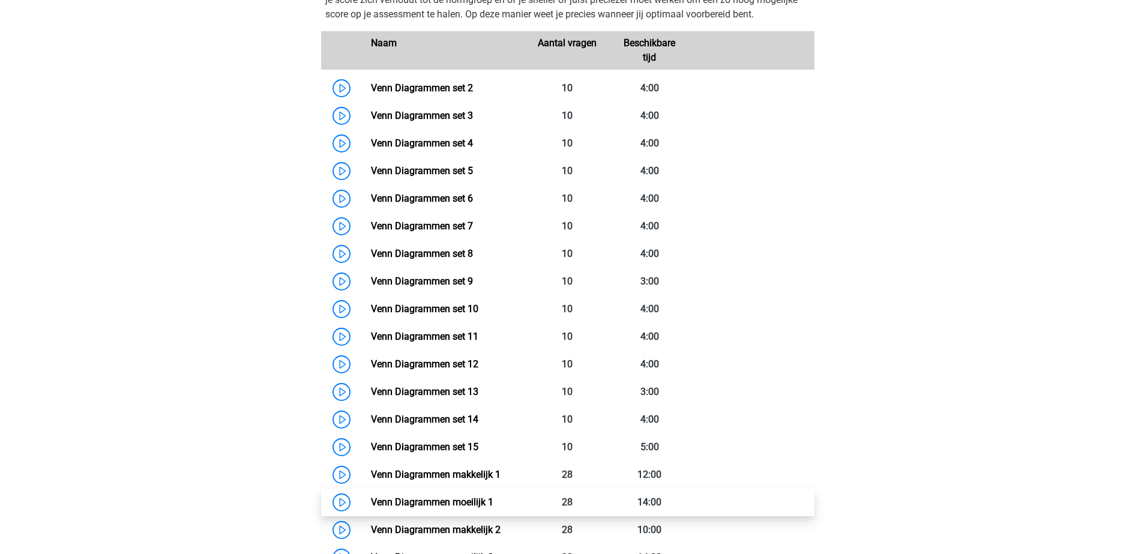
scroll to position [656, 0]
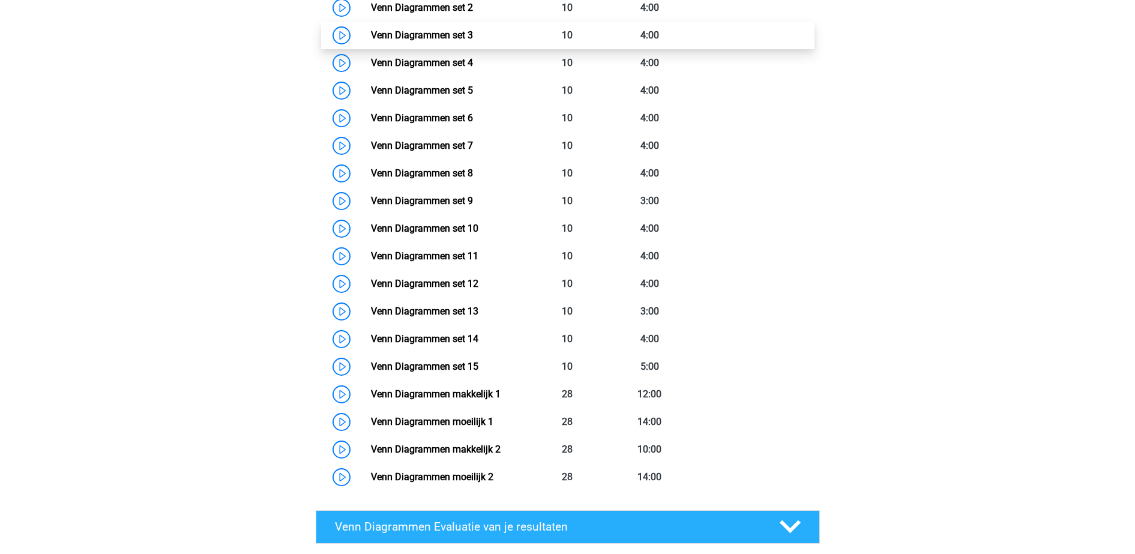
click at [473, 40] on link "Venn Diagrammen set 3" at bounding box center [422, 34] width 102 height 11
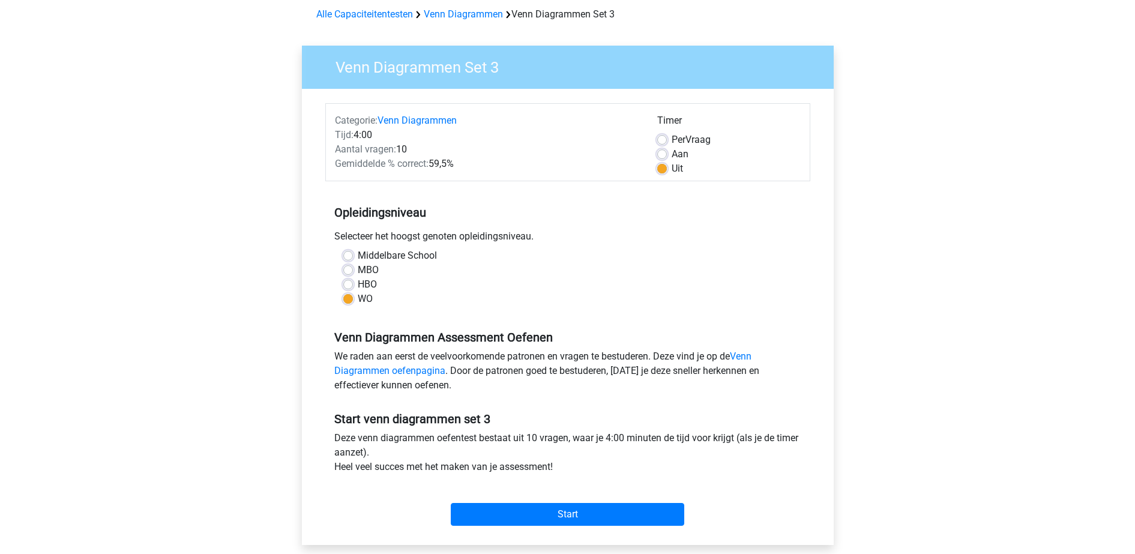
scroll to position [225, 0]
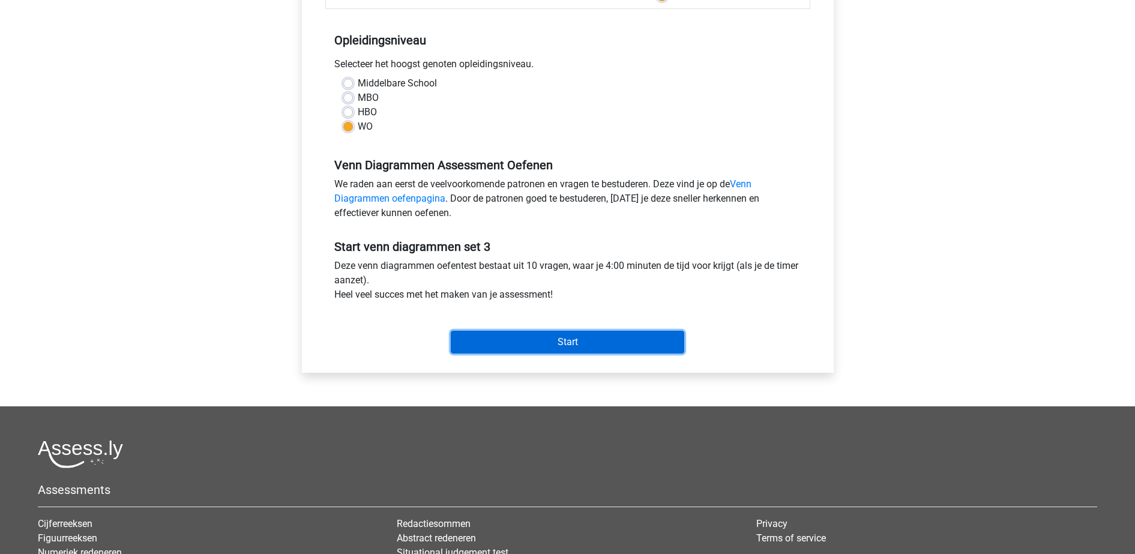
click at [597, 336] on input "Start" at bounding box center [567, 342] width 233 height 23
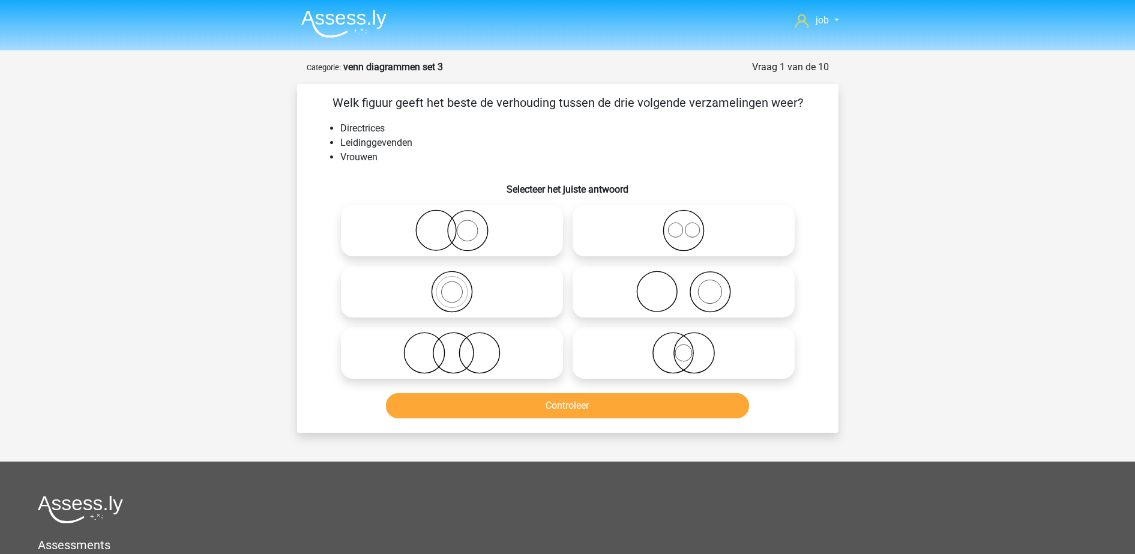
click at [512, 295] on icon at bounding box center [452, 292] width 212 height 42
click at [460, 286] on input "radio" at bounding box center [456, 282] width 8 height 8
radio input "true"
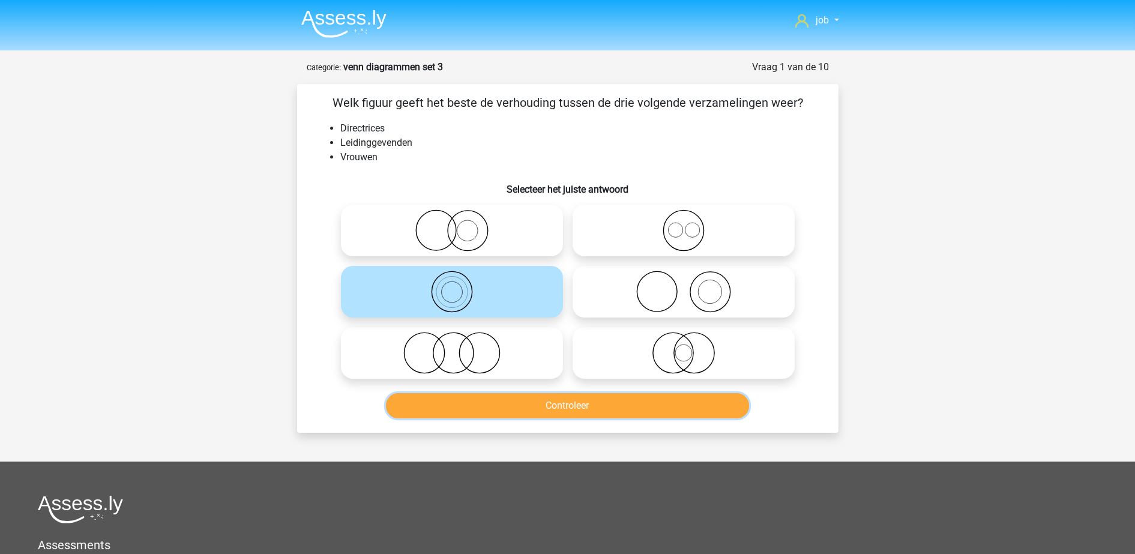
click at [544, 393] on button "Controleer" at bounding box center [567, 405] width 363 height 25
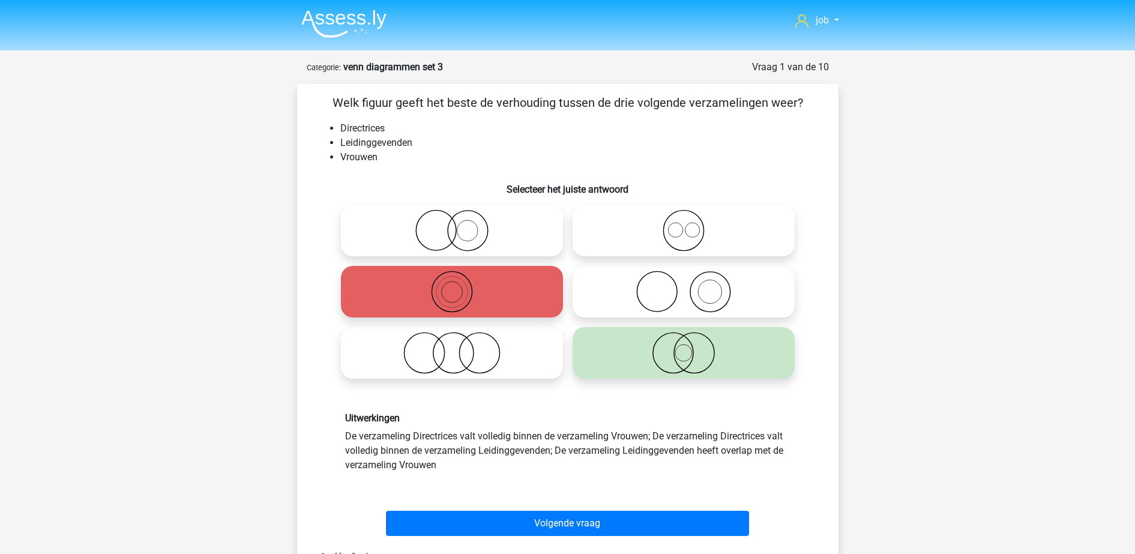
scroll to position [75, 0]
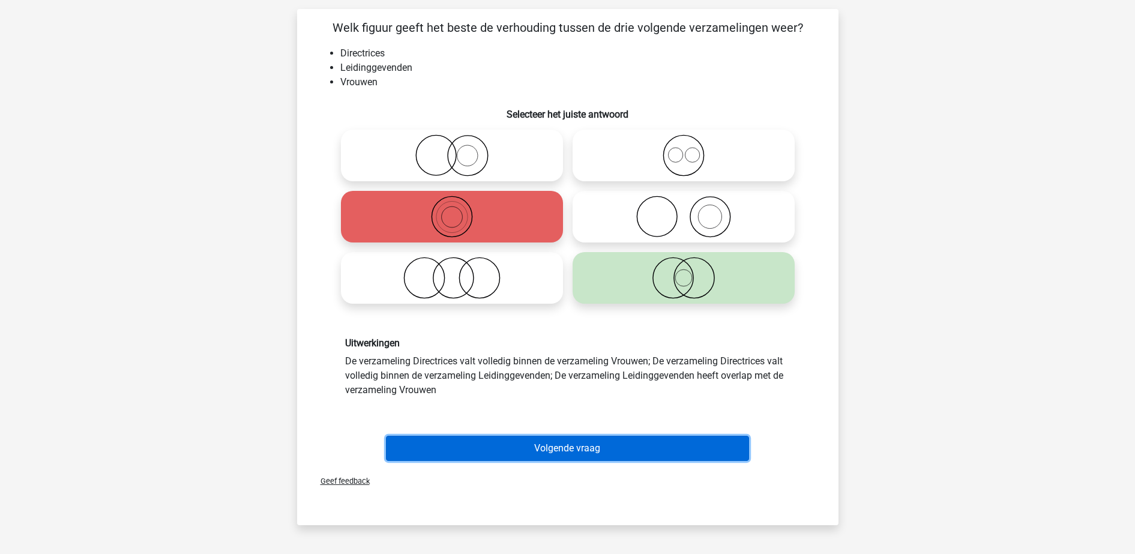
click at [548, 438] on button "Volgende vraag" at bounding box center [567, 448] width 363 height 25
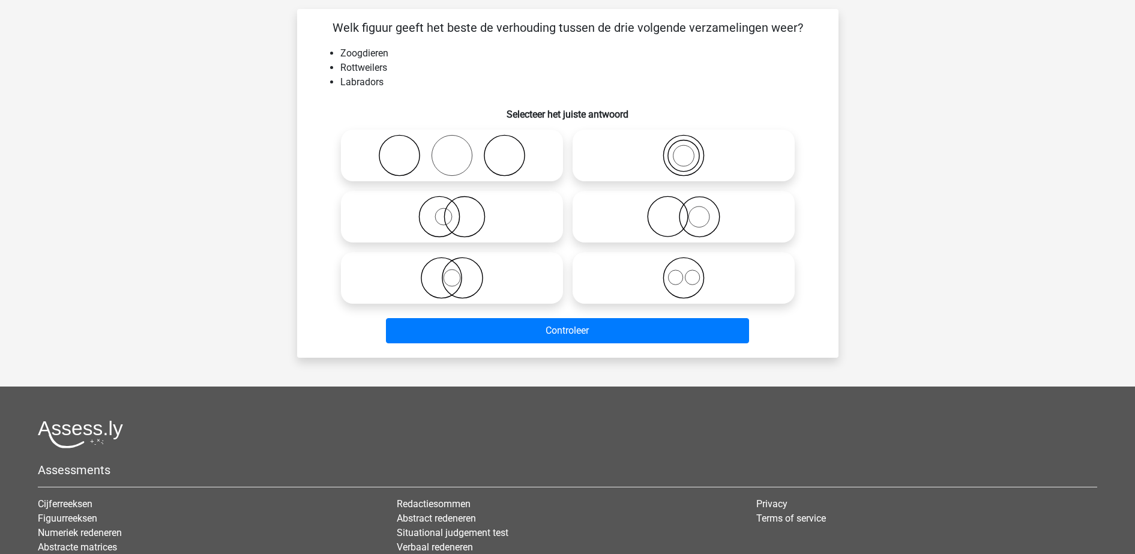
scroll to position [60, 0]
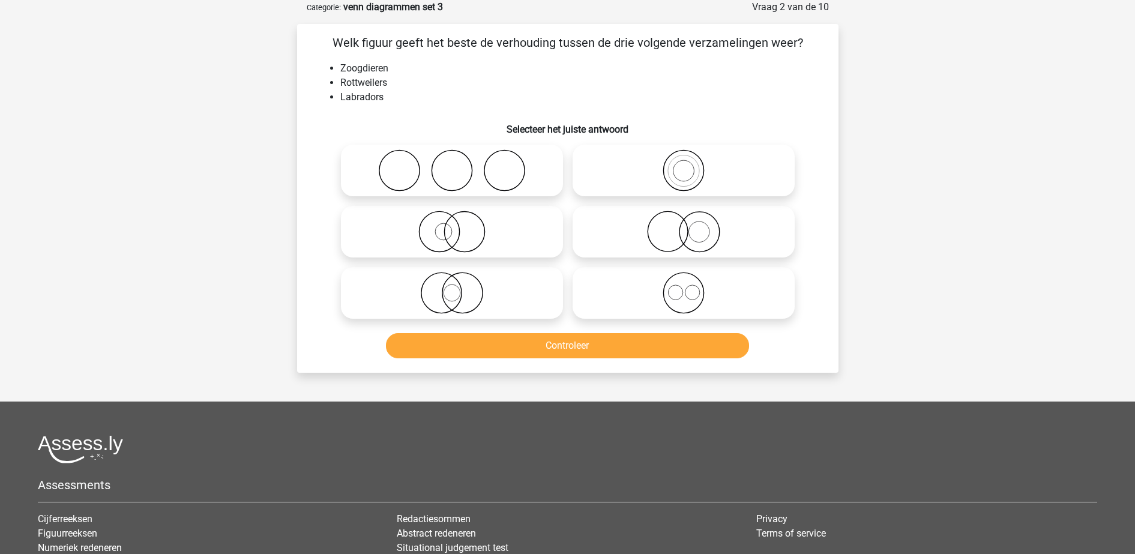
drag, startPoint x: 616, startPoint y: 287, endPoint x: 614, endPoint y: 314, distance: 26.4
click at [615, 293] on icon at bounding box center [683, 293] width 212 height 42
click at [683, 287] on input "radio" at bounding box center [687, 283] width 8 height 8
radio input "true"
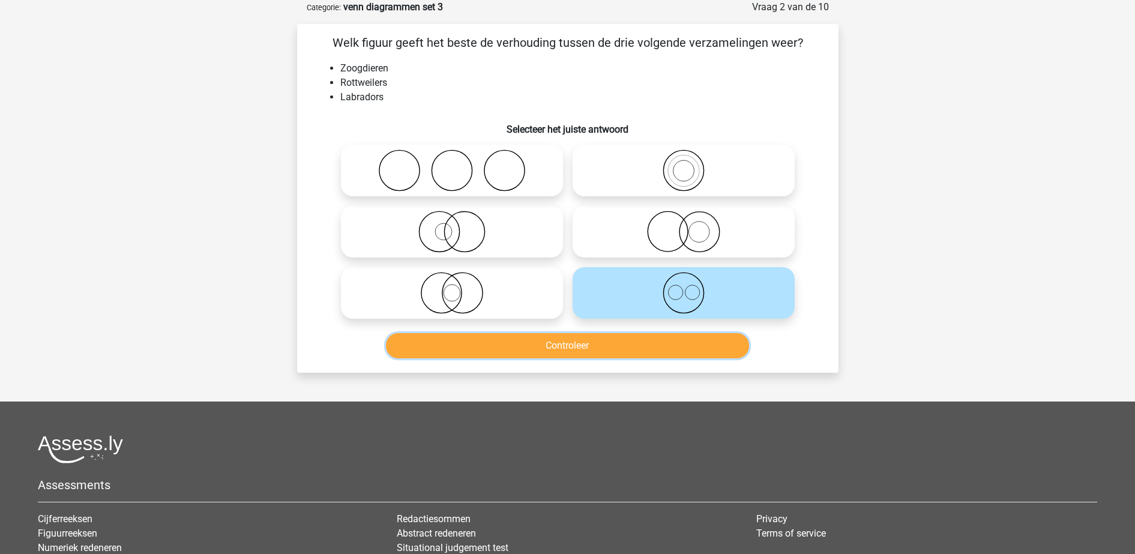
click at [623, 349] on button "Controleer" at bounding box center [567, 345] width 363 height 25
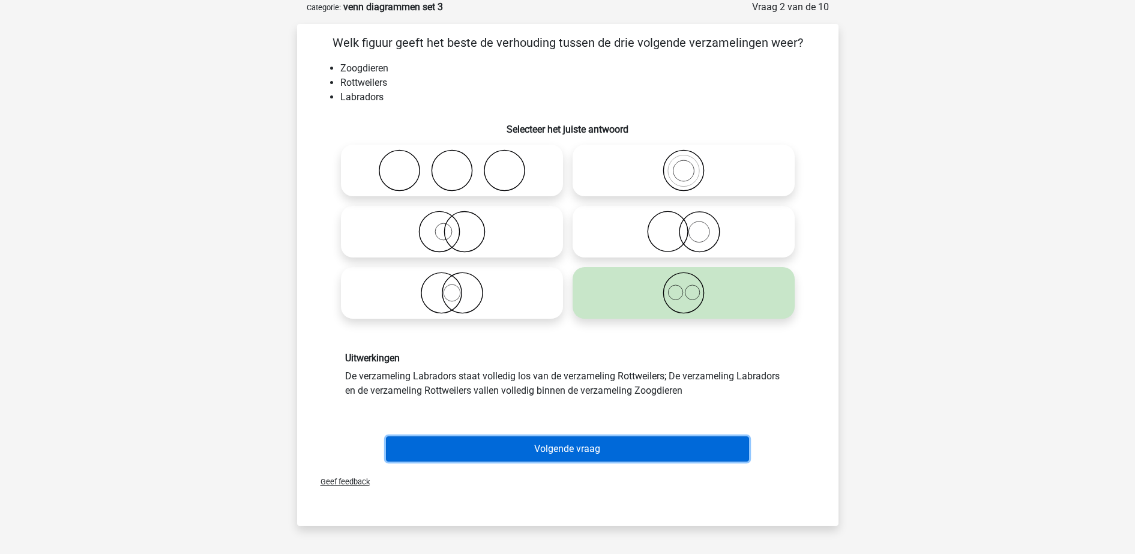
click at [621, 437] on button "Volgende vraag" at bounding box center [567, 448] width 363 height 25
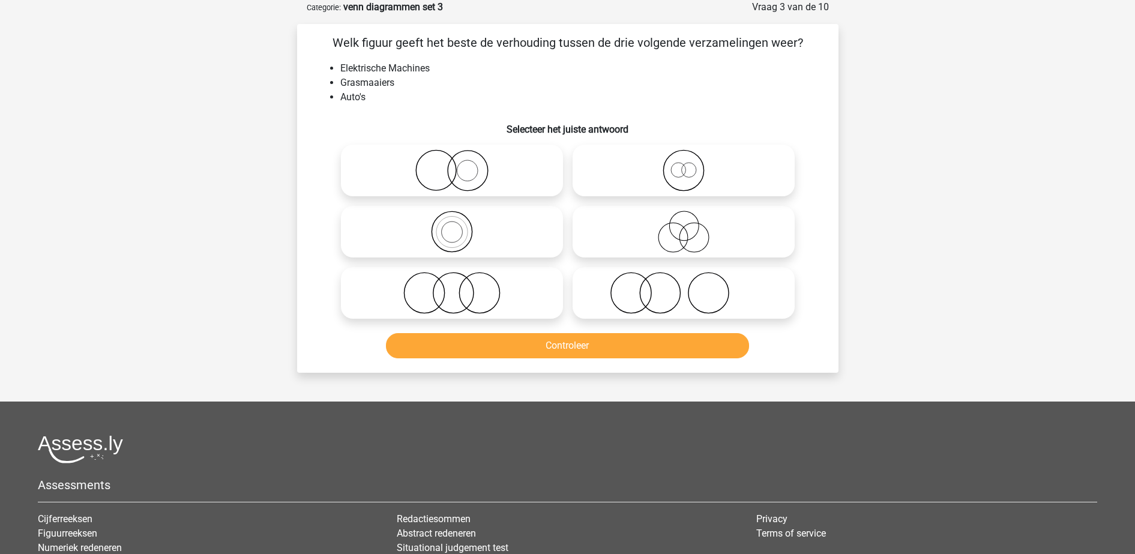
click at [585, 241] on icon at bounding box center [683, 232] width 212 height 42
click at [683, 226] on input "radio" at bounding box center [687, 222] width 8 height 8
radio input "true"
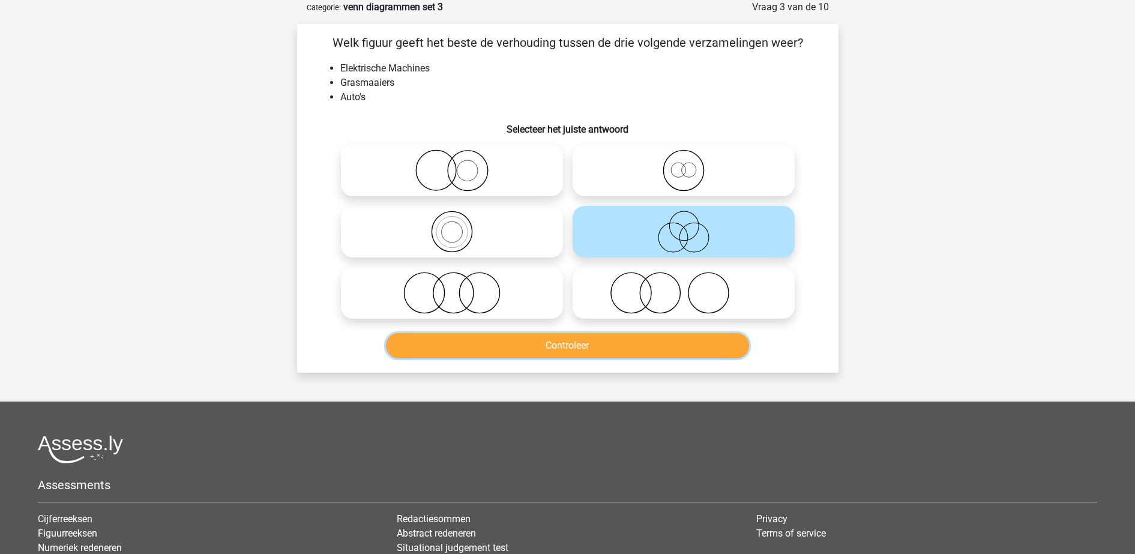
click at [554, 345] on button "Controleer" at bounding box center [567, 345] width 363 height 25
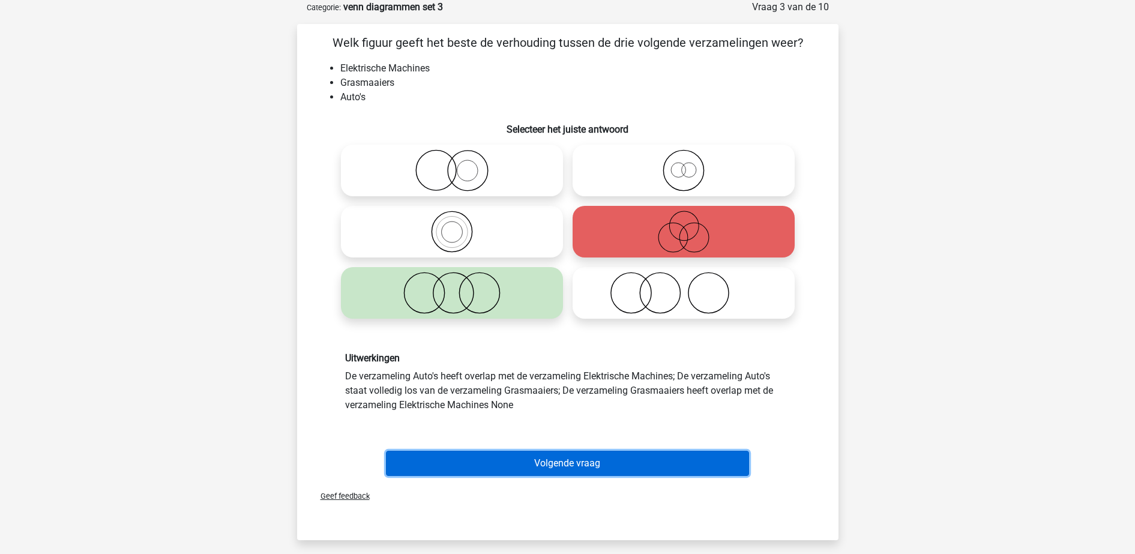
click at [587, 459] on button "Volgende vraag" at bounding box center [567, 463] width 363 height 25
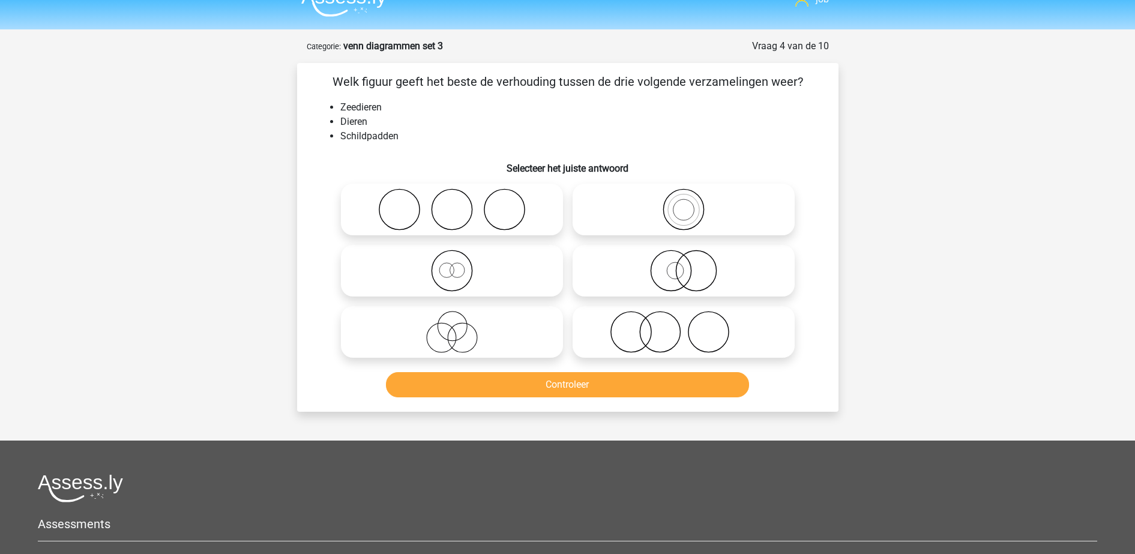
scroll to position [0, 0]
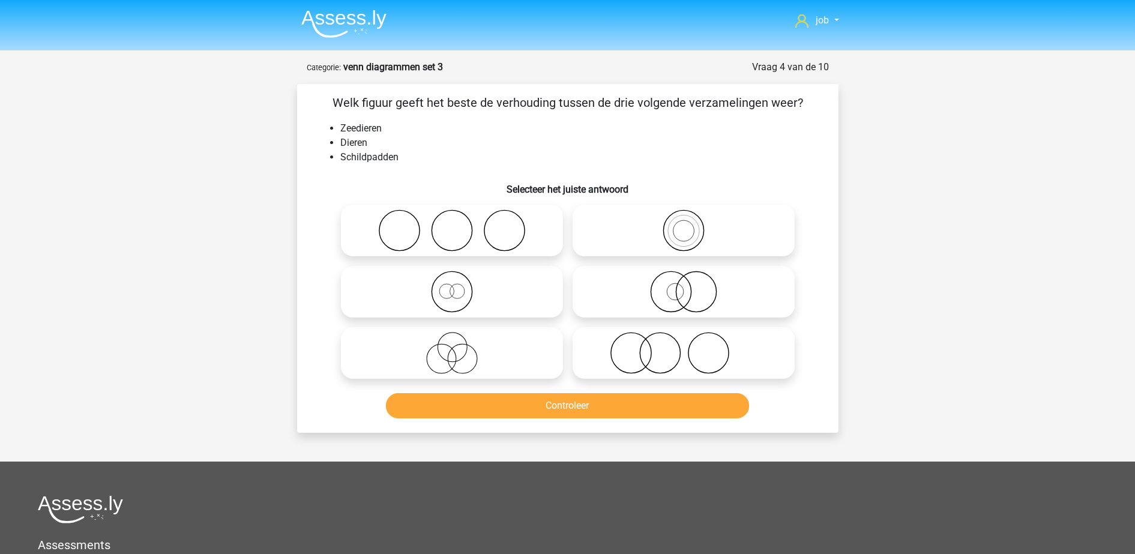
drag, startPoint x: 424, startPoint y: 169, endPoint x: 392, endPoint y: 127, distance: 52.2
click at [392, 127] on li "Zeedieren" at bounding box center [579, 128] width 479 height 14
click at [597, 254] on label at bounding box center [683, 231] width 222 height 52
click at [683, 224] on input "radio" at bounding box center [687, 221] width 8 height 8
radio input "true"
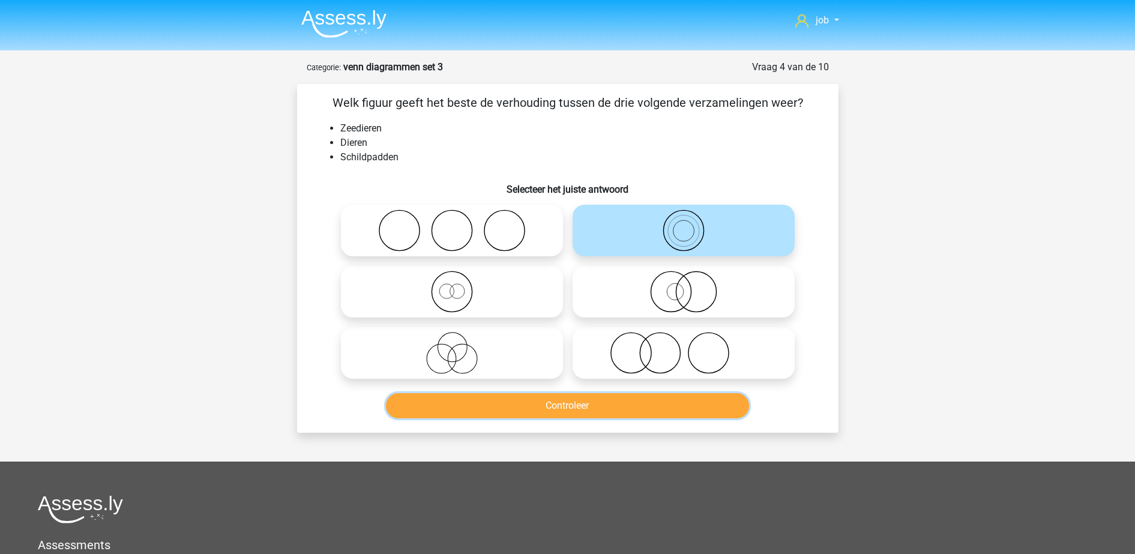
click at [597, 397] on button "Controleer" at bounding box center [567, 405] width 363 height 25
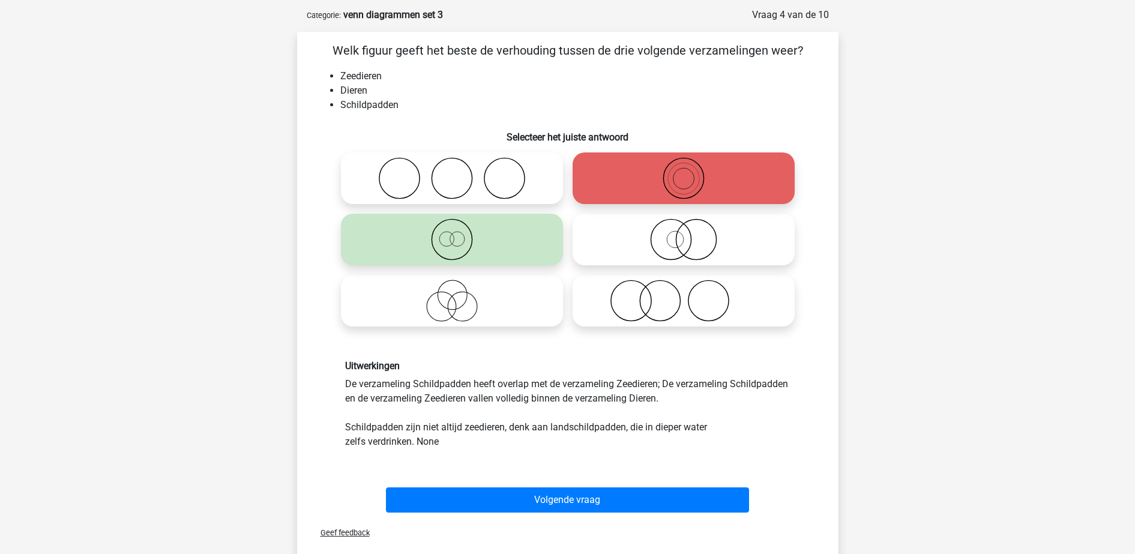
scroll to position [75, 0]
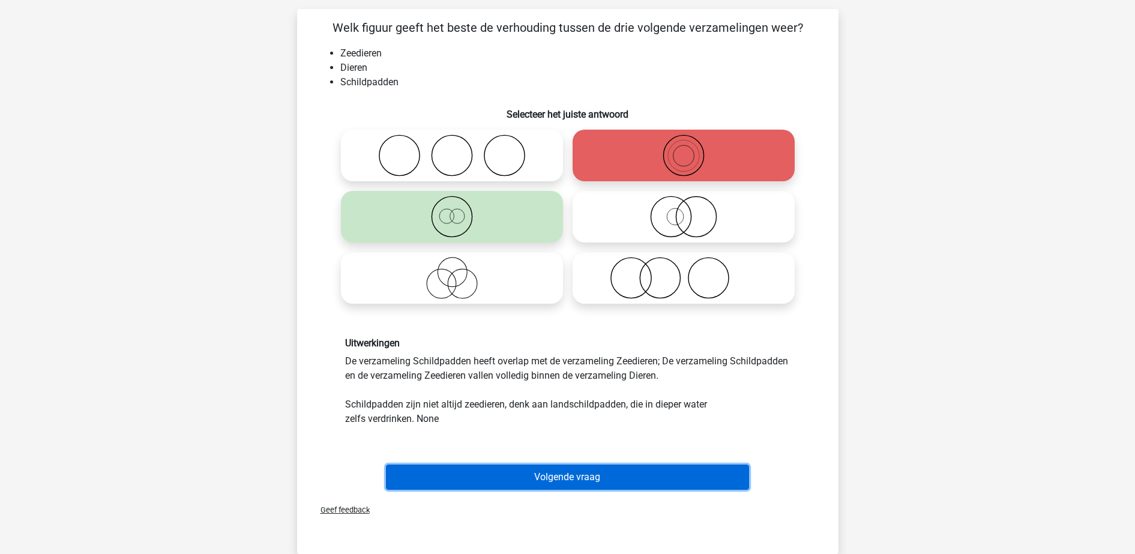
click at [545, 479] on button "Volgende vraag" at bounding box center [567, 476] width 363 height 25
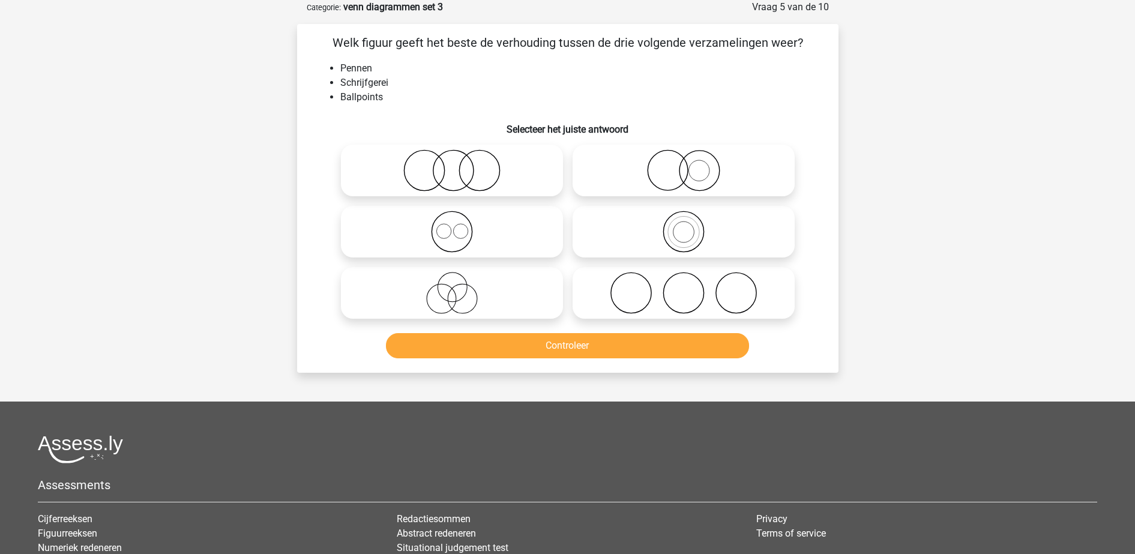
click at [619, 159] on icon at bounding box center [683, 170] width 212 height 42
click at [683, 159] on input "radio" at bounding box center [687, 161] width 8 height 8
radio input "true"
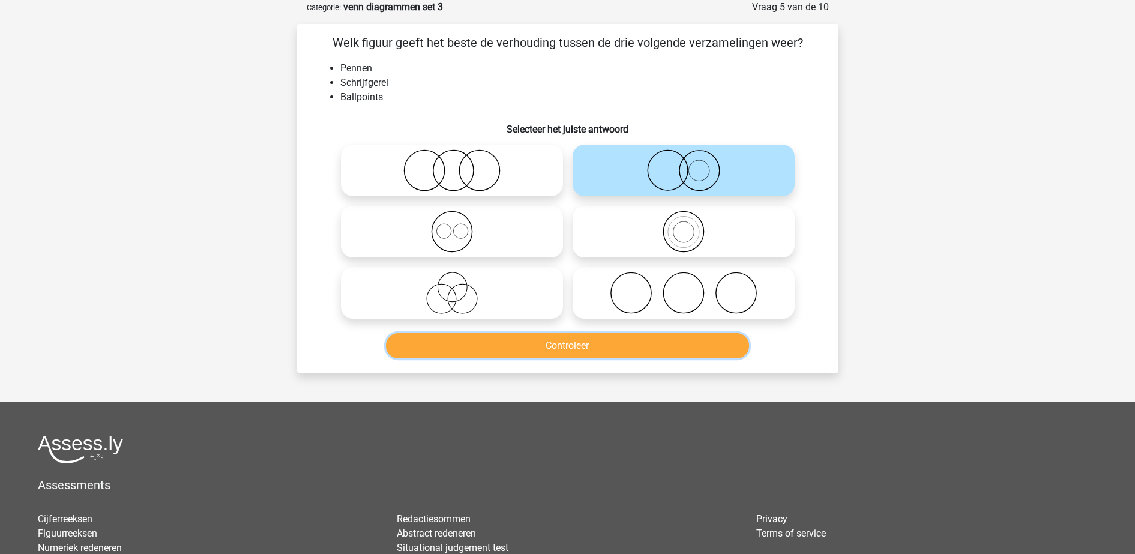
click at [602, 342] on button "Controleer" at bounding box center [567, 345] width 363 height 25
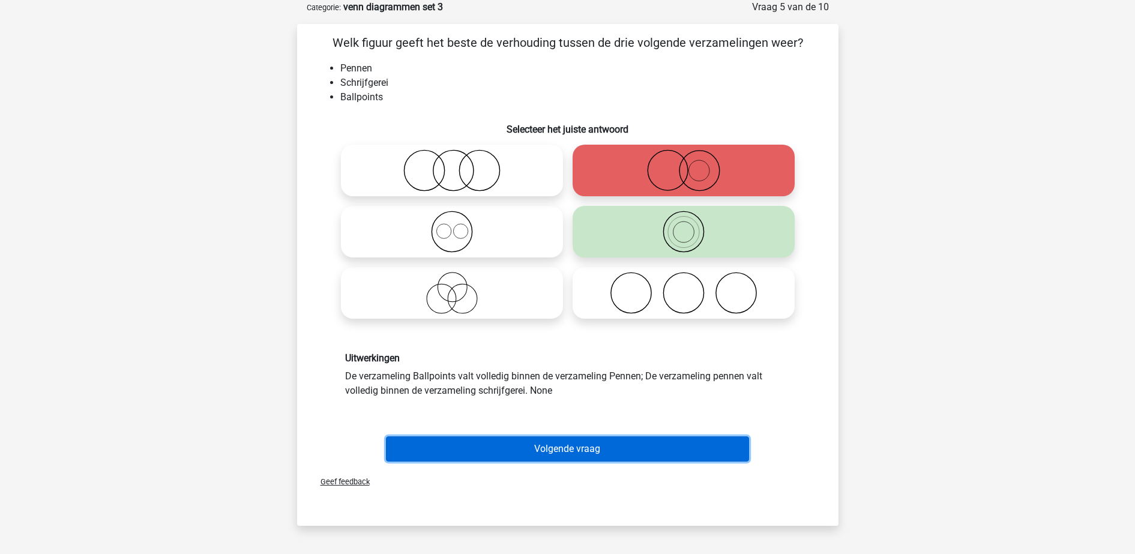
click at [605, 439] on button "Volgende vraag" at bounding box center [567, 448] width 363 height 25
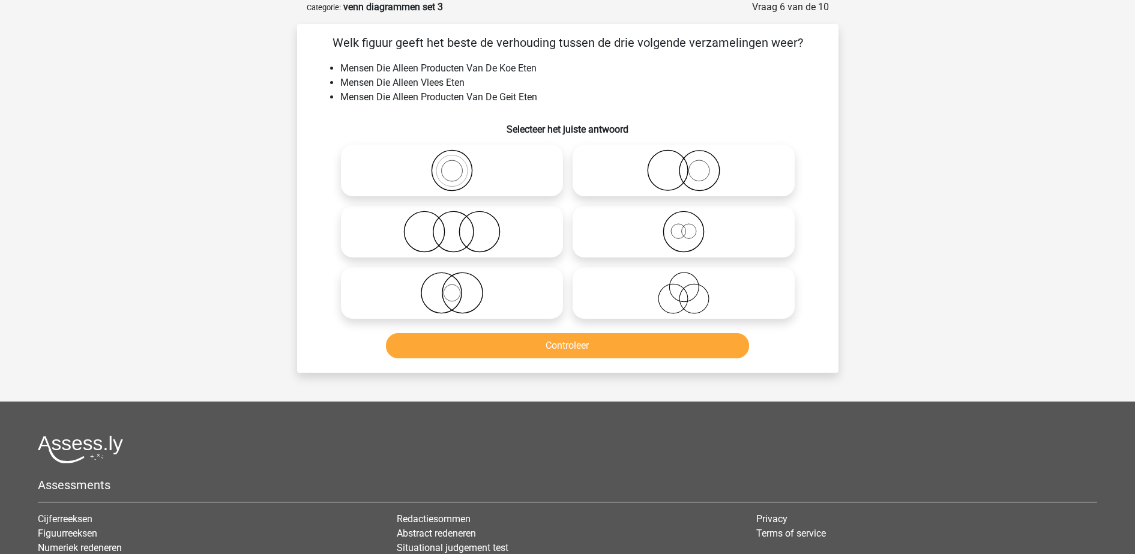
click at [508, 244] on icon at bounding box center [452, 232] width 212 height 42
click at [460, 226] on input "radio" at bounding box center [456, 222] width 8 height 8
radio input "true"
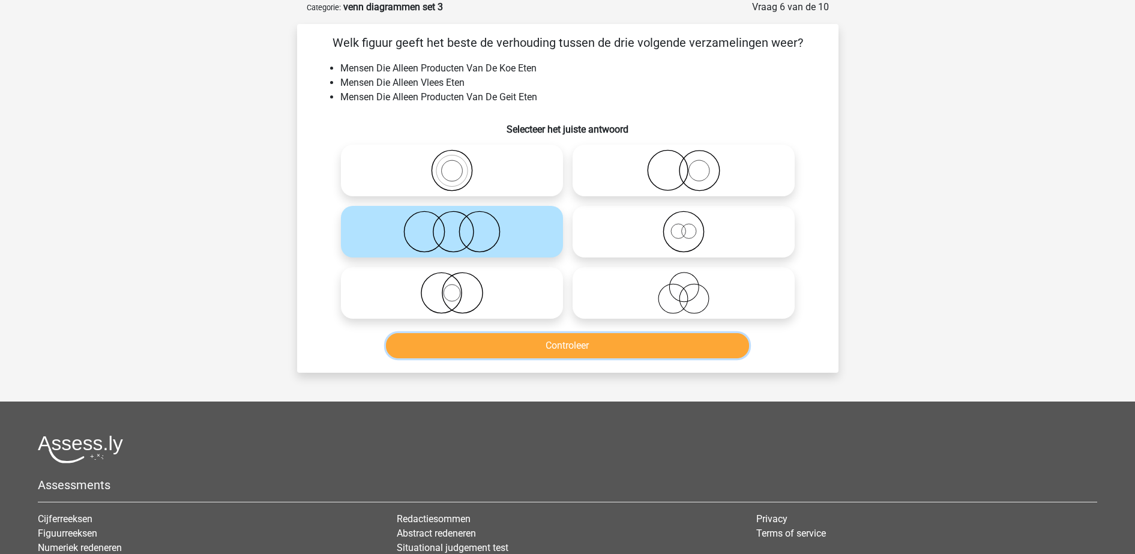
click at [539, 347] on button "Controleer" at bounding box center [567, 345] width 363 height 25
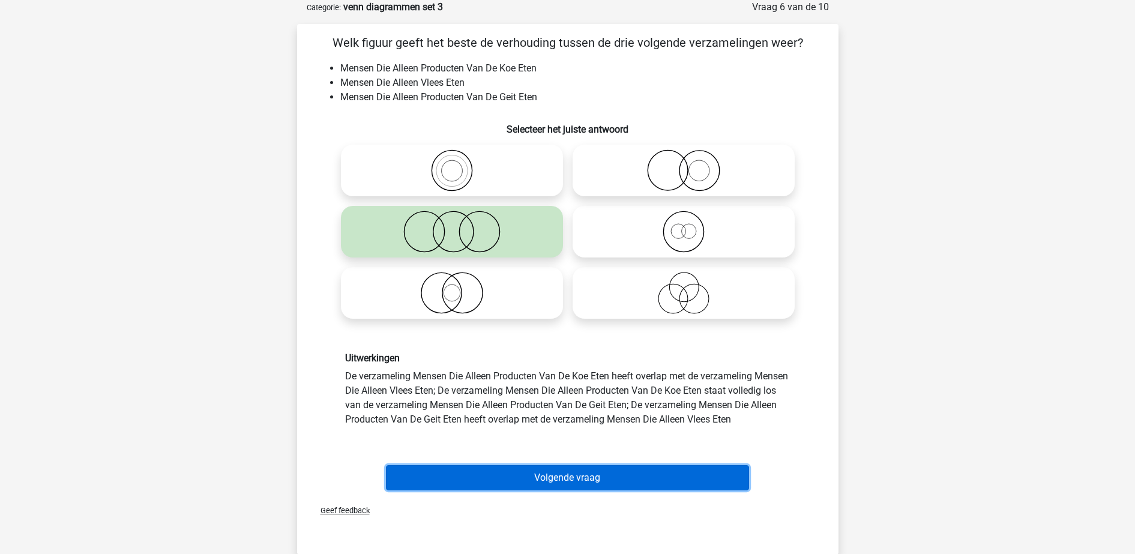
click at [571, 468] on button "Volgende vraag" at bounding box center [567, 477] width 363 height 25
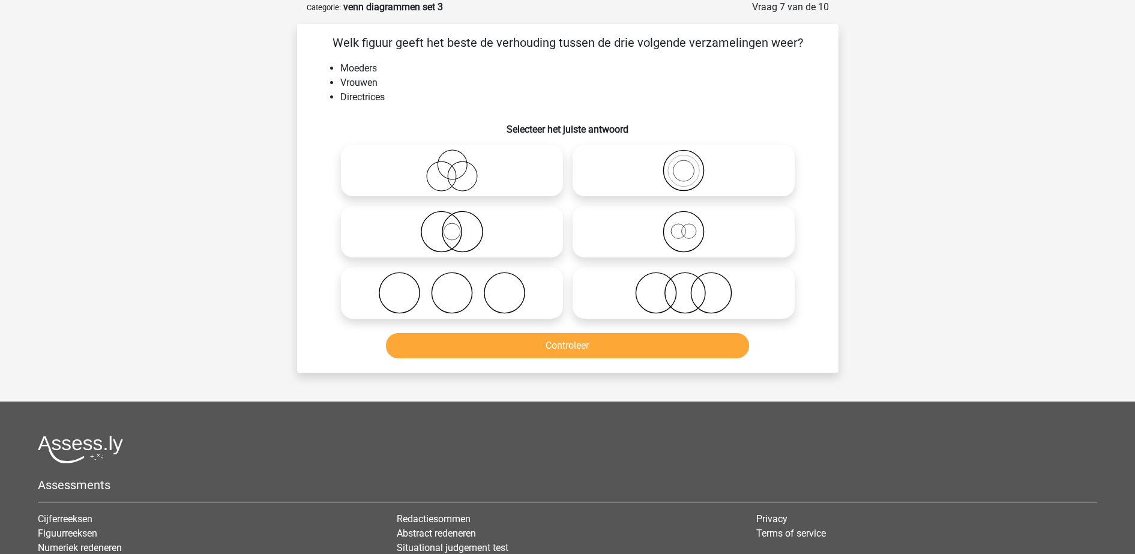
click at [593, 237] on icon at bounding box center [683, 232] width 212 height 42
click at [683, 226] on input "radio" at bounding box center [687, 222] width 8 height 8
radio input "true"
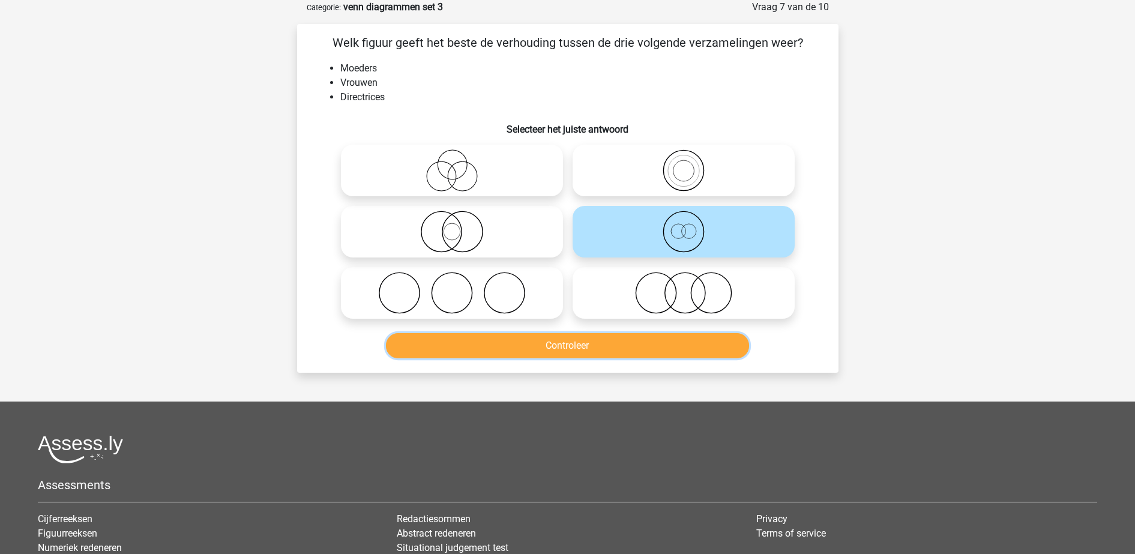
click at [595, 350] on button "Controleer" at bounding box center [567, 345] width 363 height 25
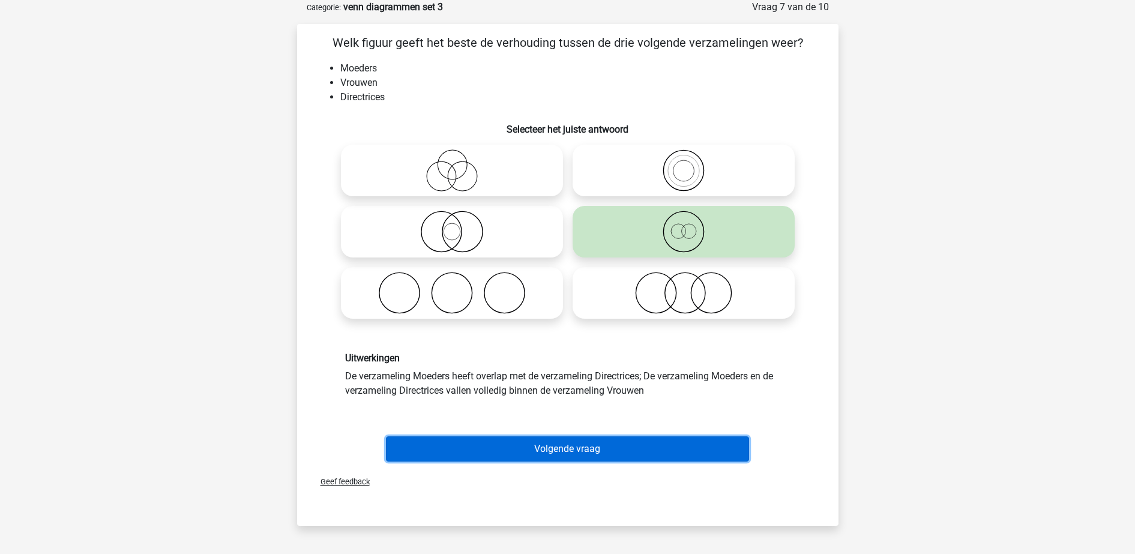
click at [588, 440] on button "Volgende vraag" at bounding box center [567, 448] width 363 height 25
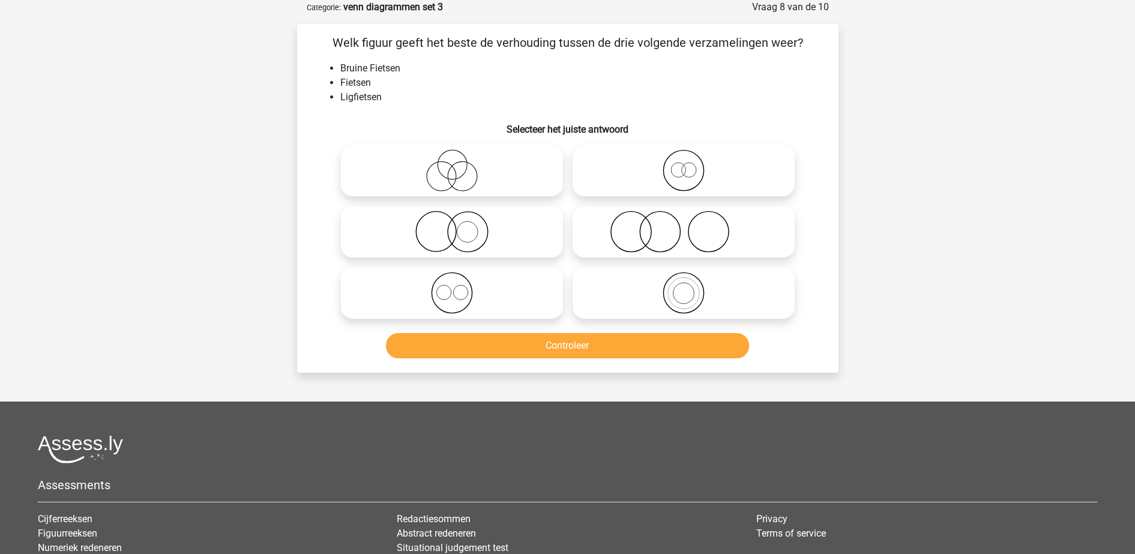
drag, startPoint x: 626, startPoint y: 149, endPoint x: 658, endPoint y: 242, distance: 98.5
click at [626, 149] on icon at bounding box center [683, 170] width 212 height 42
click at [683, 157] on input "radio" at bounding box center [687, 161] width 8 height 8
radio input "true"
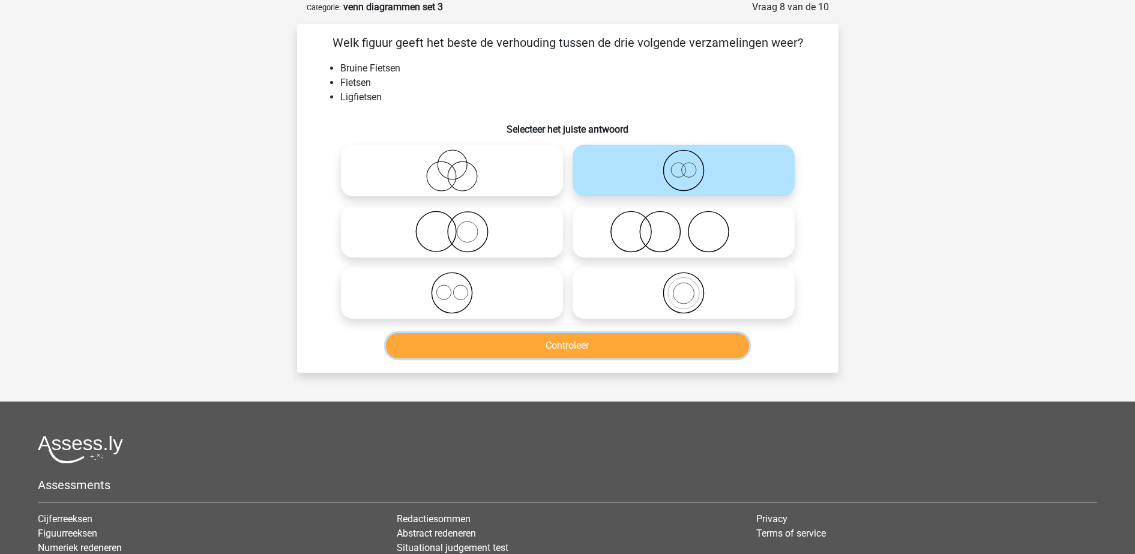
click at [691, 344] on button "Controleer" at bounding box center [567, 345] width 363 height 25
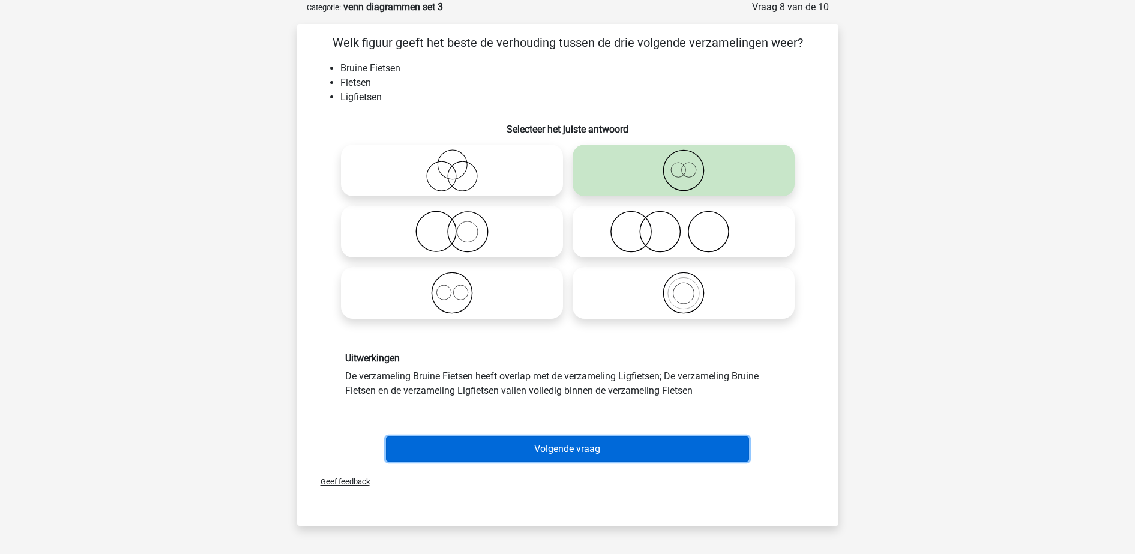
click at [686, 447] on button "Volgende vraag" at bounding box center [567, 448] width 363 height 25
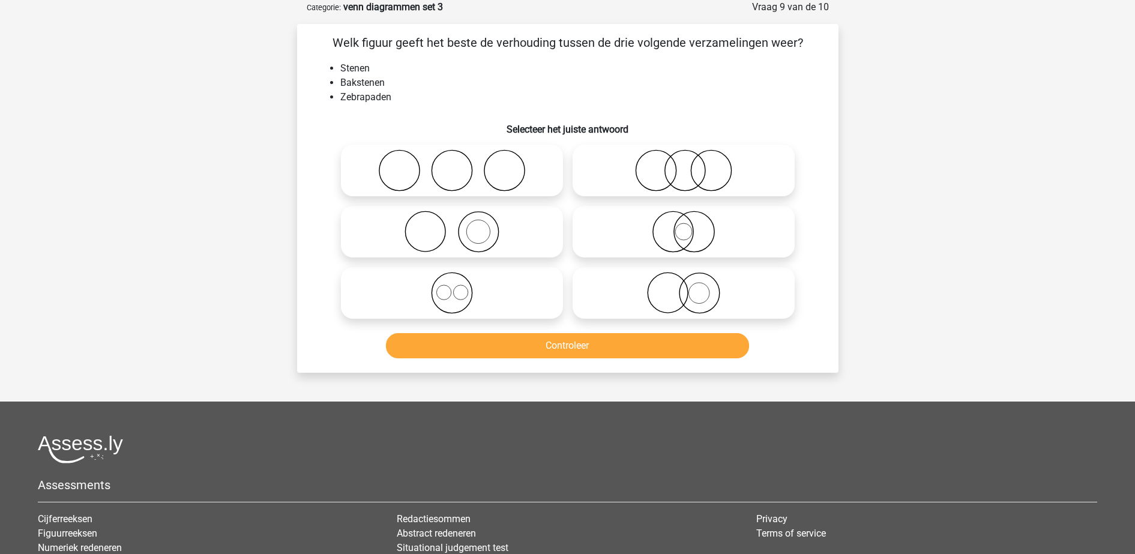
click at [519, 236] on icon at bounding box center [452, 232] width 212 height 42
click at [460, 226] on input "radio" at bounding box center [456, 222] width 8 height 8
radio input "true"
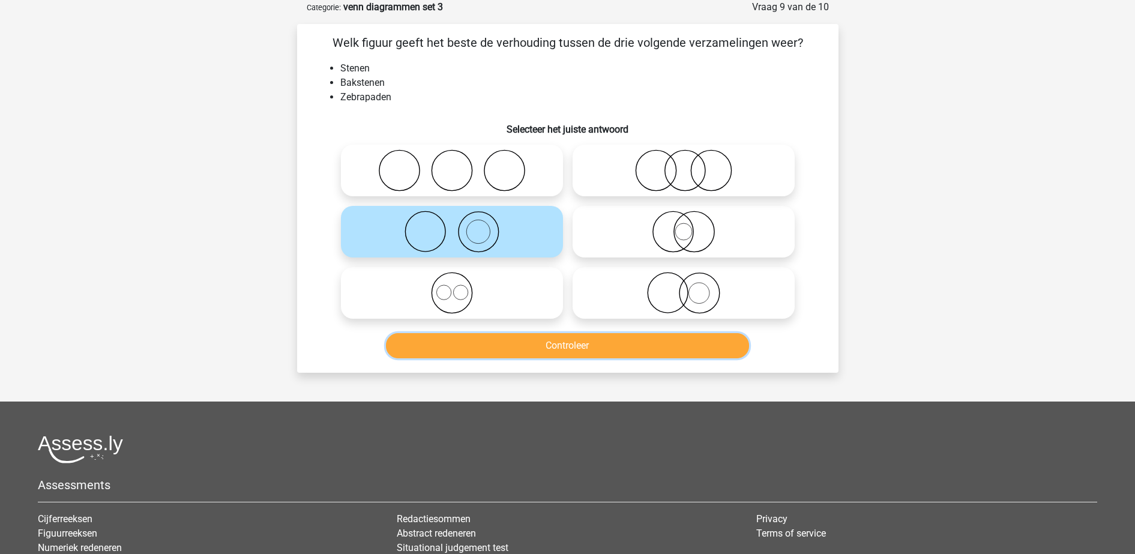
click at [568, 344] on button "Controleer" at bounding box center [567, 345] width 363 height 25
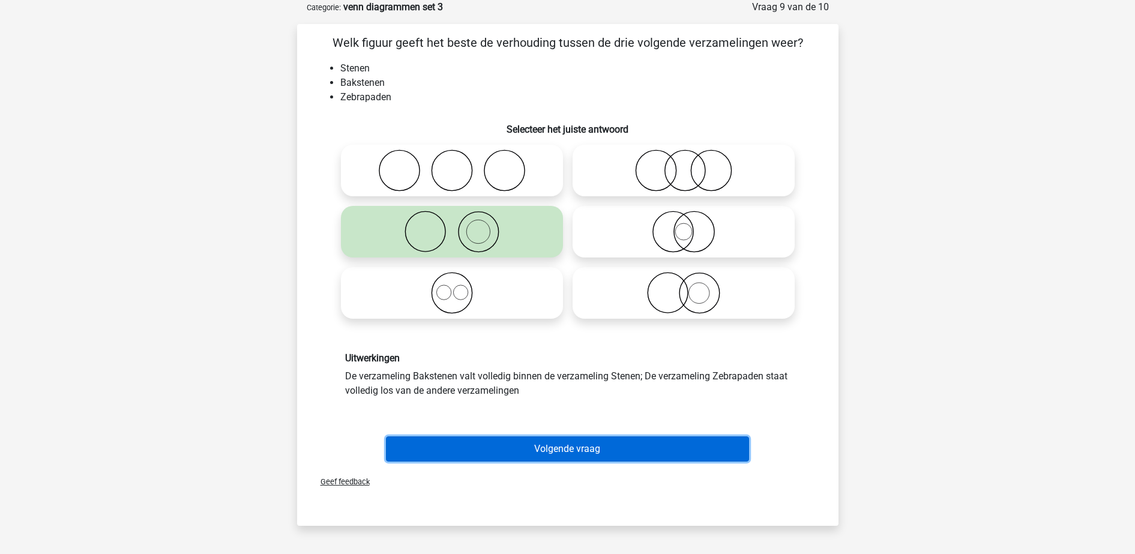
click at [563, 449] on button "Volgende vraag" at bounding box center [567, 448] width 363 height 25
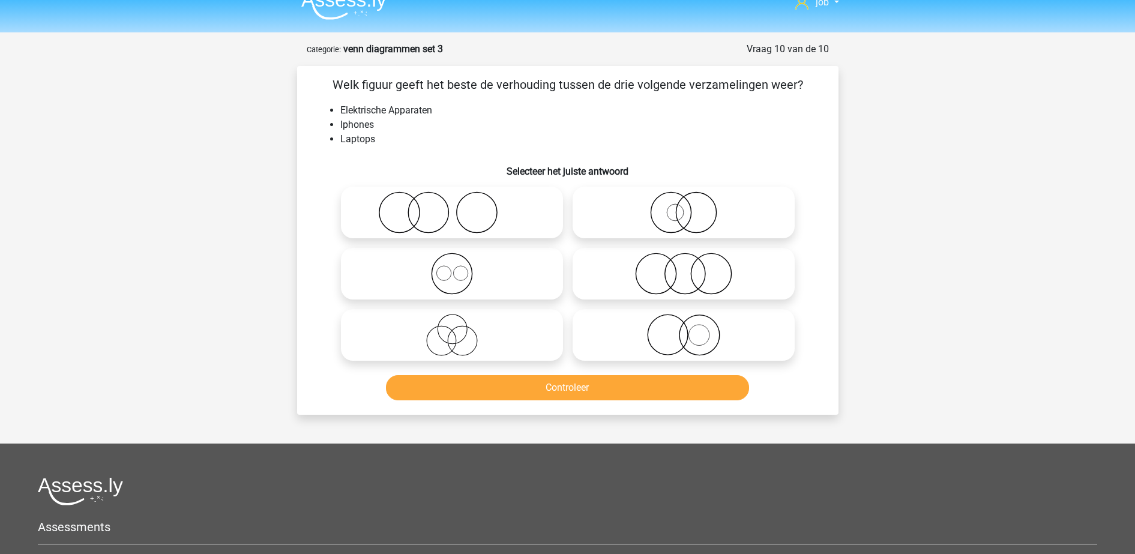
scroll to position [0, 0]
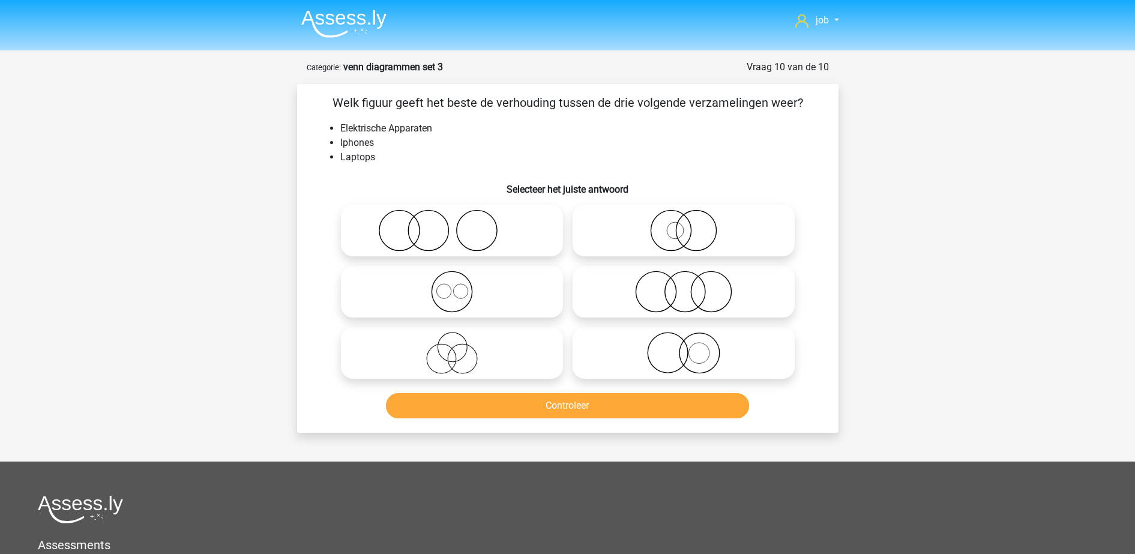
click at [486, 283] on icon at bounding box center [452, 292] width 212 height 42
click at [460, 283] on input "radio" at bounding box center [456, 282] width 8 height 8
radio input "true"
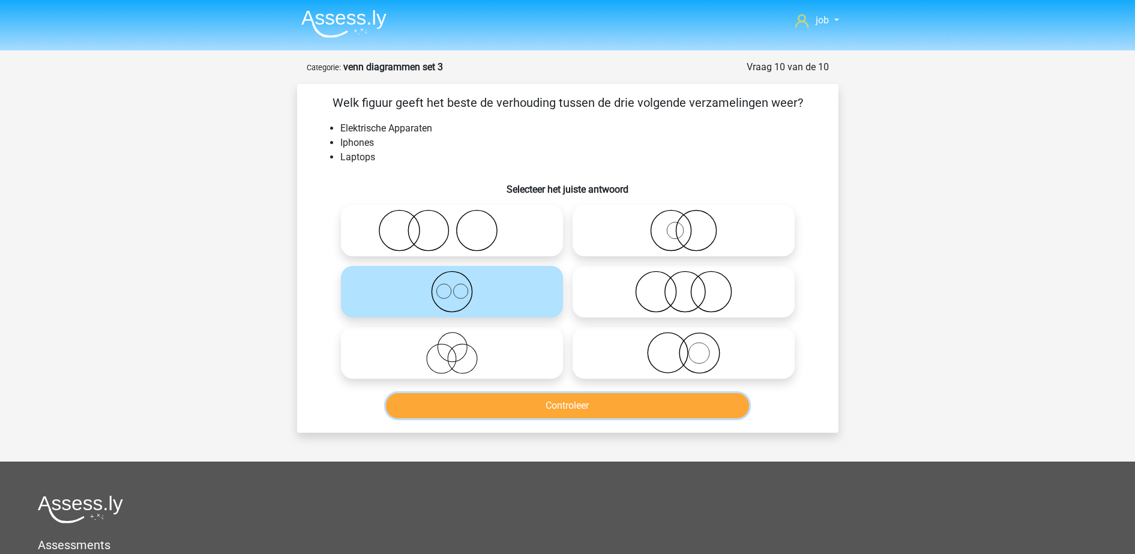
click at [517, 402] on button "Controleer" at bounding box center [567, 405] width 363 height 25
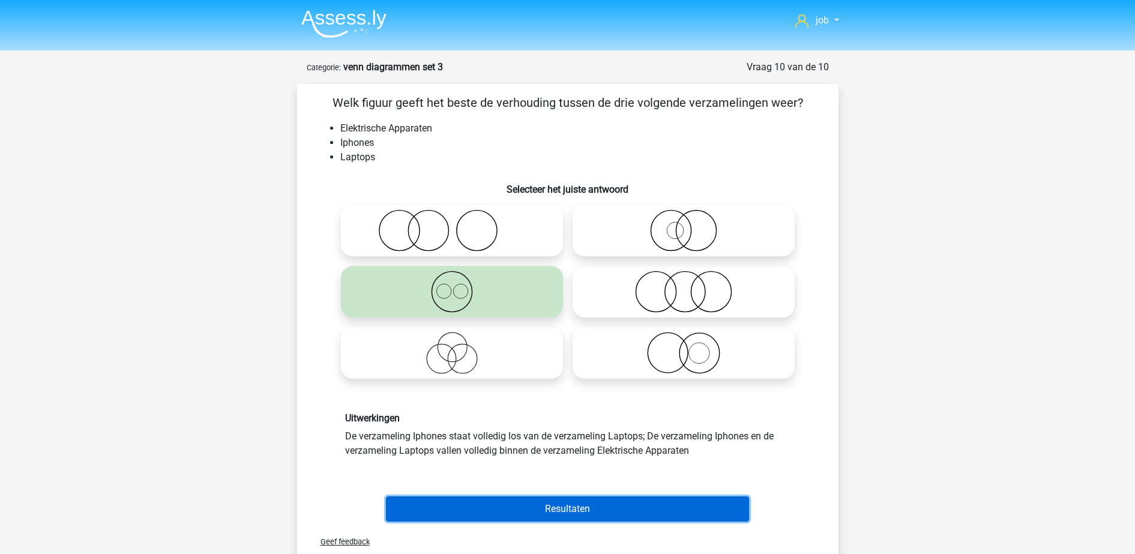
click at [532, 503] on button "Resultaten" at bounding box center [567, 508] width 363 height 25
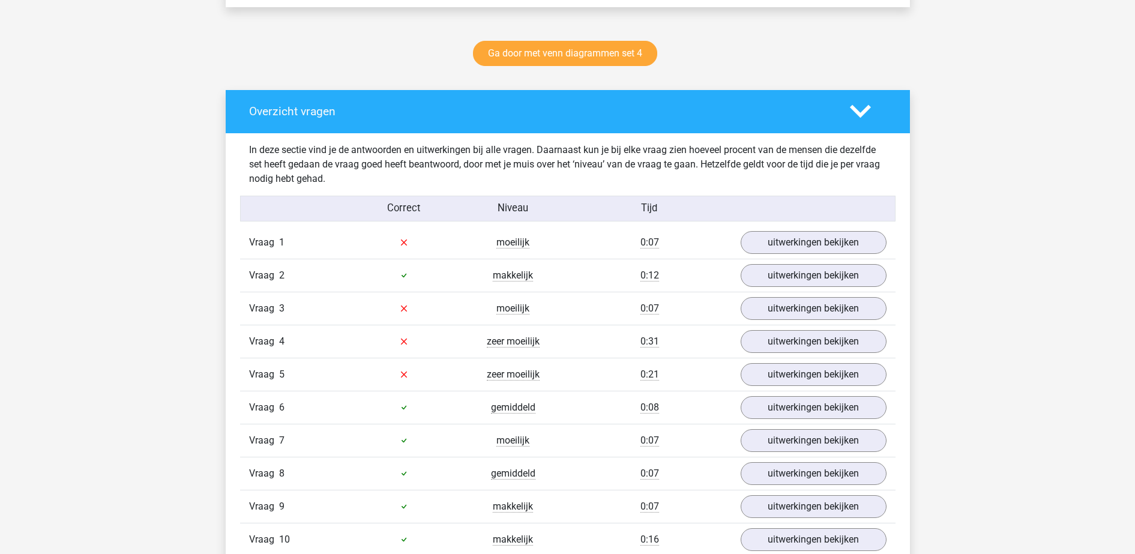
scroll to position [675, 0]
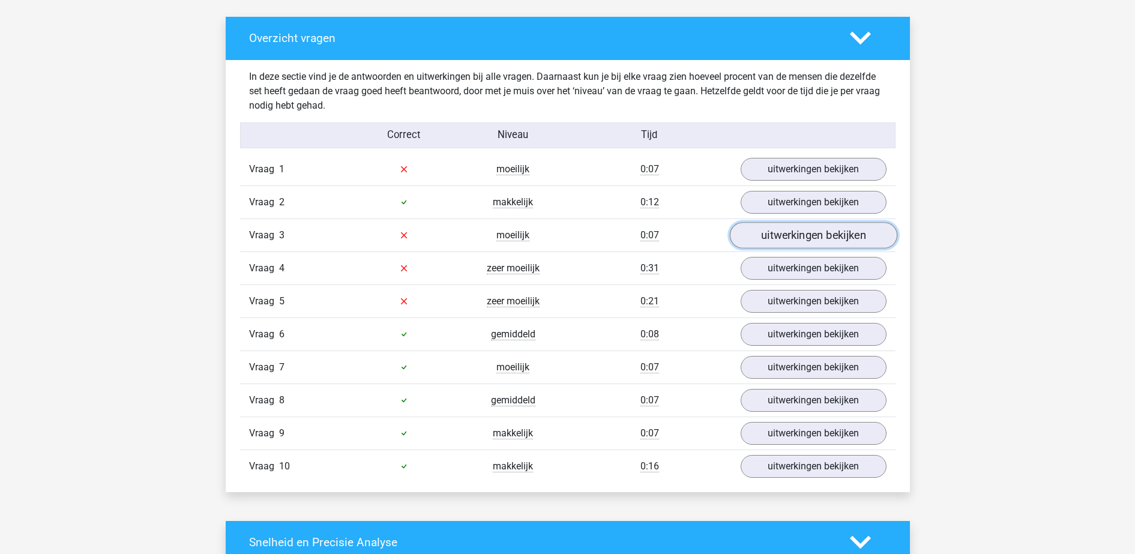
click at [762, 235] on link "uitwerkingen bekijken" at bounding box center [812, 235] width 167 height 26
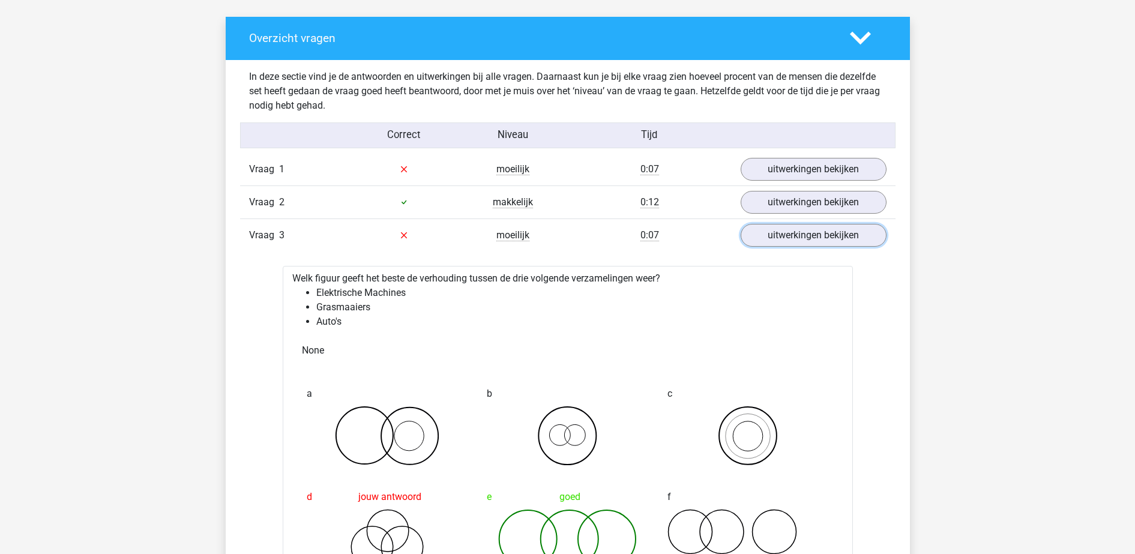
scroll to position [825, 0]
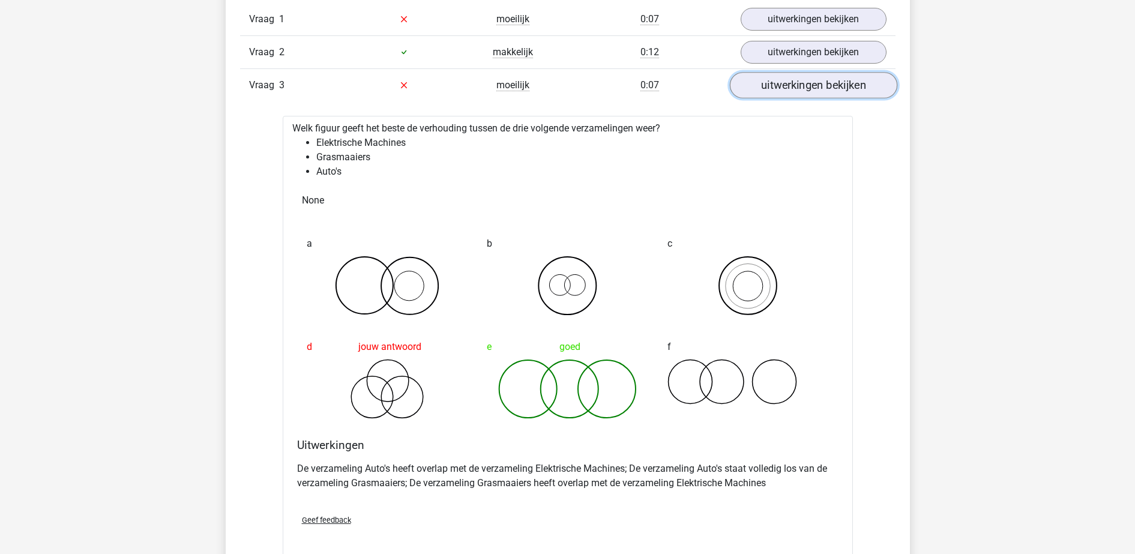
click at [824, 82] on link "uitwerkingen bekijken" at bounding box center [812, 85] width 167 height 26
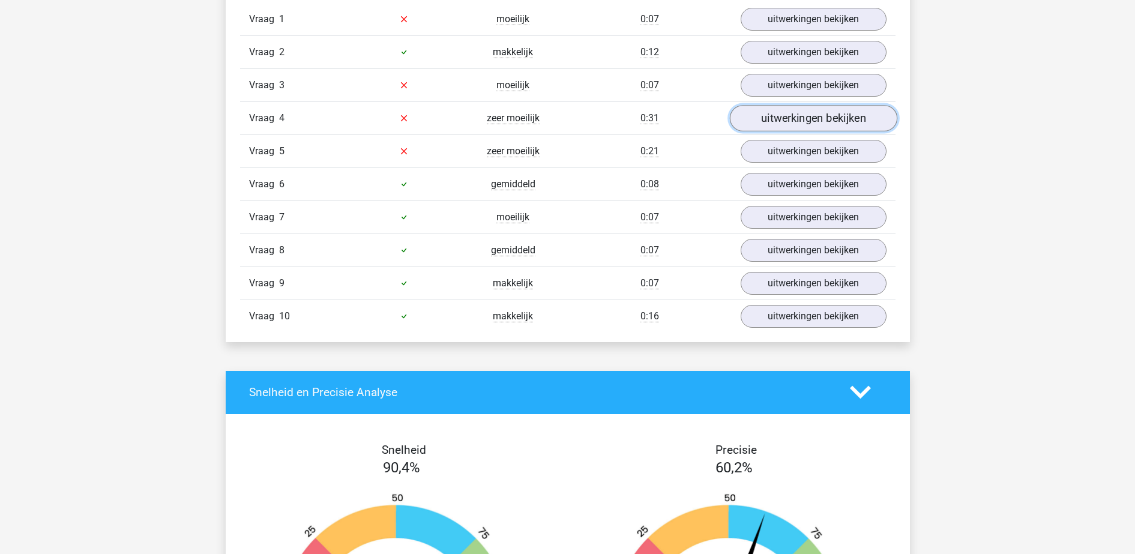
click at [816, 113] on link "uitwerkingen bekijken" at bounding box center [812, 118] width 167 height 26
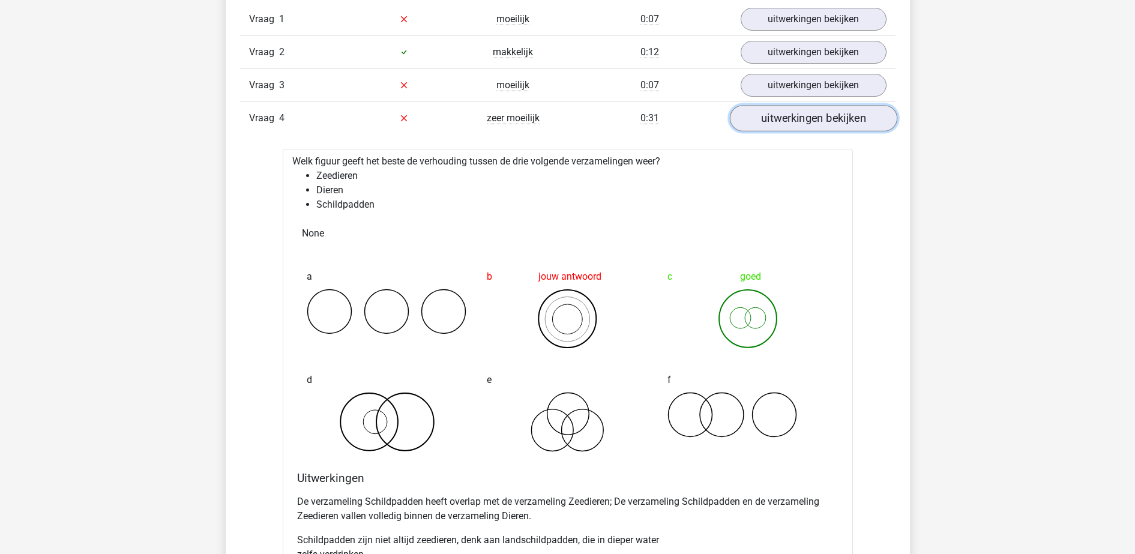
click at [816, 113] on link "uitwerkingen bekijken" at bounding box center [812, 118] width 167 height 26
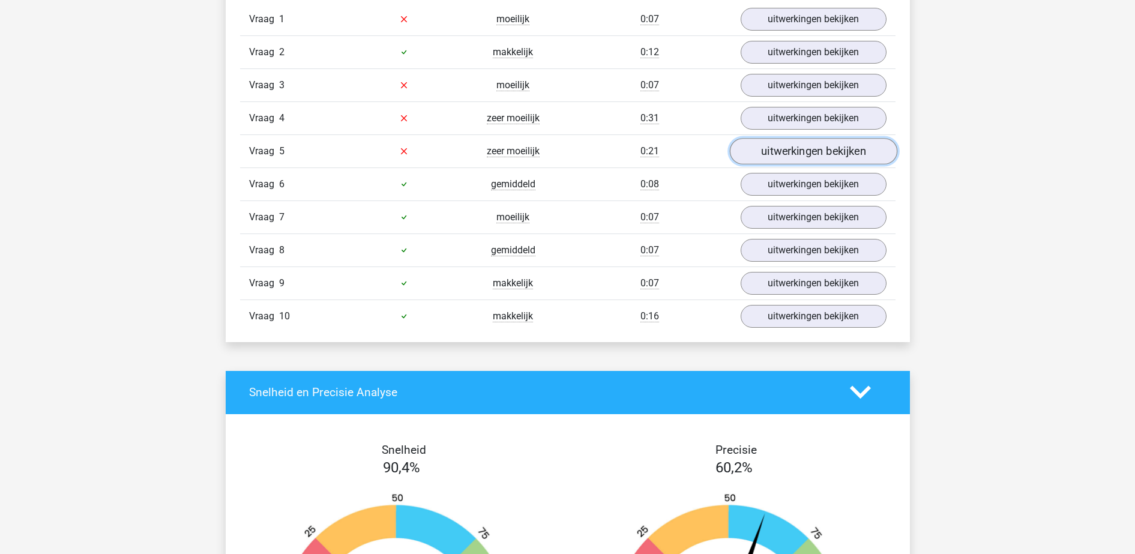
click at [803, 152] on link "uitwerkingen bekijken" at bounding box center [812, 151] width 167 height 26
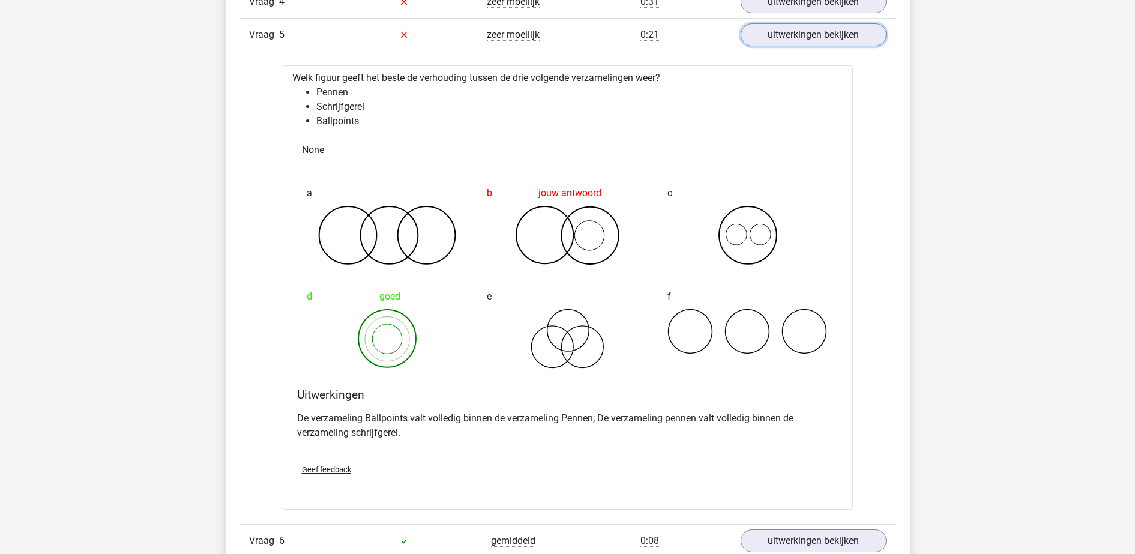
scroll to position [975, 0]
